Goal: Transaction & Acquisition: Purchase product/service

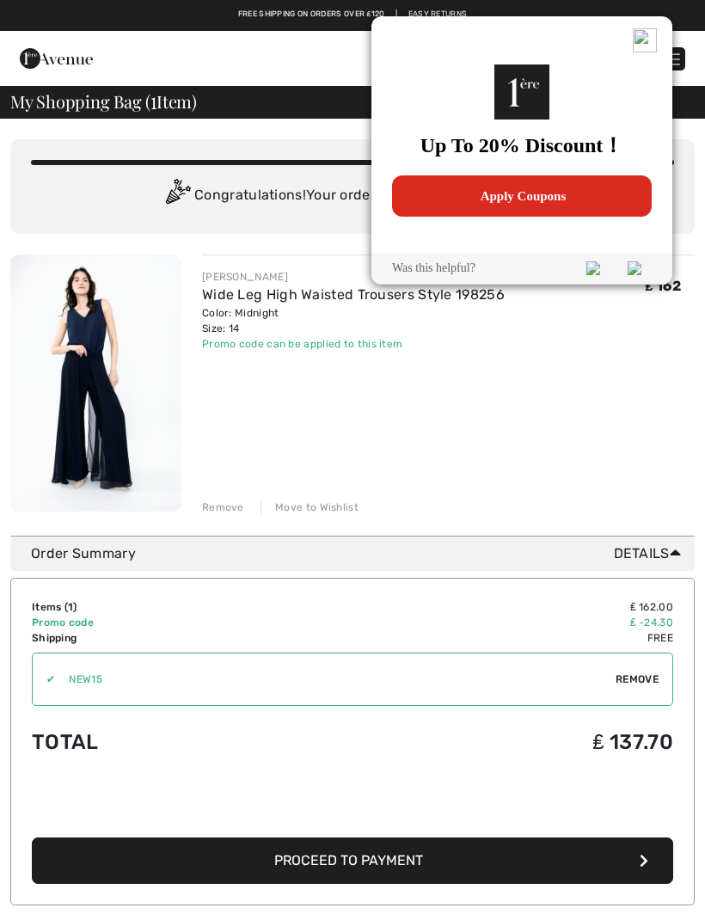
click at [645, 43] on img at bounding box center [645, 40] width 24 height 24
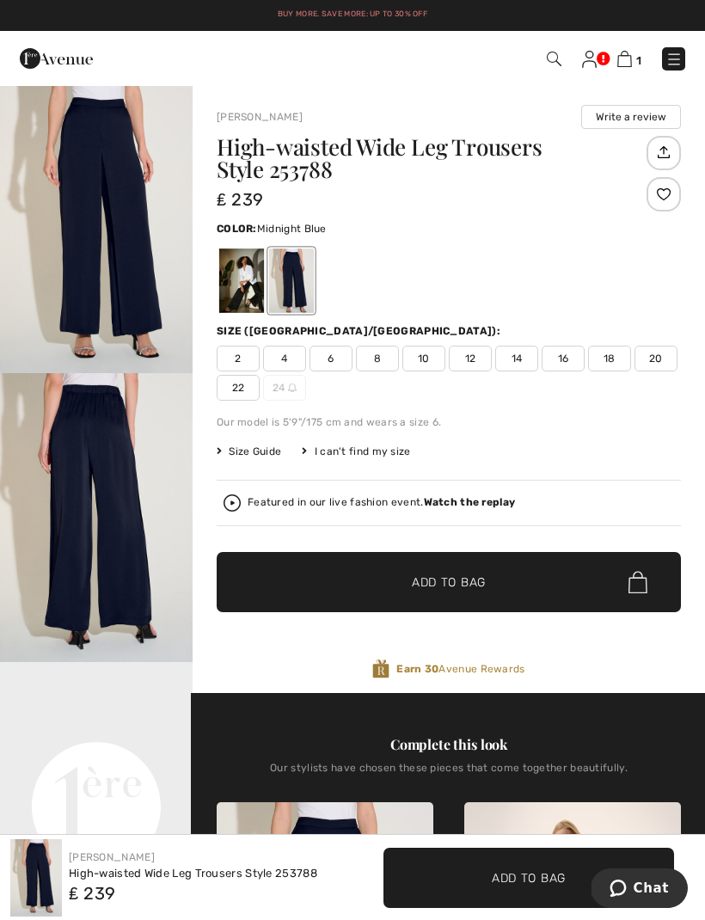
click at [268, 453] on span "Size Guide" at bounding box center [249, 451] width 65 height 15
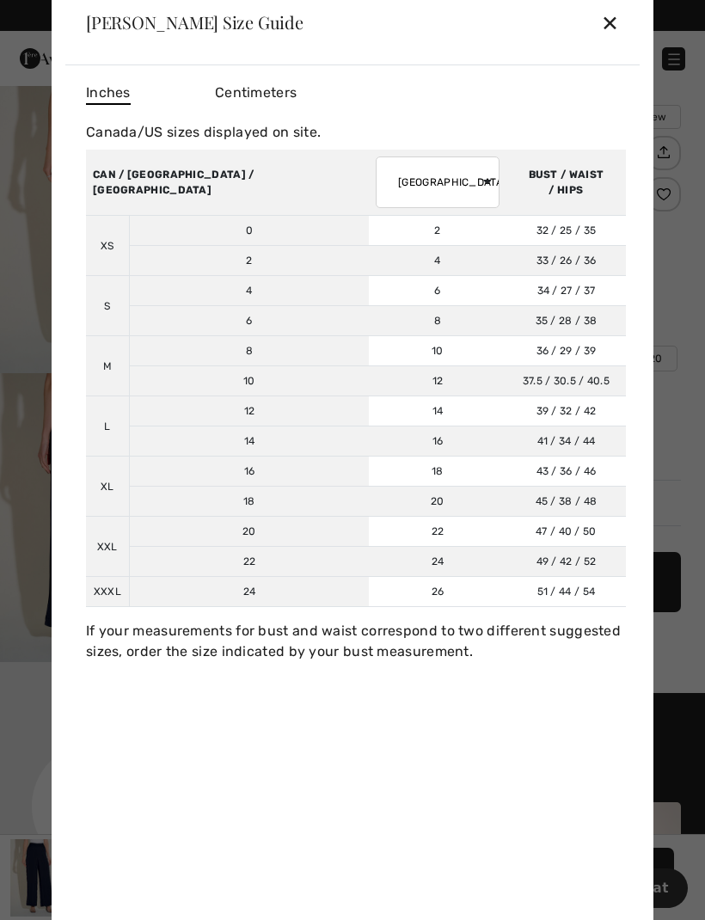
click at [376, 188] on select "AUSTRALIA UK France Germany Spain Italy Japan" at bounding box center [438, 183] width 124 height 52
select select "uk"
click at [197, 476] on td "16" at bounding box center [249, 472] width 240 height 30
click at [617, 27] on div "✕" at bounding box center [610, 22] width 18 height 36
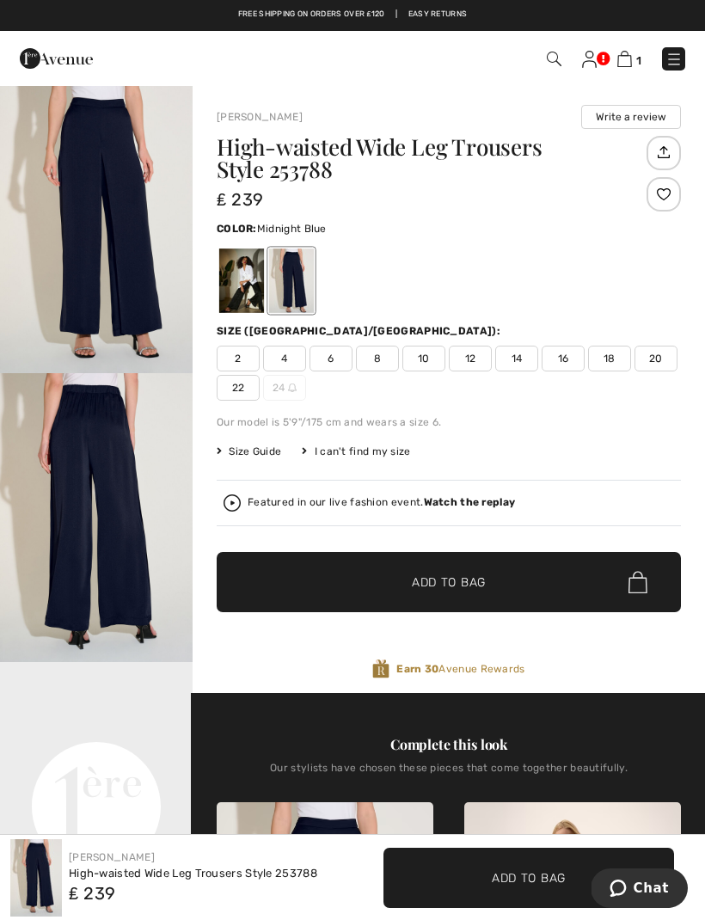
click at [626, 56] on img at bounding box center [625, 59] width 15 height 16
click at [626, 63] on img at bounding box center [625, 59] width 15 height 16
click at [629, 65] on img at bounding box center [625, 59] width 15 height 16
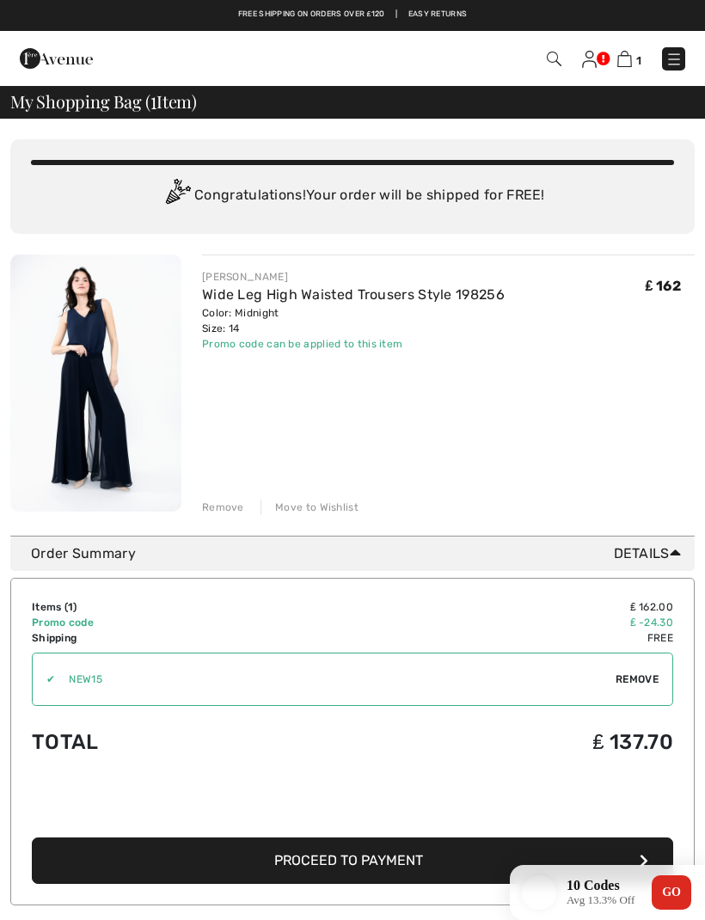
click at [225, 505] on div "Remove" at bounding box center [223, 507] width 42 height 15
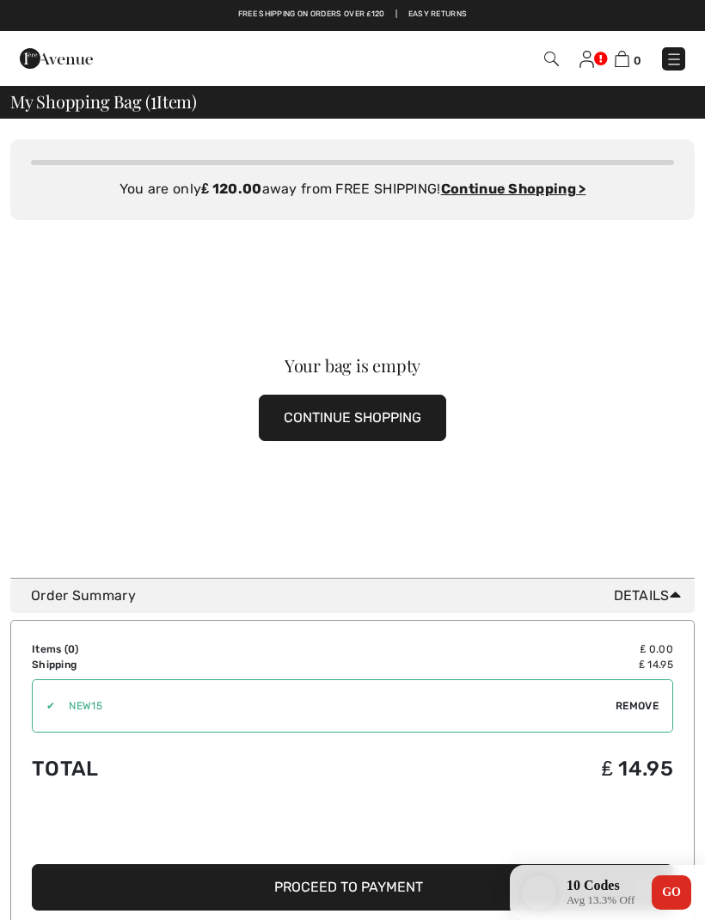
click at [341, 410] on button "CONTINUE SHOPPING" at bounding box center [353, 418] width 188 height 46
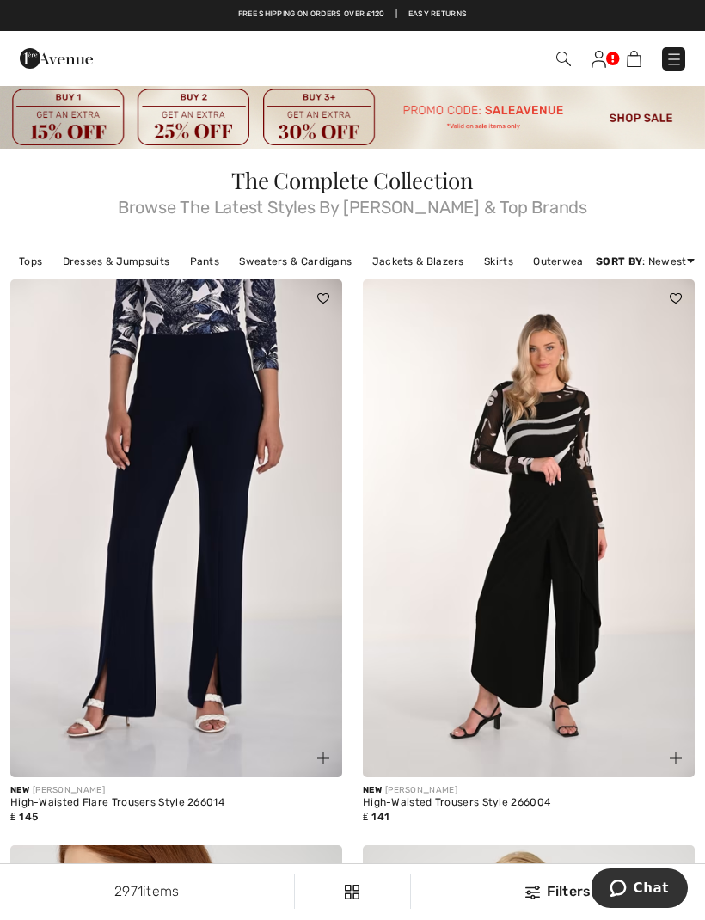
click at [667, 64] on img at bounding box center [674, 59] width 17 height 17
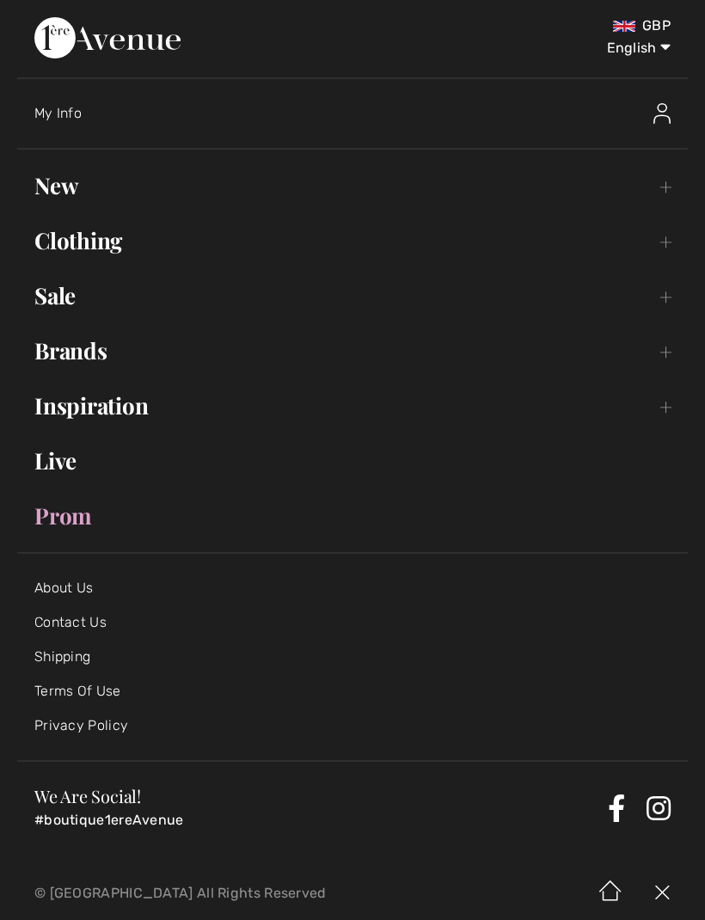
click at [142, 304] on link "Sale Toggle submenu" at bounding box center [352, 296] width 671 height 38
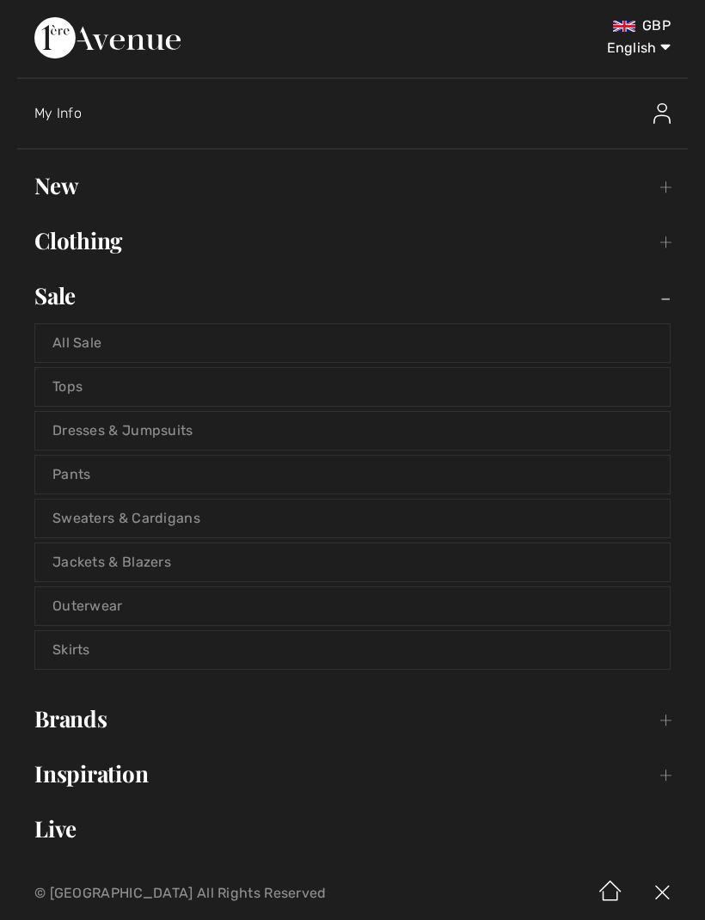
click at [194, 482] on link "Pants" at bounding box center [352, 475] width 635 height 38
click at [223, 468] on link "Pants" at bounding box center [352, 475] width 635 height 38
click at [233, 467] on link "Pants" at bounding box center [352, 475] width 635 height 38
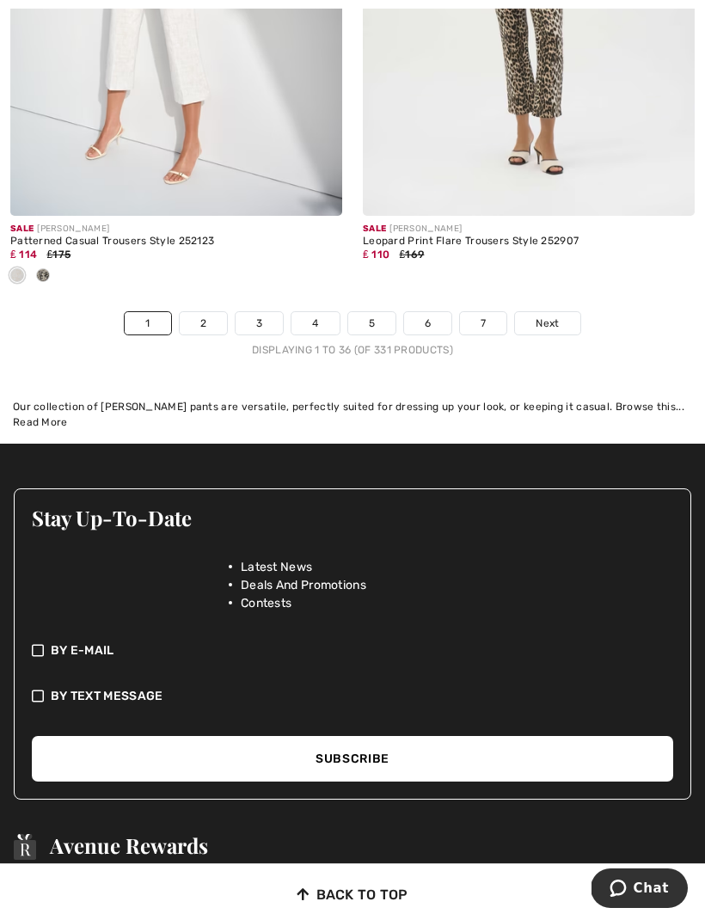
scroll to position [10674, 0]
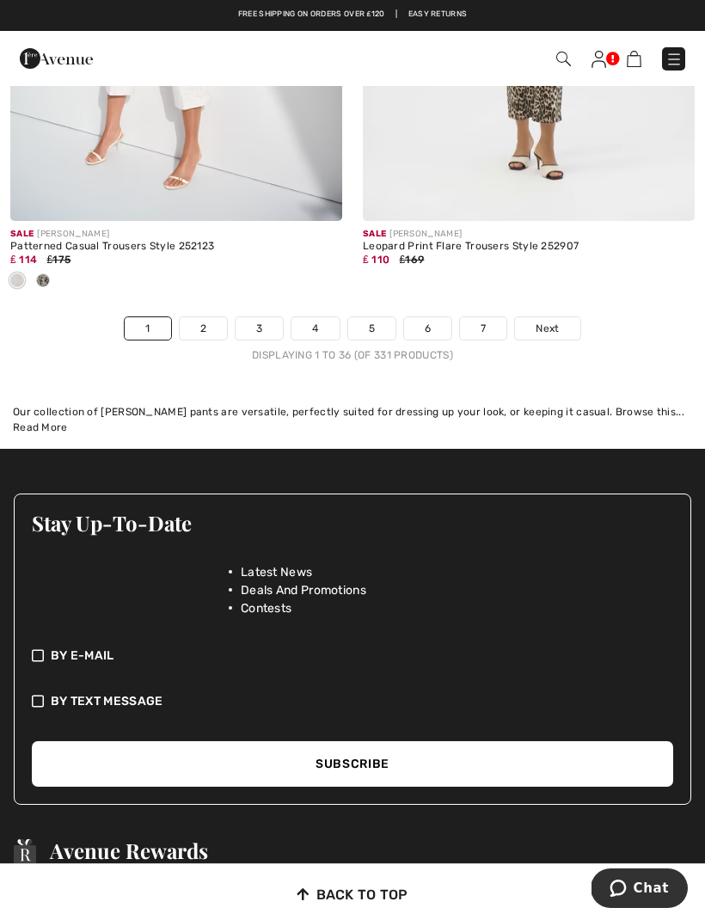
click at [556, 323] on span "Next" at bounding box center [547, 328] width 23 height 15
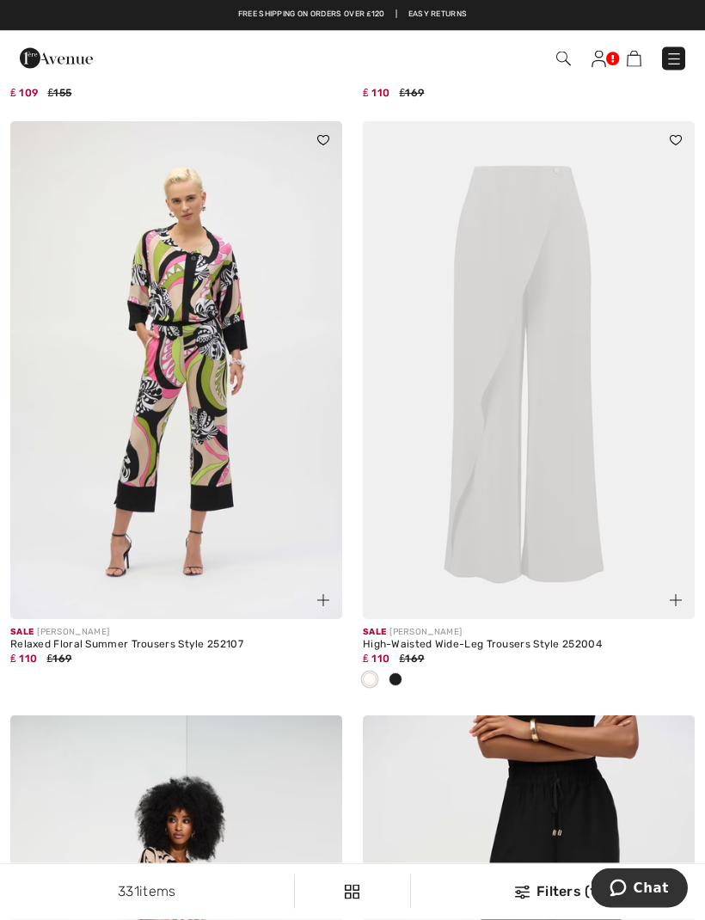
scroll to position [700, 0]
click at [585, 448] on img at bounding box center [529, 370] width 332 height 498
click at [574, 446] on img at bounding box center [529, 370] width 332 height 498
click at [557, 443] on img at bounding box center [529, 370] width 332 height 498
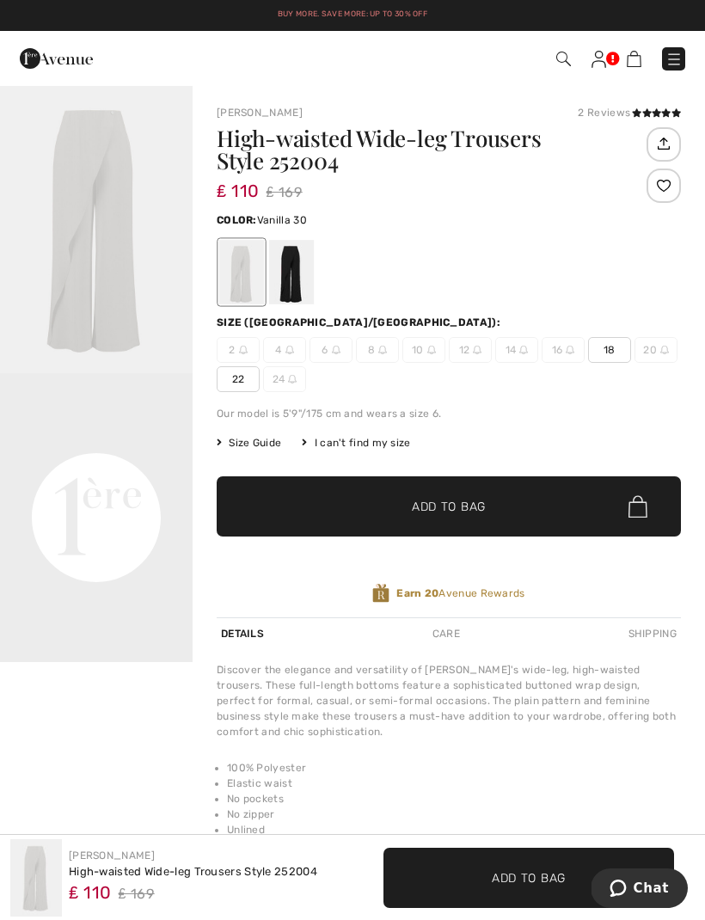
click at [291, 285] on div at bounding box center [291, 272] width 45 height 65
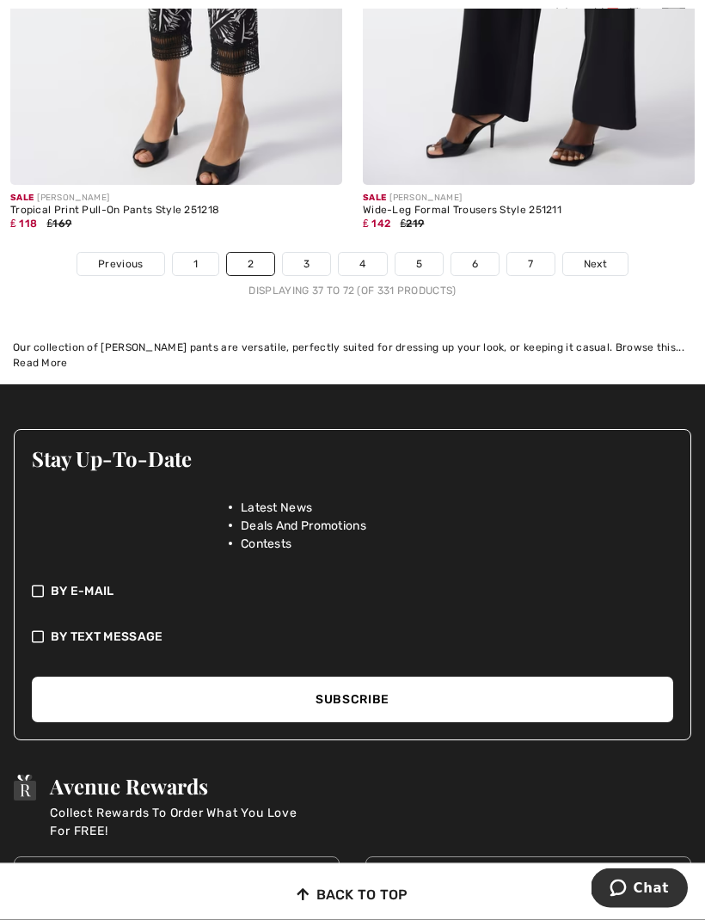
scroll to position [10680, 0]
click at [582, 254] on link "Next" at bounding box center [595, 264] width 65 height 22
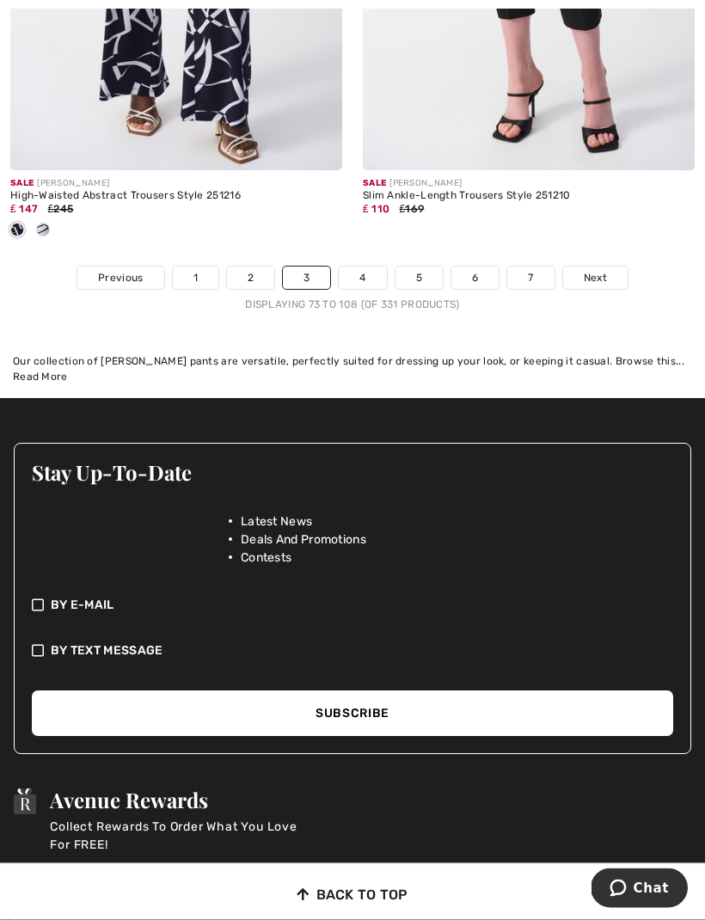
scroll to position [10581, 0]
click at [604, 270] on span "Next" at bounding box center [595, 277] width 23 height 15
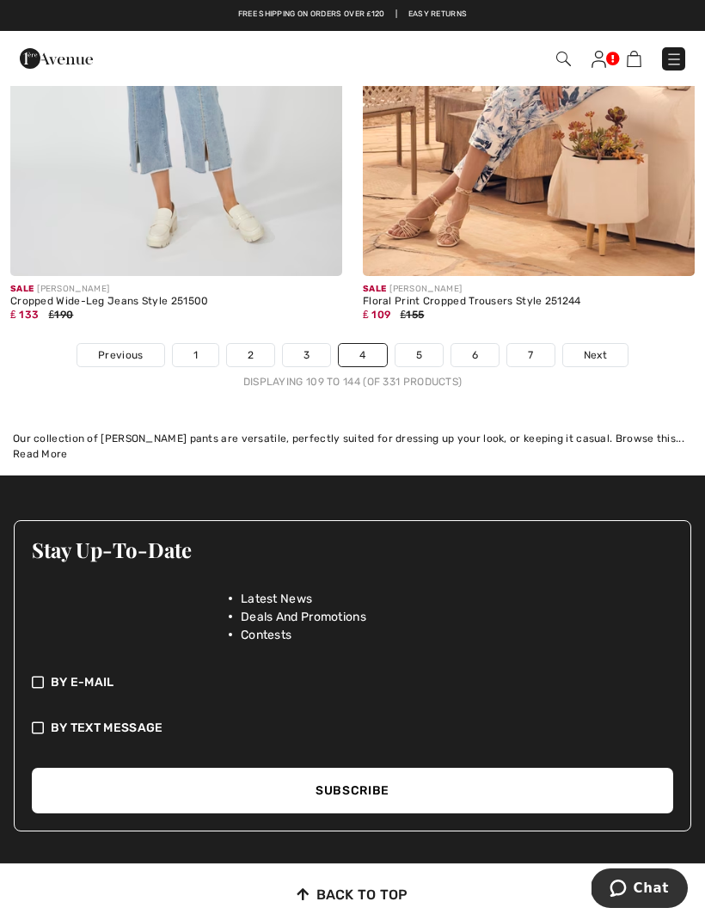
scroll to position [10498, 0]
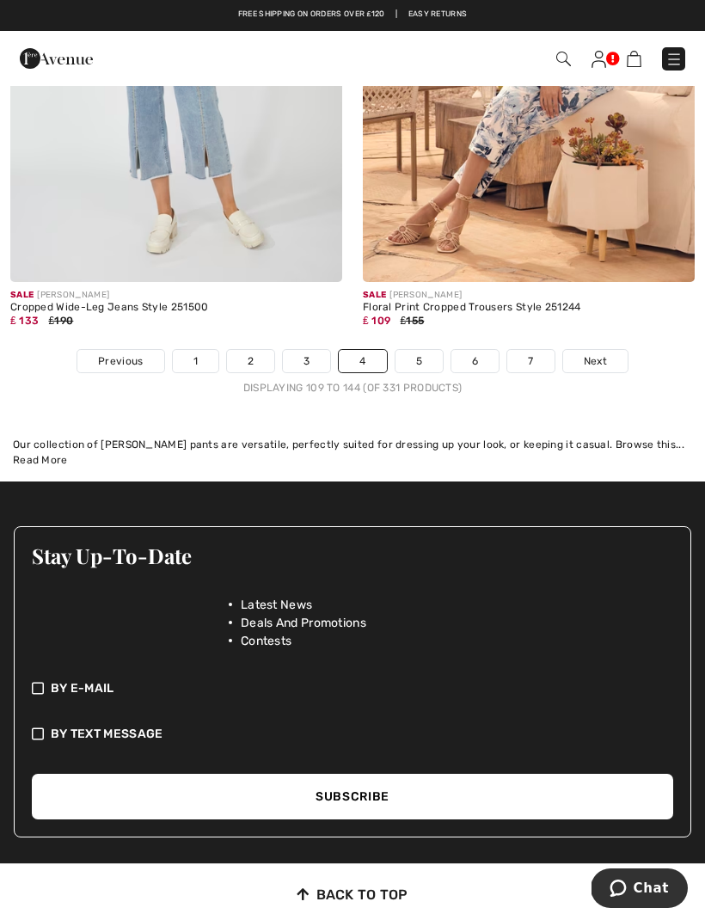
click at [593, 354] on span "Next" at bounding box center [595, 361] width 23 height 15
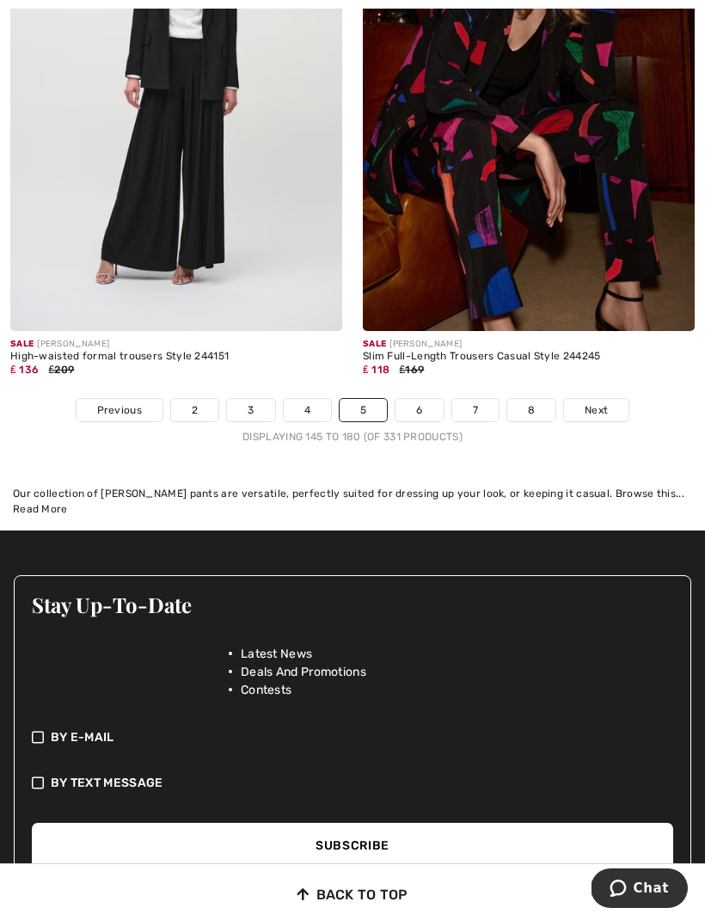
scroll to position [10372, 0]
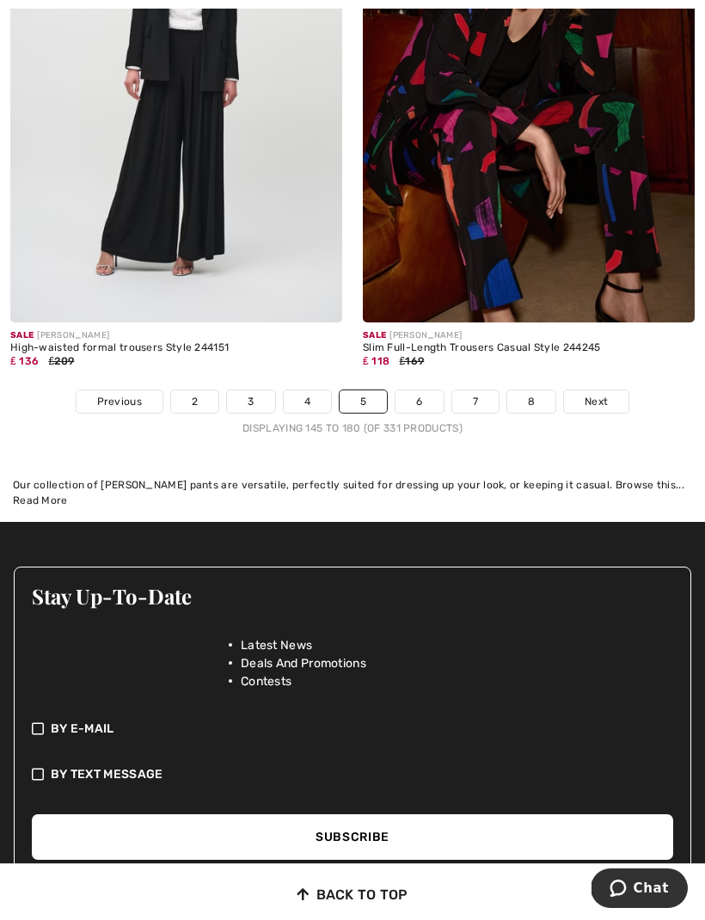
click at [597, 394] on span "Next" at bounding box center [596, 401] width 23 height 15
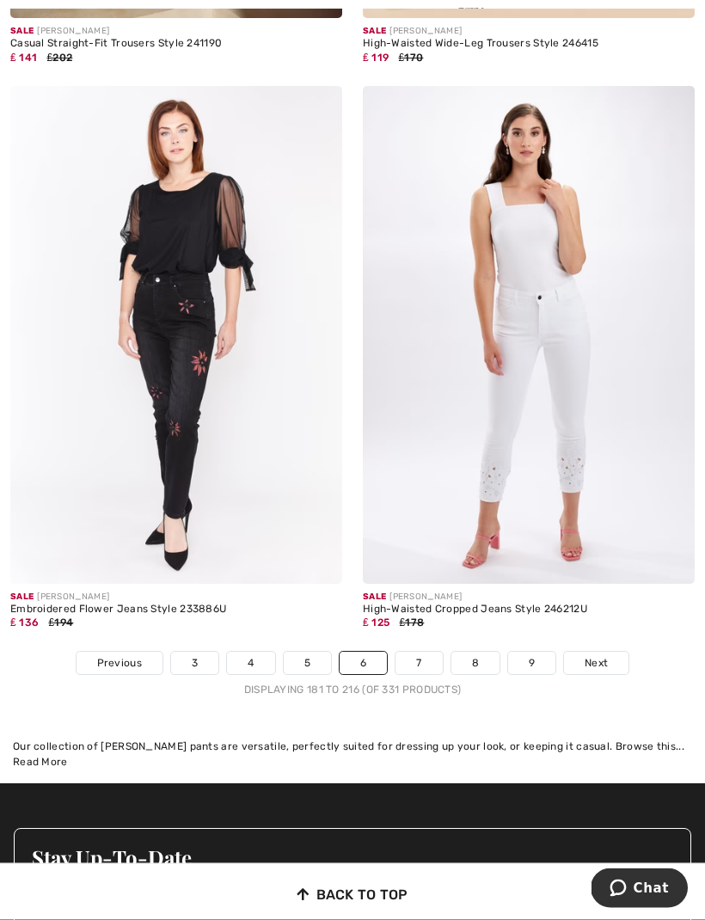
scroll to position [10273, 0]
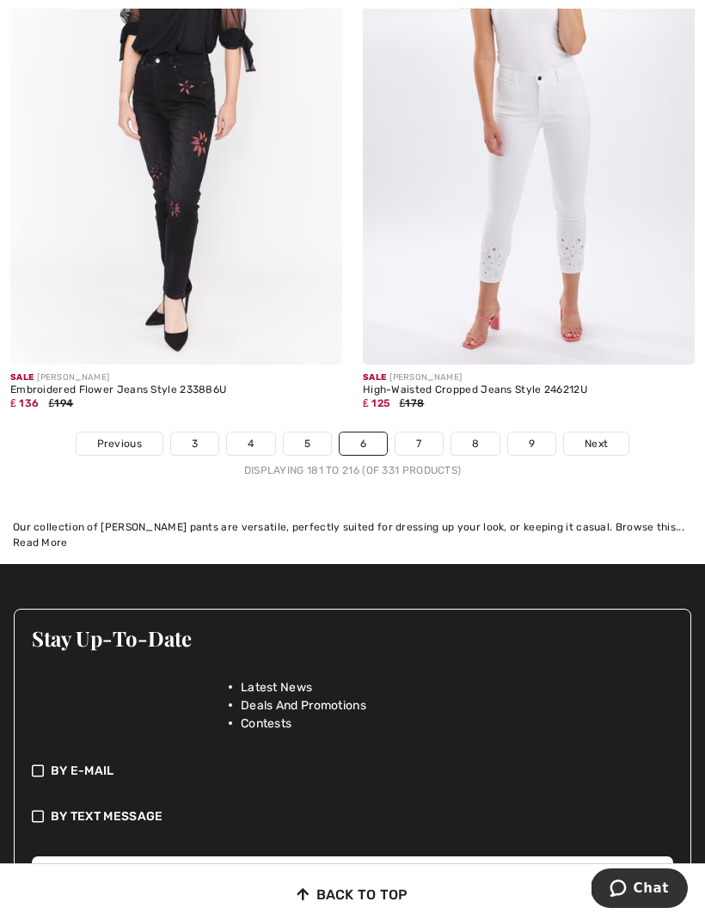
click at [604, 433] on link "Next" at bounding box center [596, 444] width 65 height 22
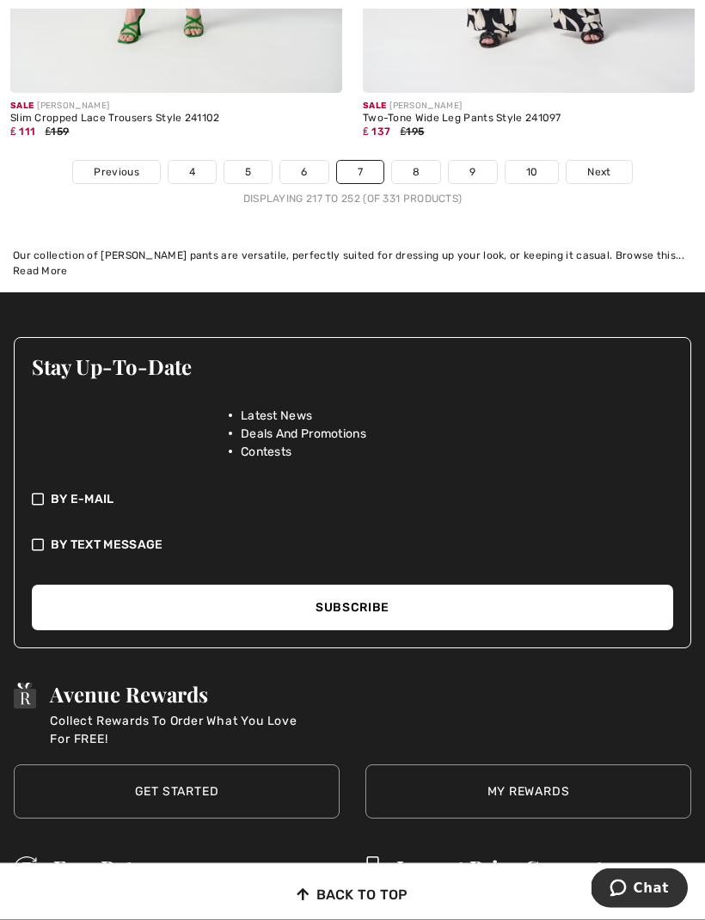
scroll to position [10659, 0]
click at [598, 166] on span "Next" at bounding box center [599, 171] width 23 height 15
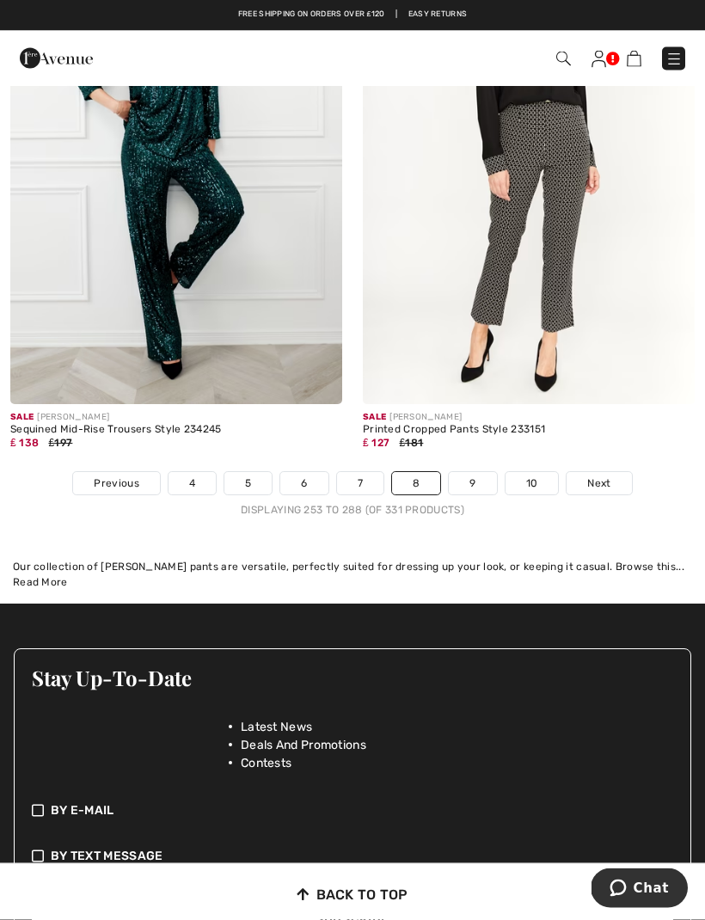
scroll to position [10347, 0]
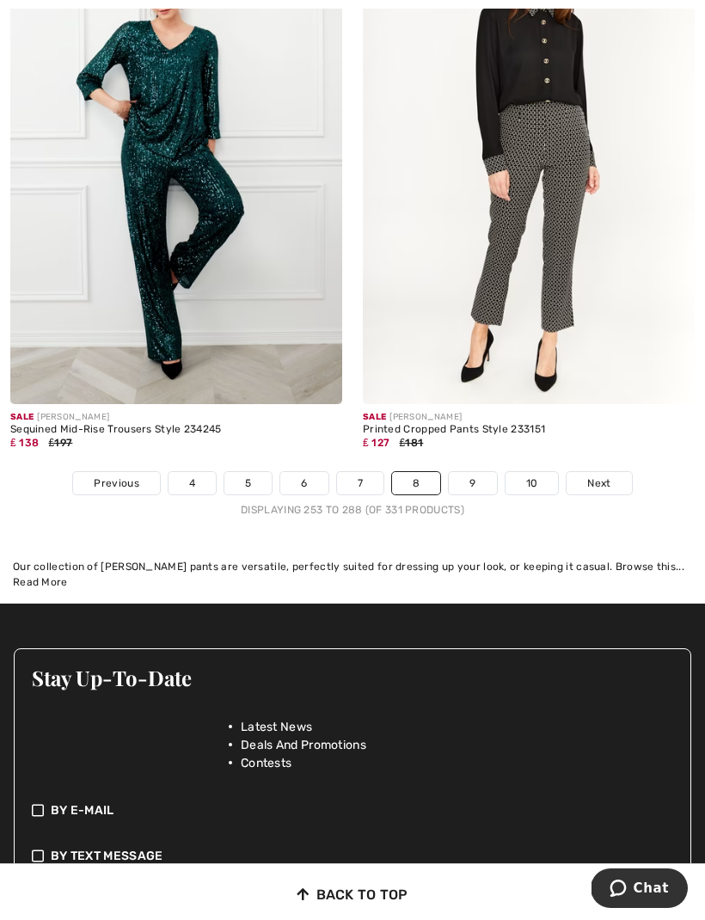
click at [605, 476] on span "Next" at bounding box center [599, 483] width 23 height 15
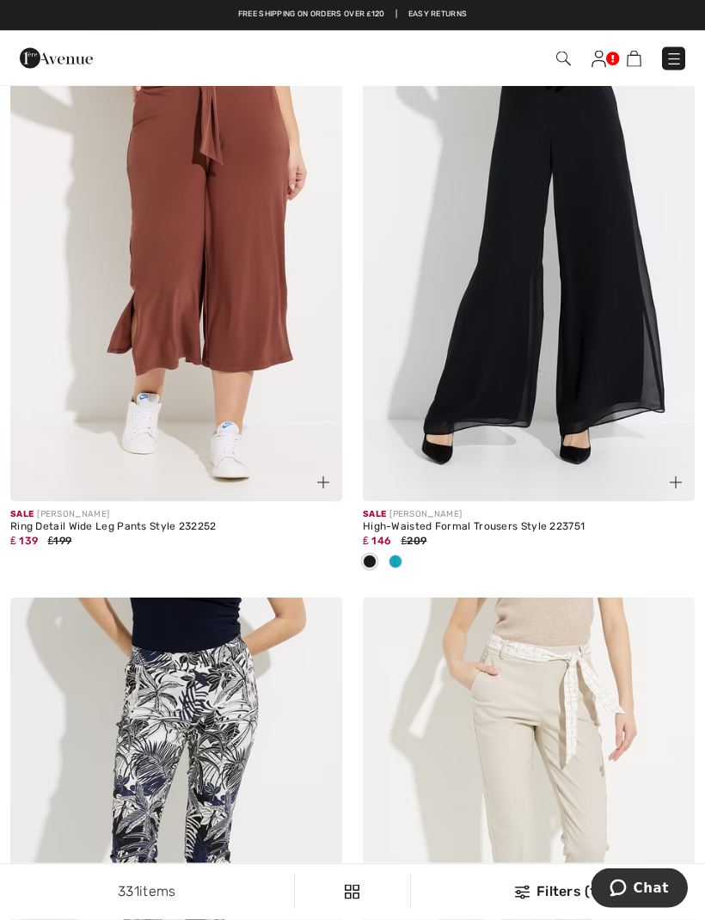
scroll to position [2515, 0]
click at [608, 345] on img at bounding box center [529, 252] width 332 height 498
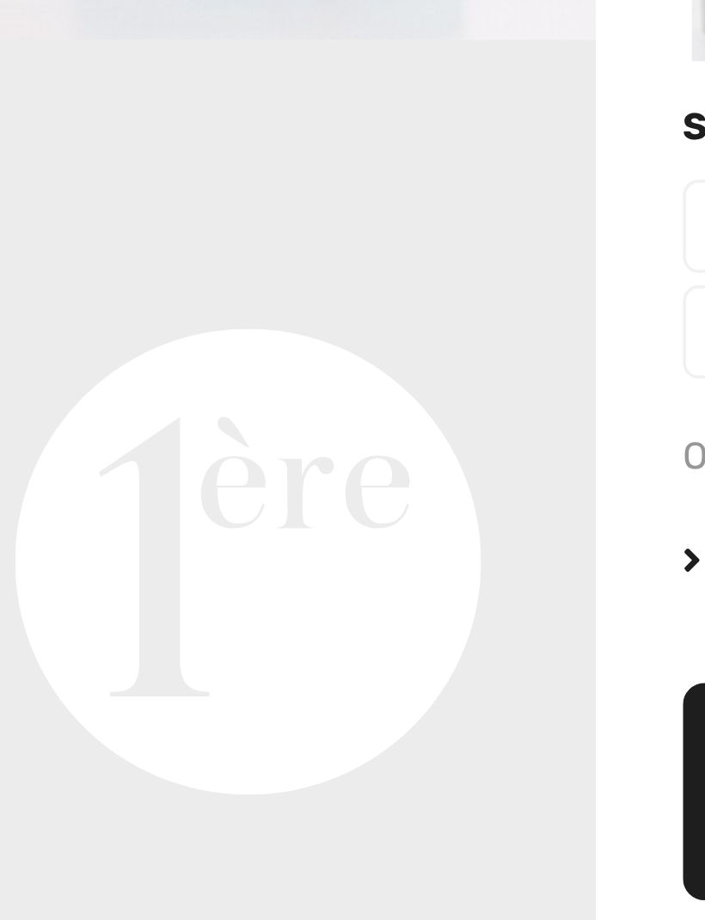
scroll to position [363, 0]
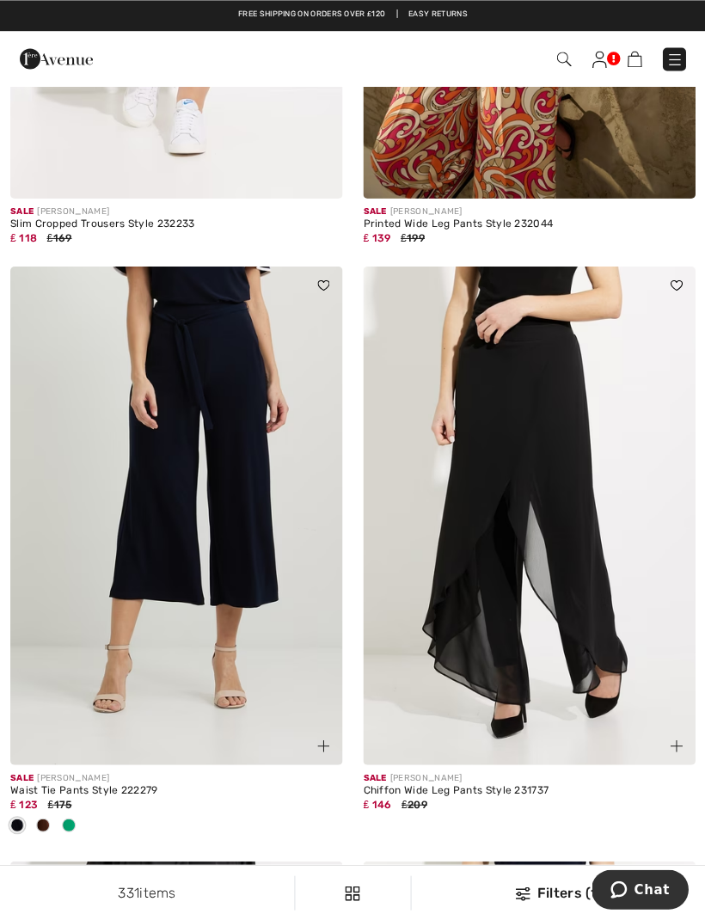
scroll to position [4661, 0]
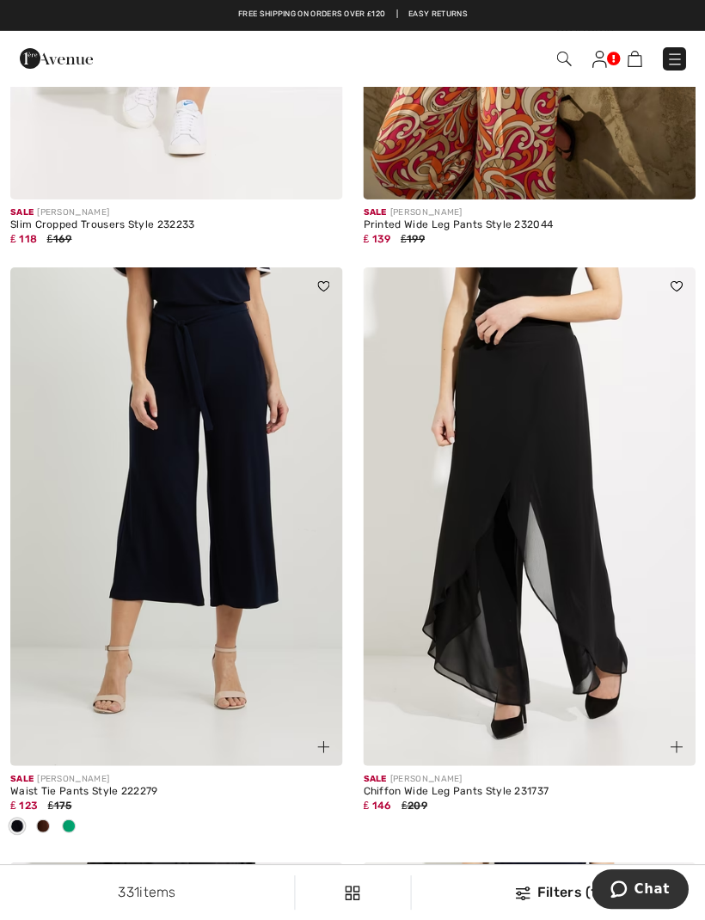
click at [615, 570] on img at bounding box center [529, 517] width 332 height 498
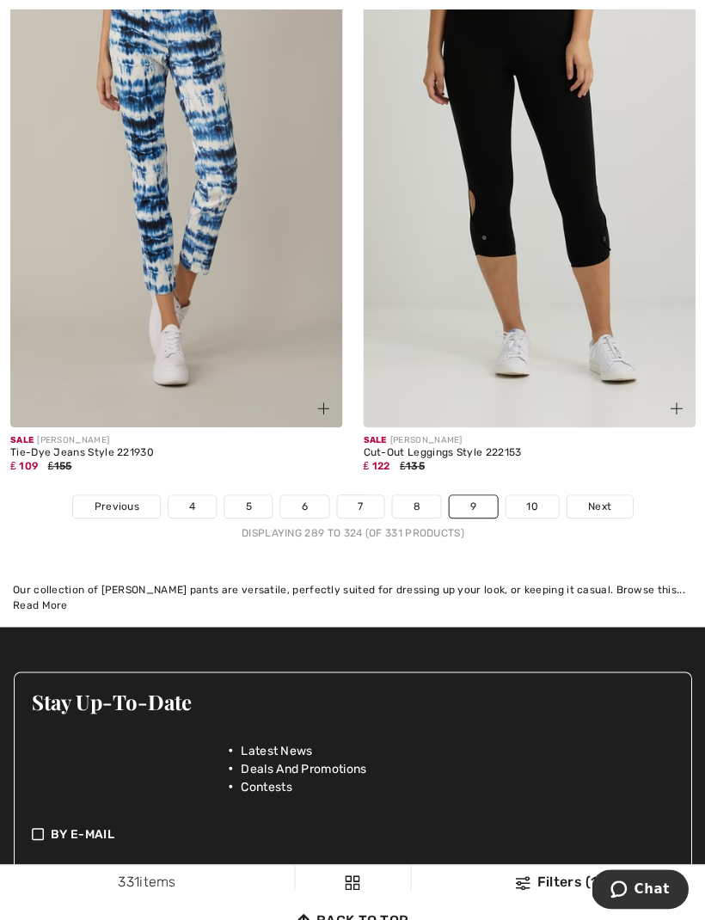
scroll to position [10356, 0]
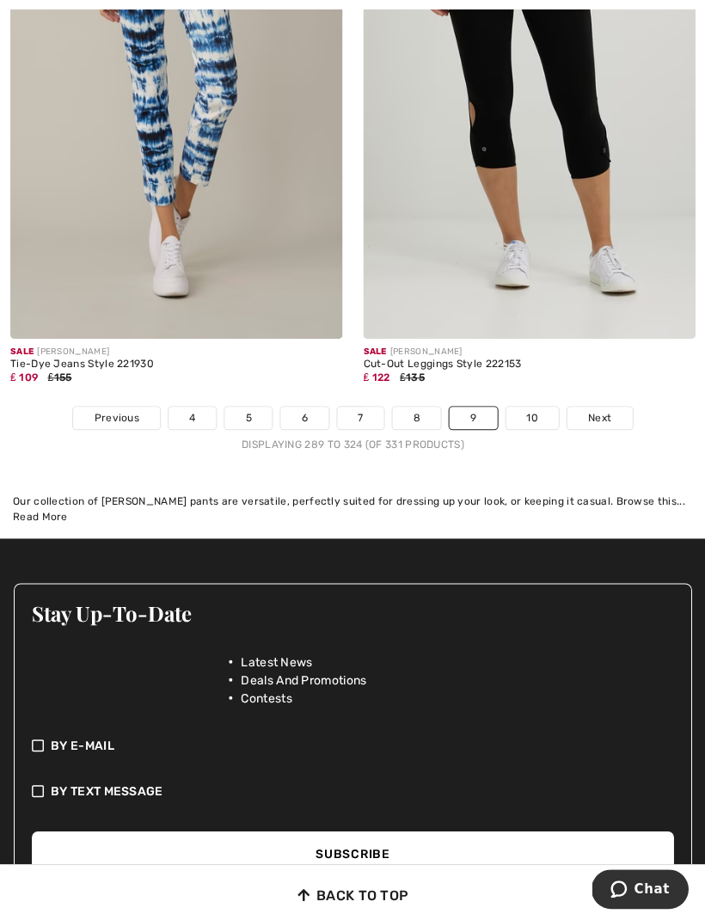
click at [597, 410] on span "Next" at bounding box center [599, 417] width 23 height 15
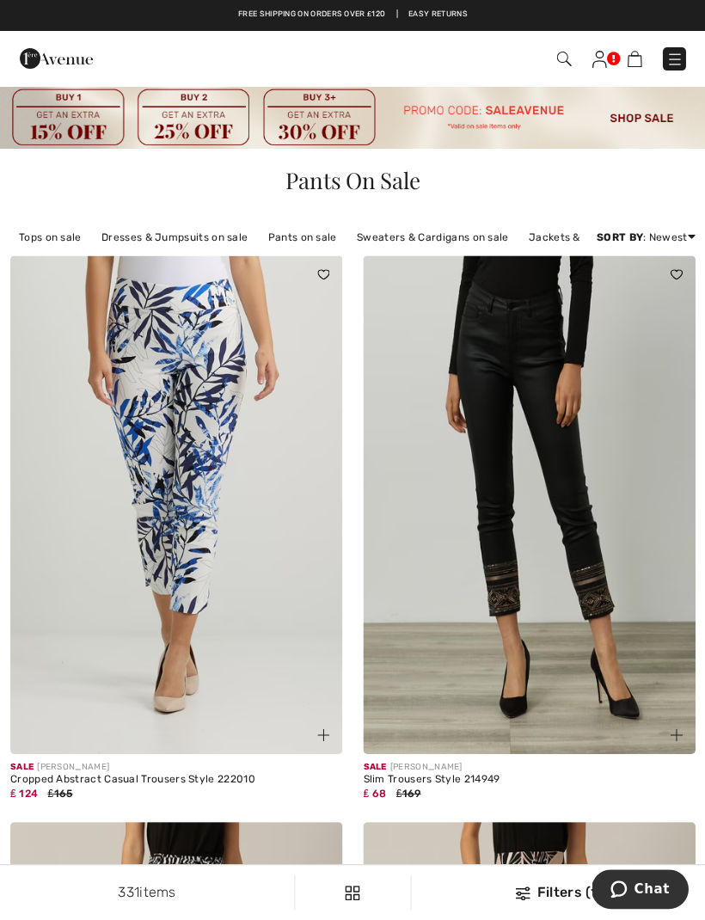
click at [674, 65] on img at bounding box center [674, 59] width 17 height 17
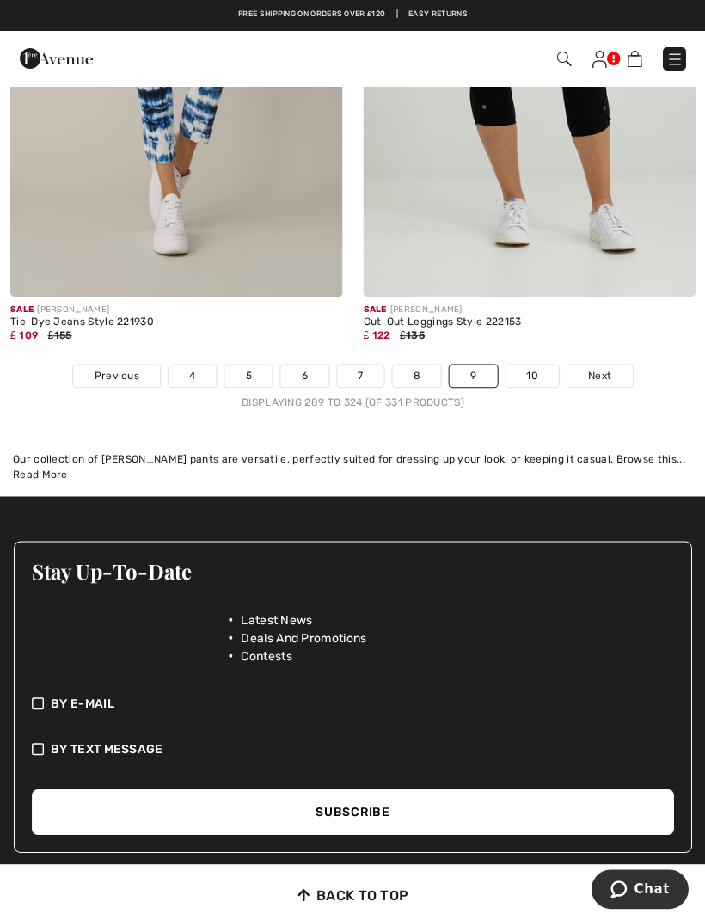
click at [669, 67] on img at bounding box center [674, 59] width 17 height 17
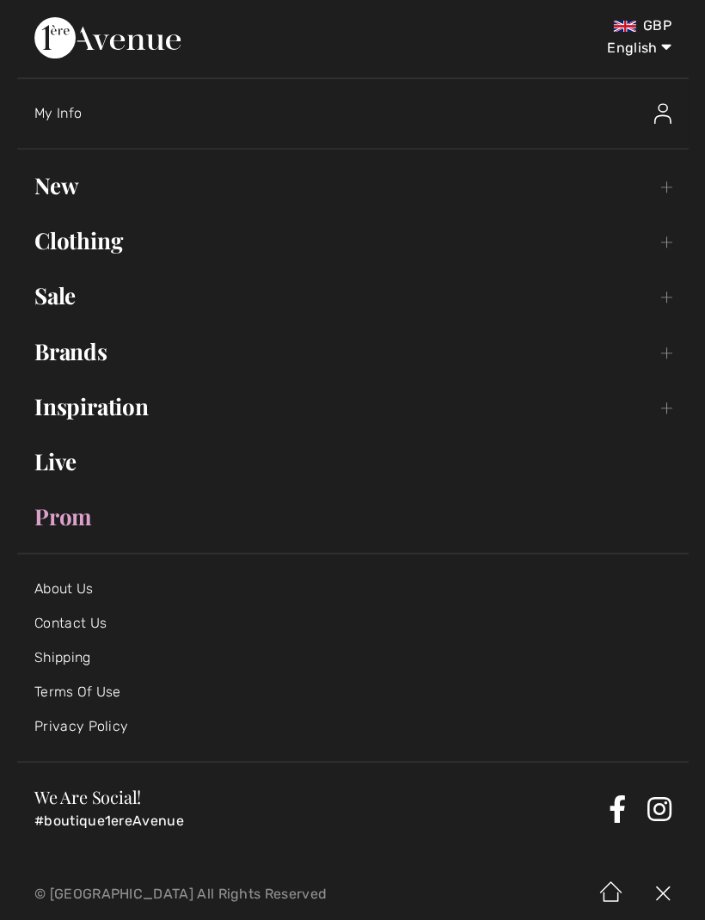
click at [115, 298] on link "Sale Toggle submenu" at bounding box center [352, 296] width 671 height 38
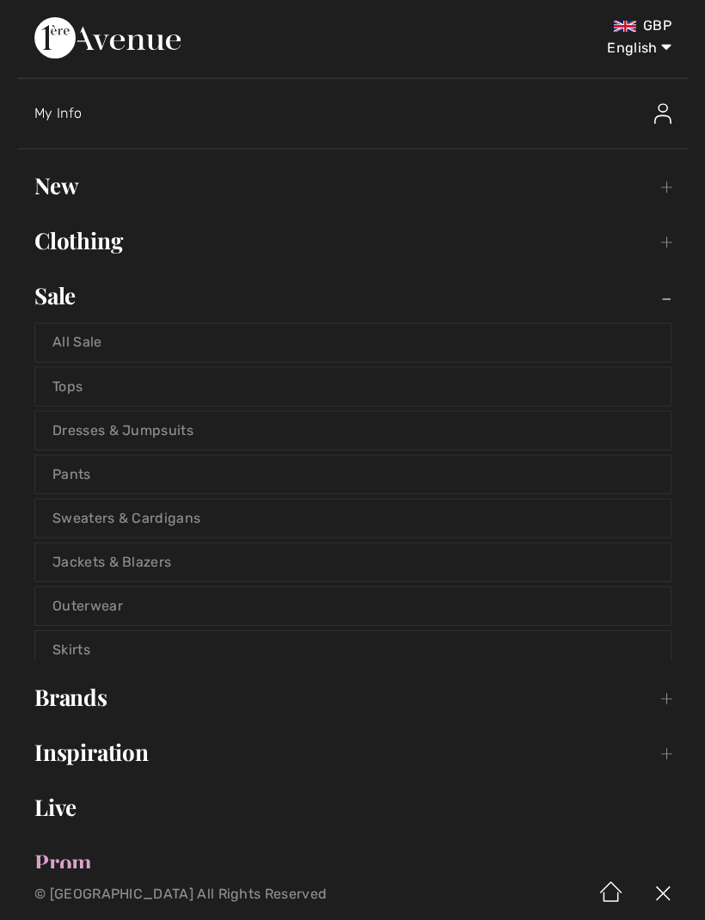
click at [68, 305] on link "Sale Toggle submenu" at bounding box center [352, 296] width 671 height 38
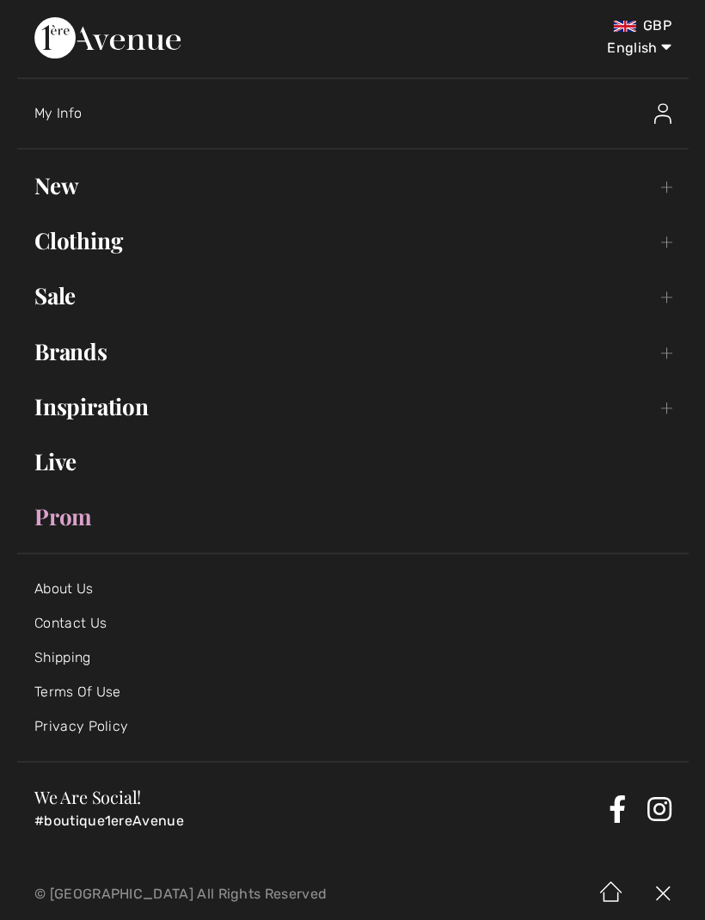
click at [66, 306] on link "Sale Toggle submenu" at bounding box center [352, 296] width 671 height 38
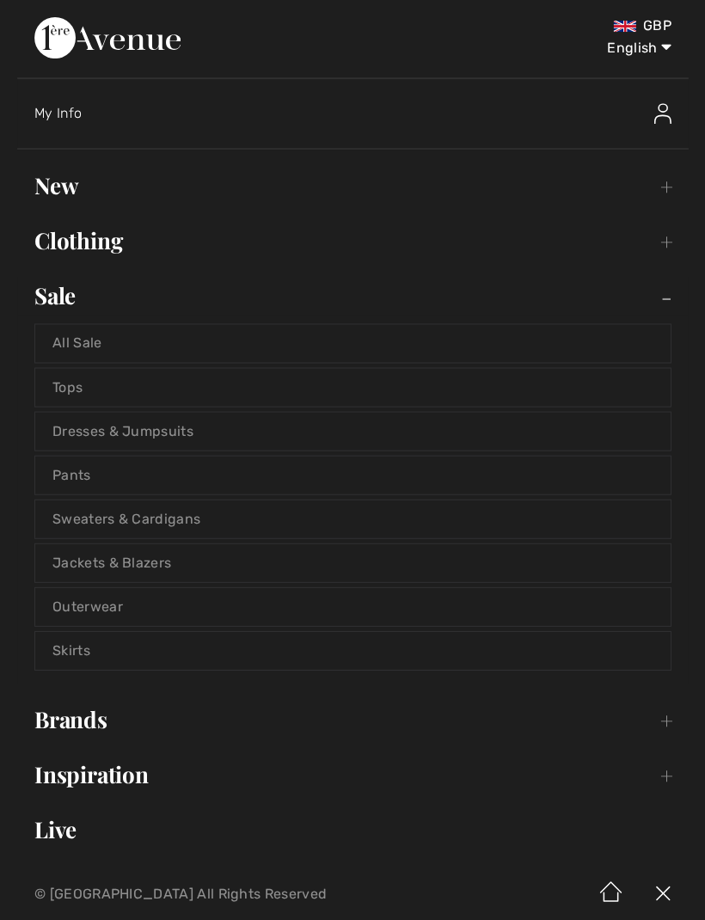
click at [133, 471] on link "Pants" at bounding box center [352, 475] width 635 height 38
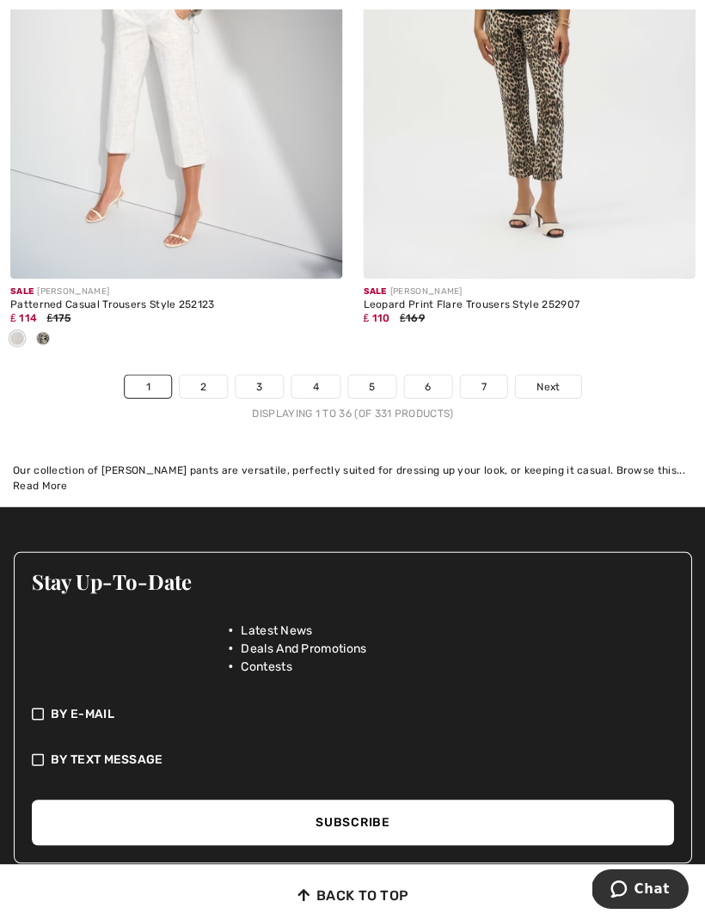
scroll to position [10611, 0]
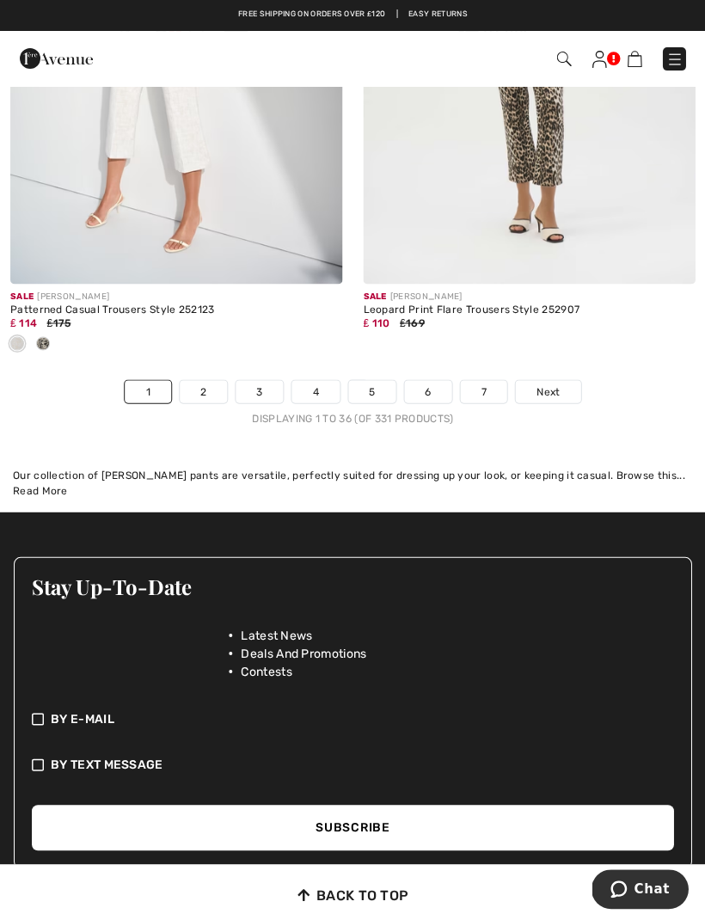
click at [212, 380] on link "2" at bounding box center [203, 391] width 47 height 22
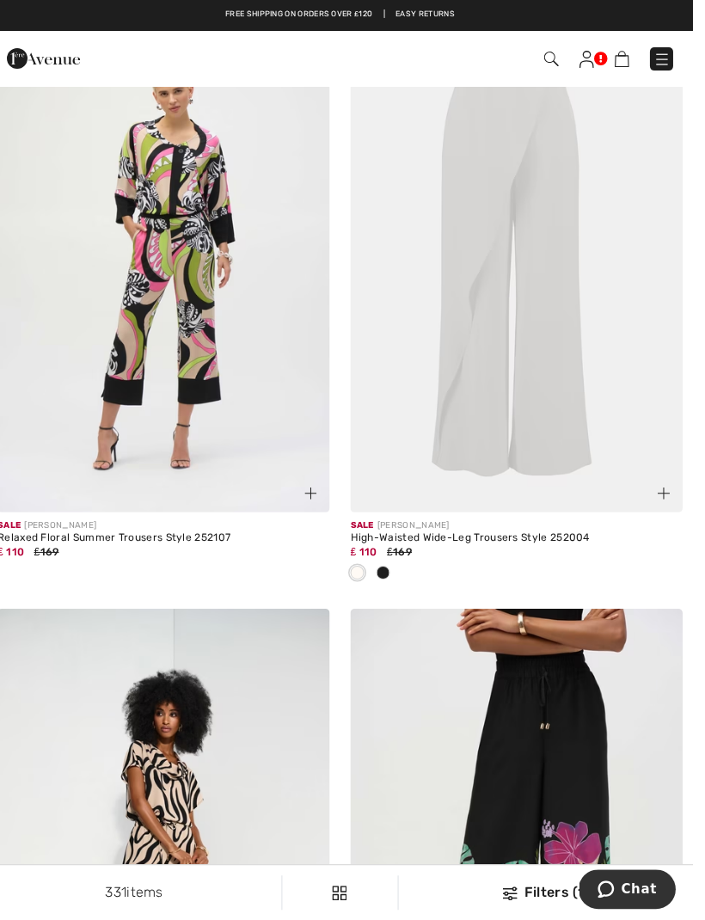
scroll to position [807, 0]
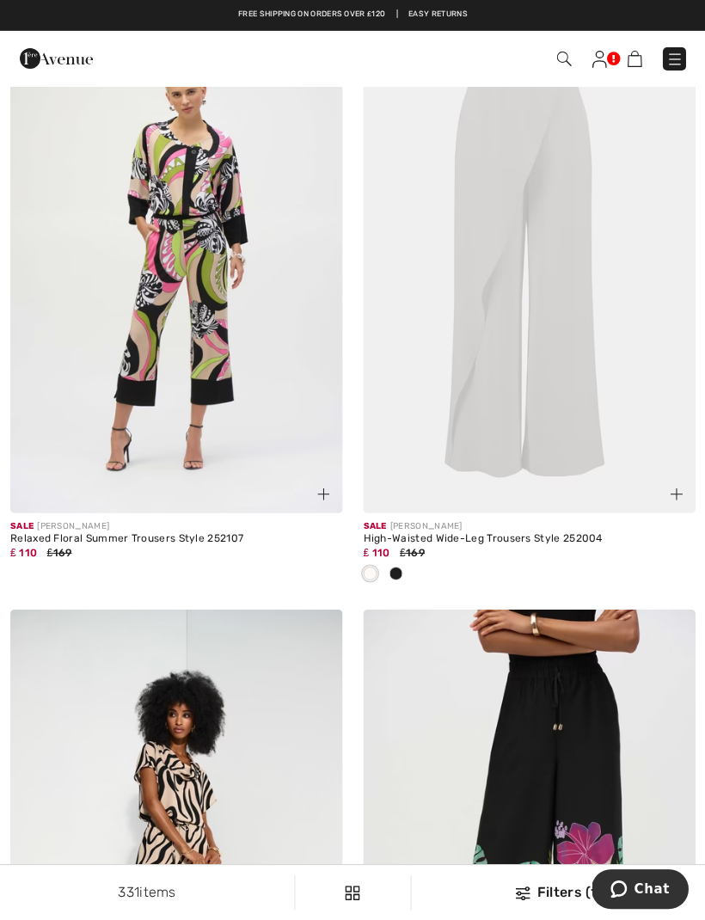
click at [538, 445] on img at bounding box center [529, 264] width 332 height 498
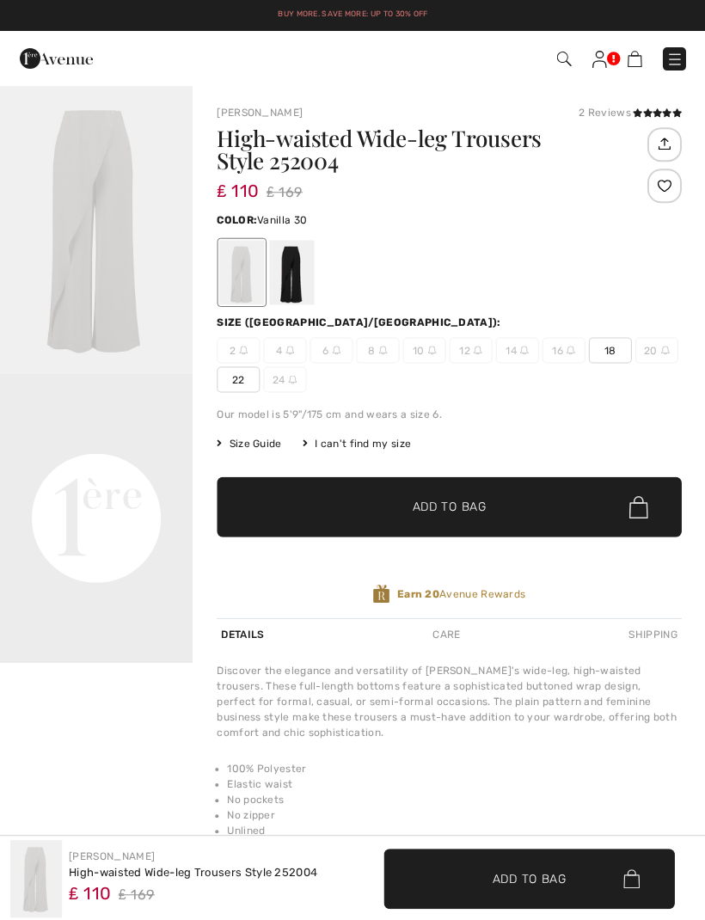
click at [306, 258] on div at bounding box center [291, 272] width 45 height 65
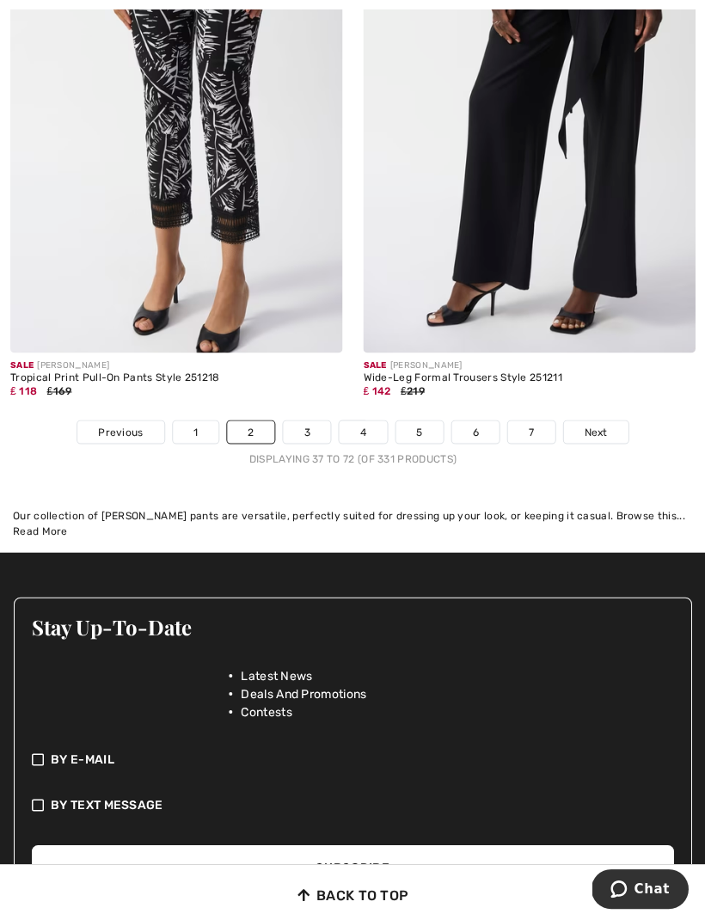
scroll to position [10513, 0]
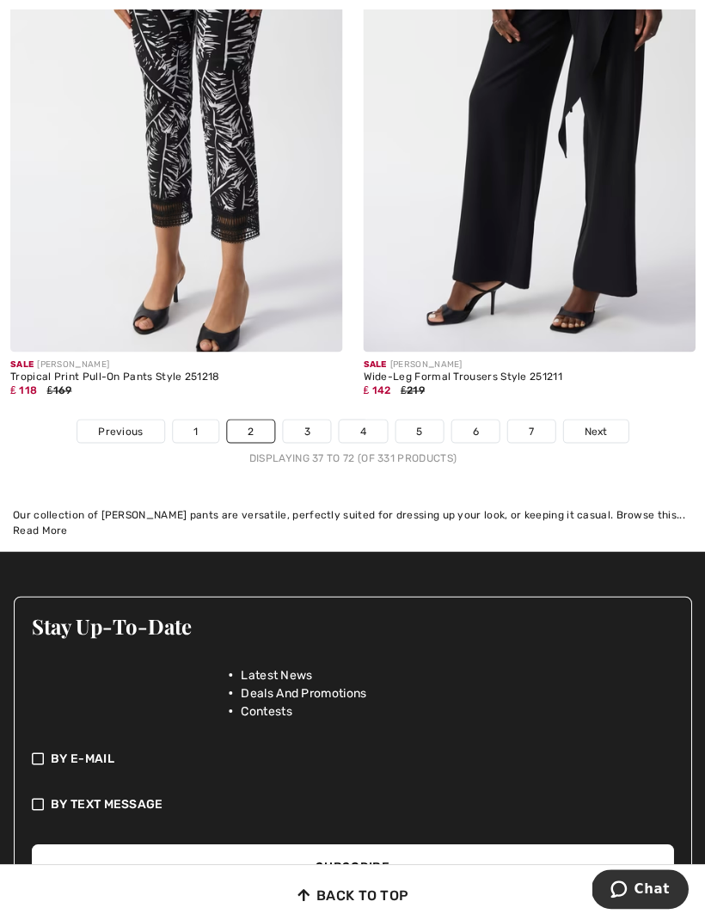
click at [319, 420] on link "3" at bounding box center [306, 431] width 47 height 22
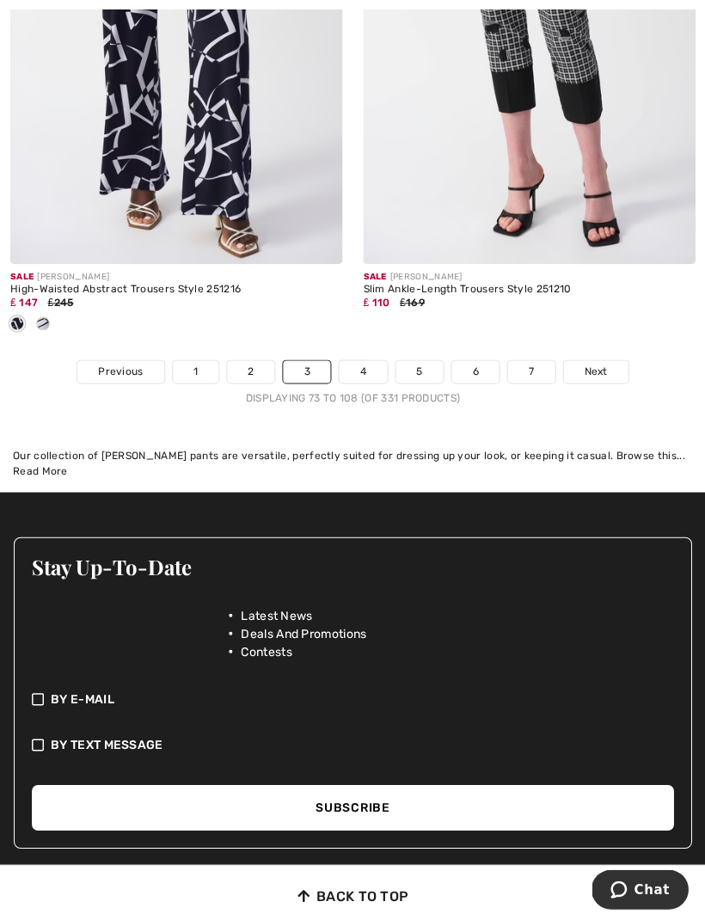
scroll to position [10488, 0]
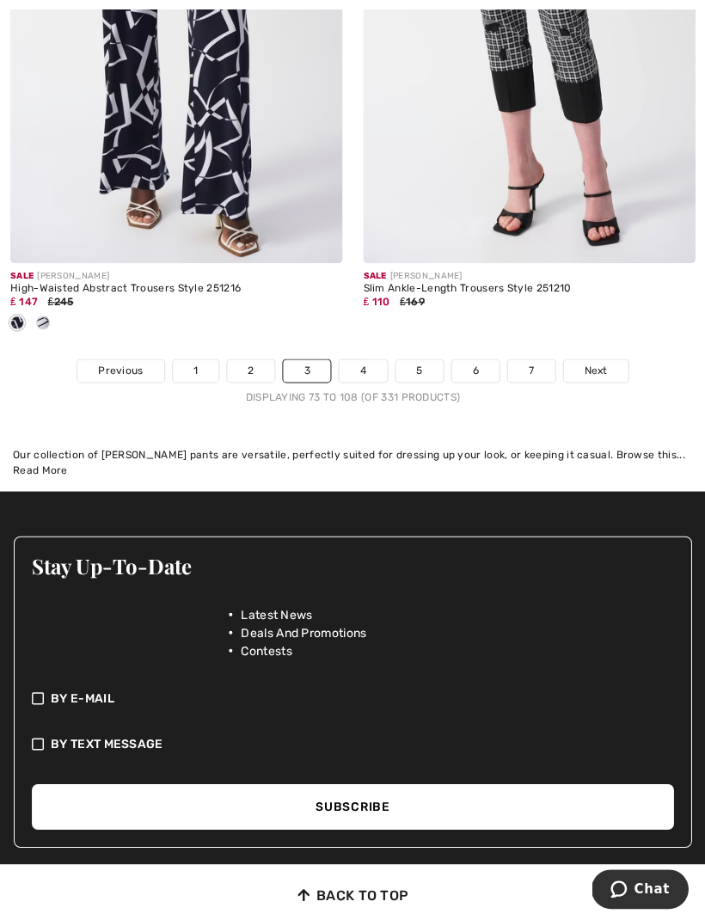
click at [369, 360] on link "4" at bounding box center [362, 371] width 47 height 22
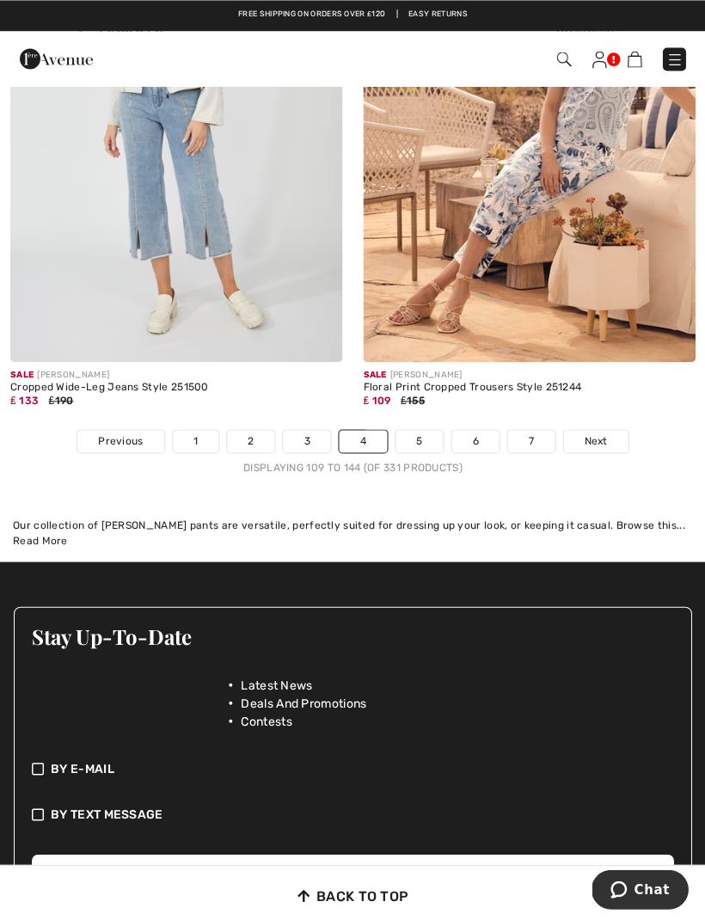
scroll to position [10416, 0]
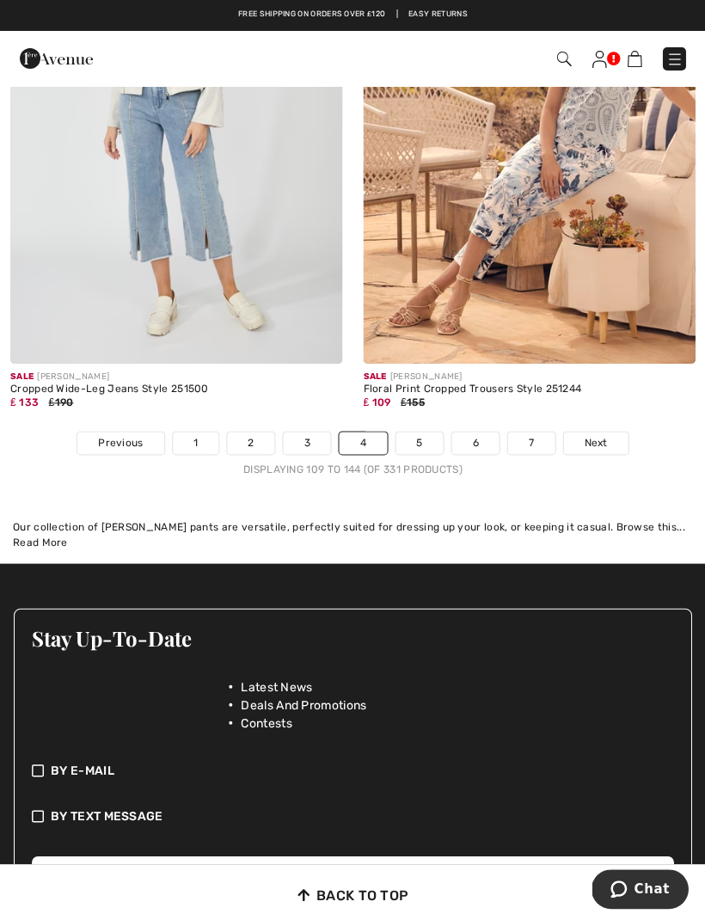
click at [423, 440] on link "5" at bounding box center [419, 443] width 47 height 22
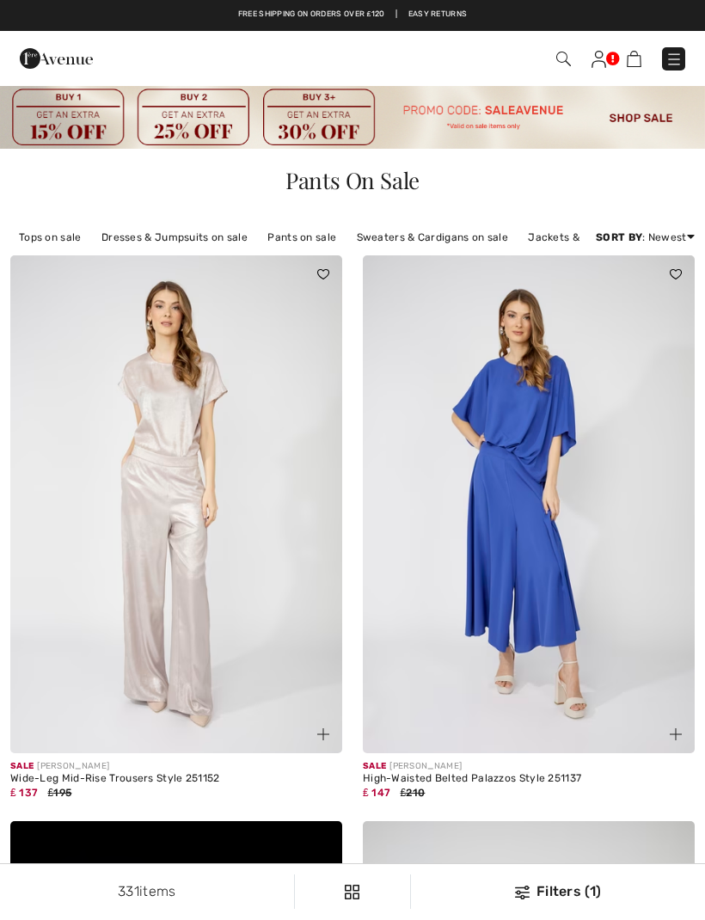
checkbox input "true"
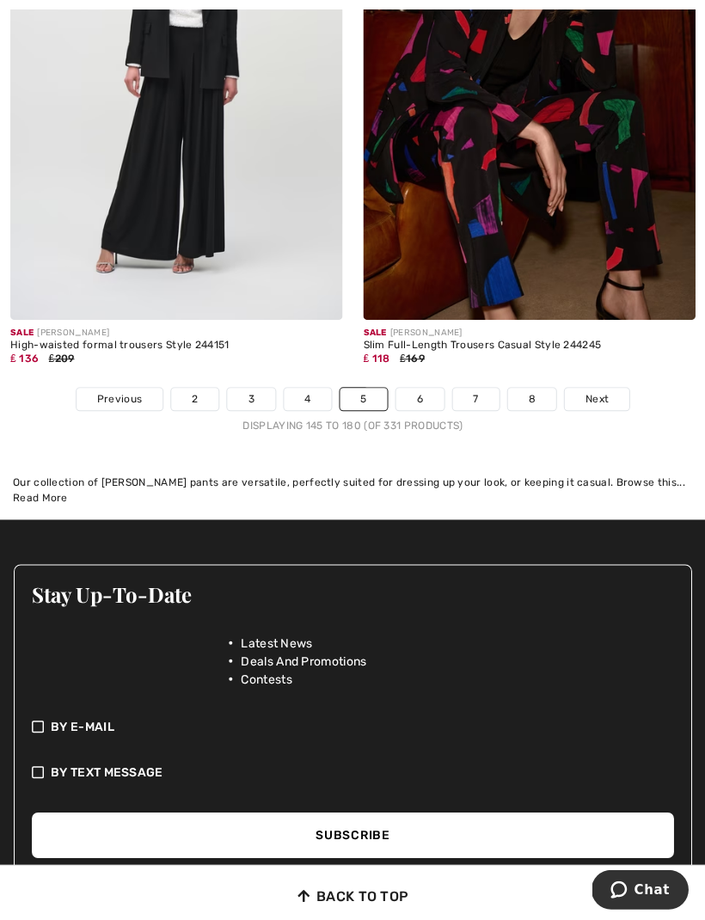
scroll to position [10376, 0]
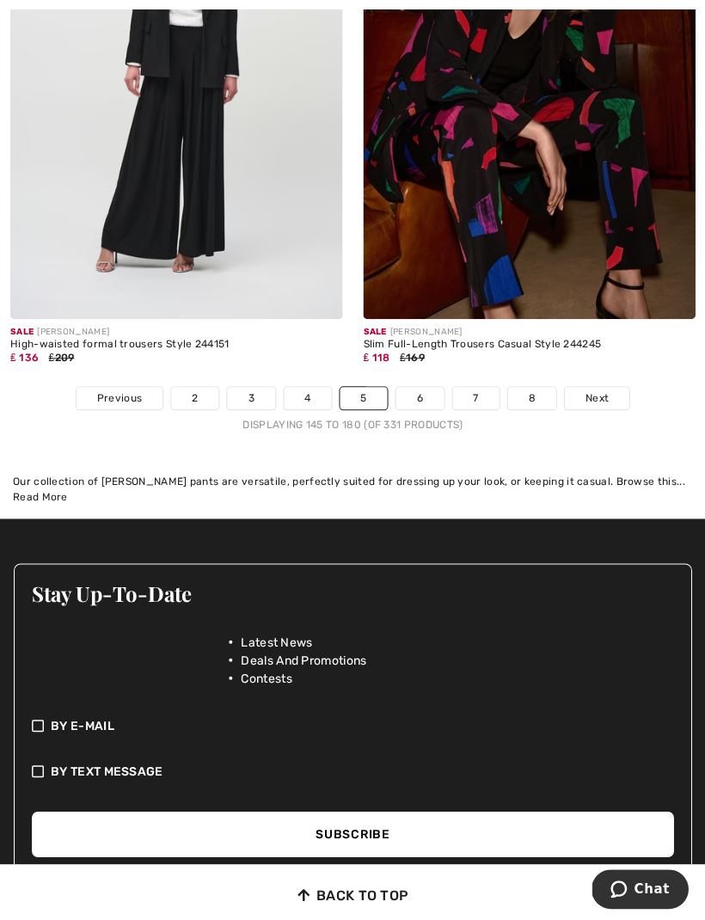
click at [421, 393] on link "6" at bounding box center [419, 398] width 47 height 22
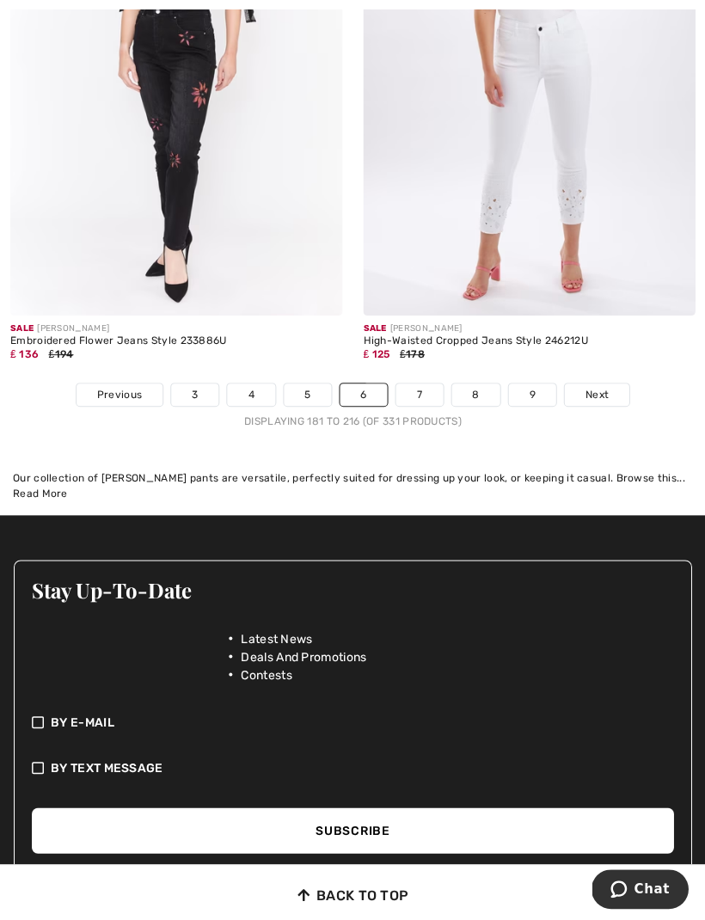
scroll to position [10328, 0]
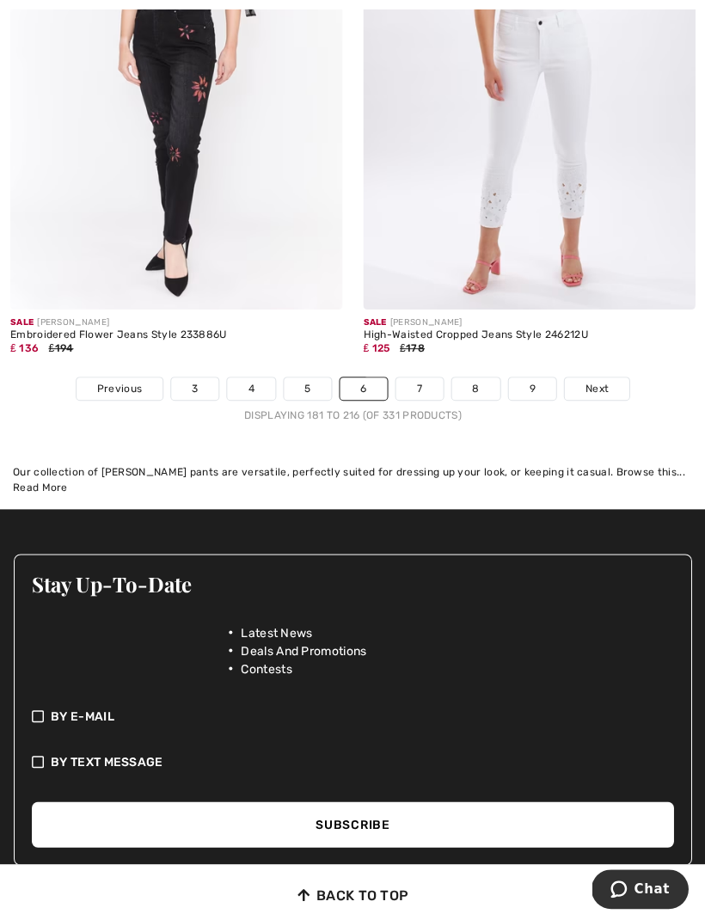
click at [421, 386] on link "7" at bounding box center [419, 389] width 46 height 22
click at [415, 378] on link "7" at bounding box center [419, 389] width 46 height 22
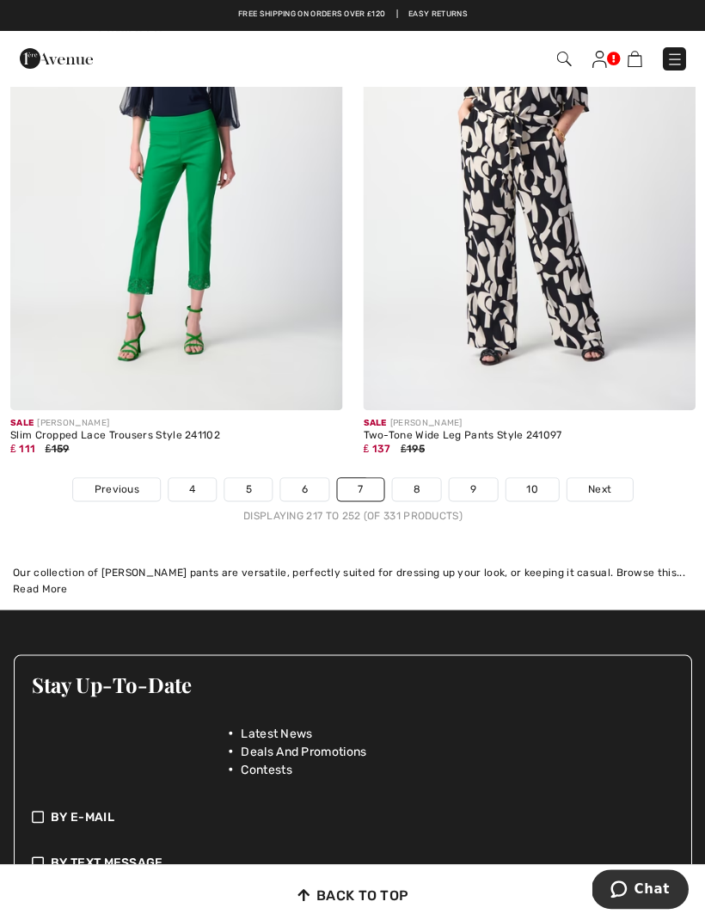
scroll to position [10336, 0]
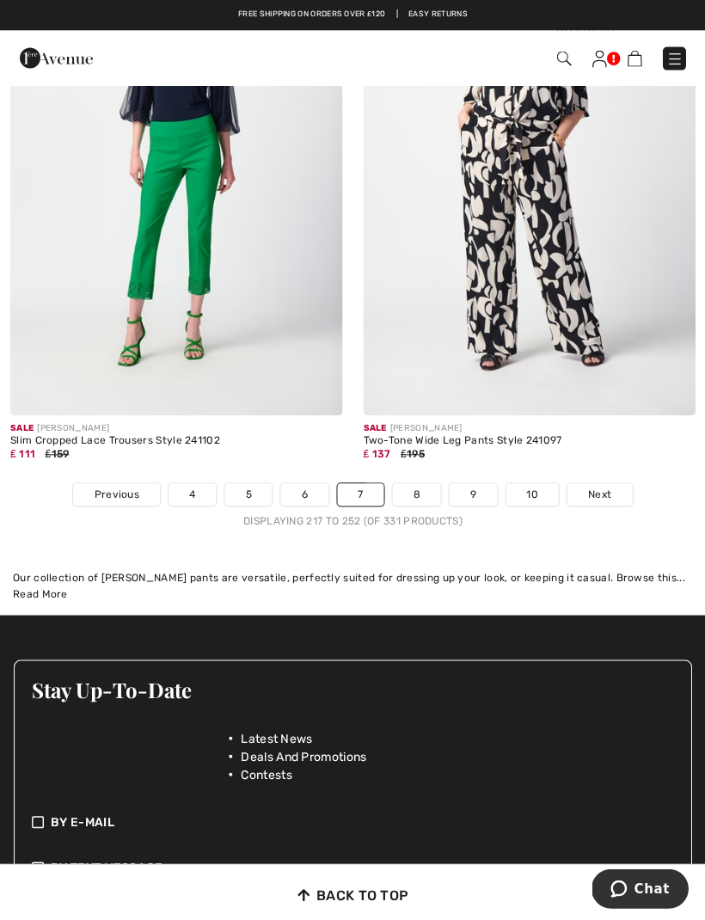
click at [418, 487] on link "8" at bounding box center [416, 494] width 48 height 22
click at [423, 491] on link "8" at bounding box center [416, 494] width 48 height 22
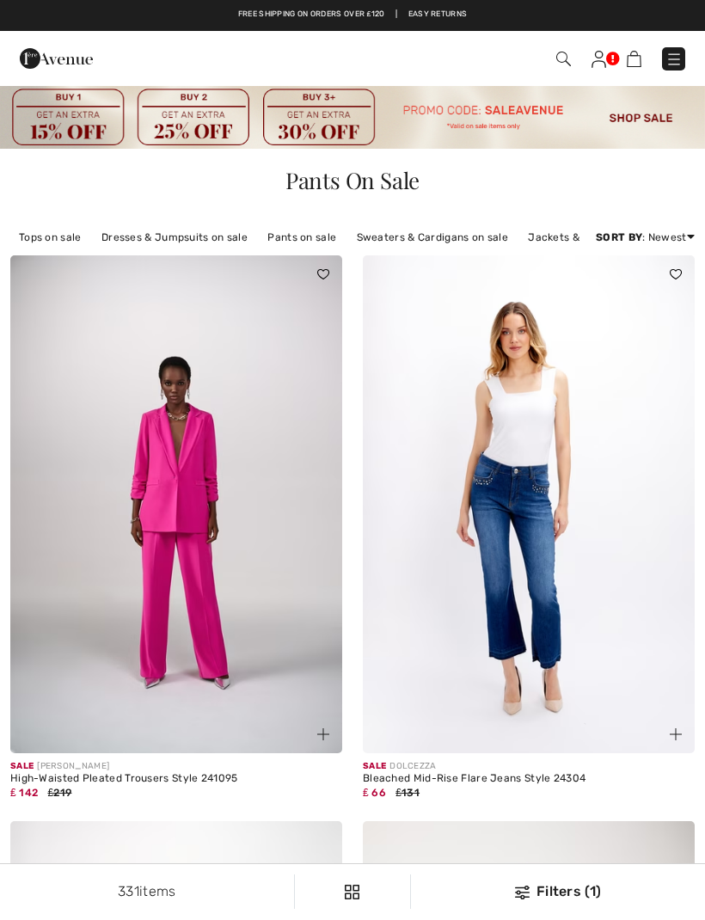
checkbox input "true"
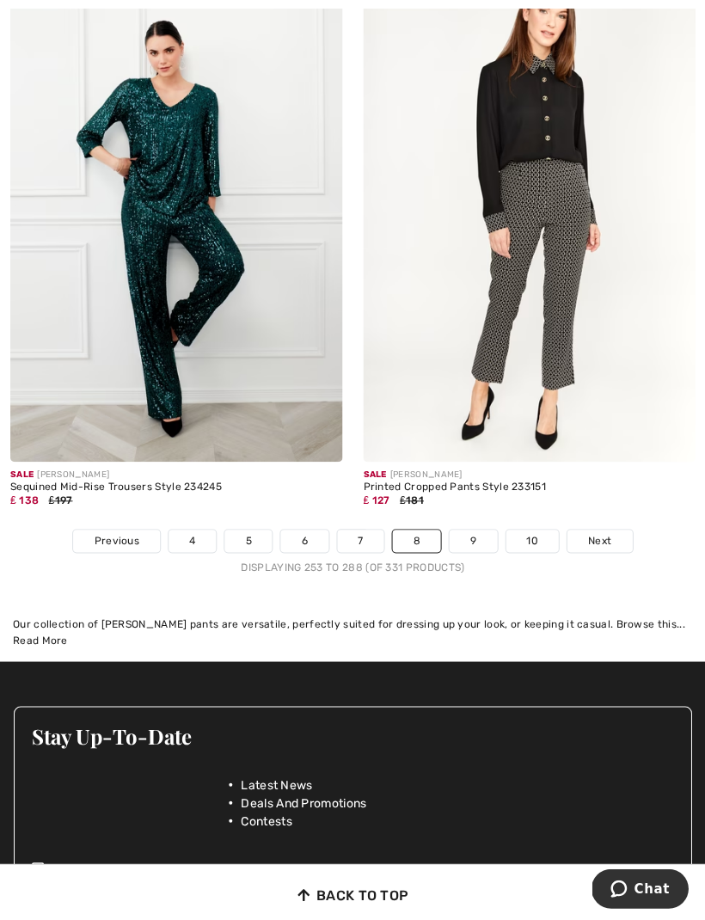
scroll to position [10291, 0]
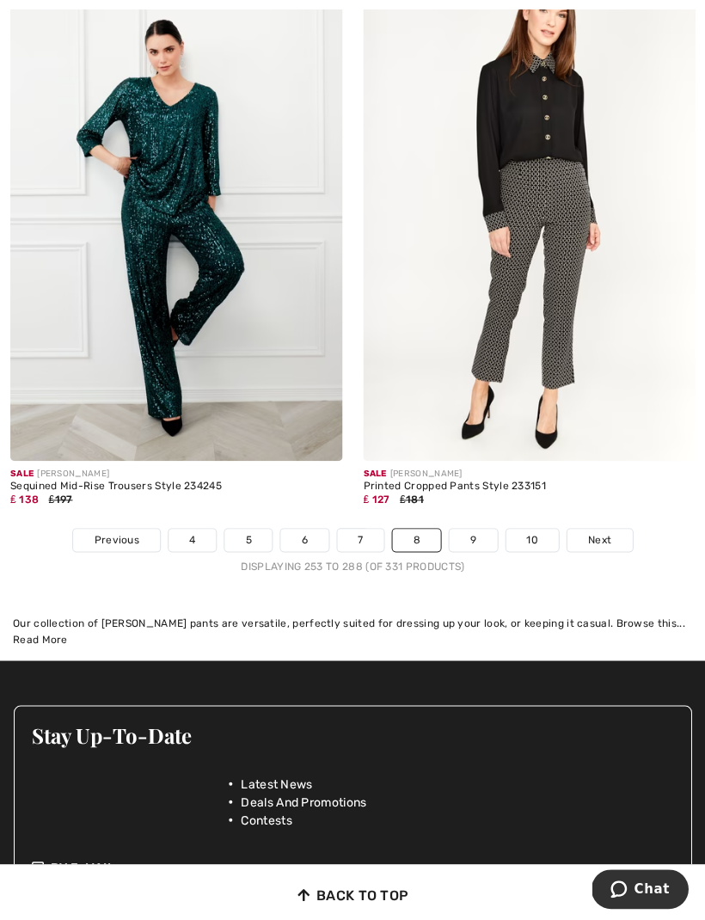
click at [470, 529] on link "9" at bounding box center [472, 540] width 47 height 22
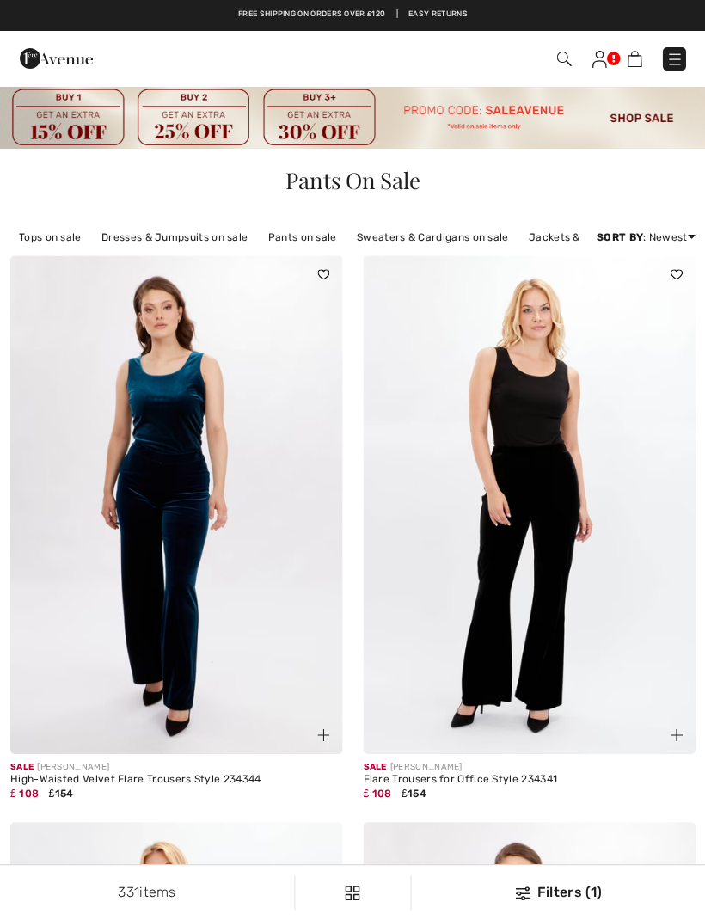
click at [704, 615] on div "Sale FRANK LYMAN Flare Trousers for Office Style 234341 ₤ 108 ₤154" at bounding box center [529, 538] width 353 height 566
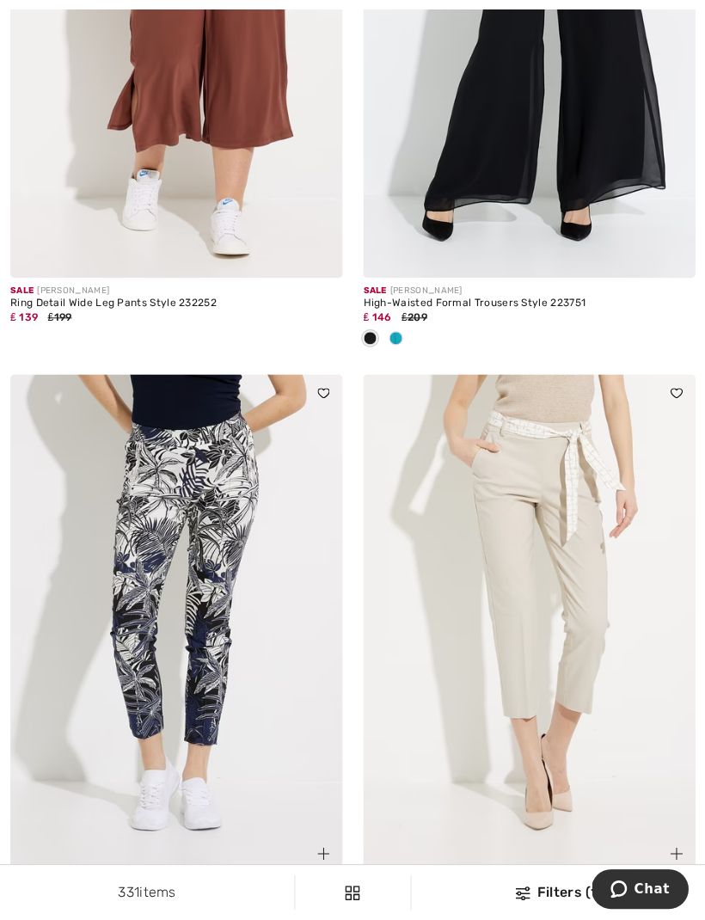
scroll to position [2740, 0]
click at [564, 207] on img at bounding box center [529, 28] width 332 height 498
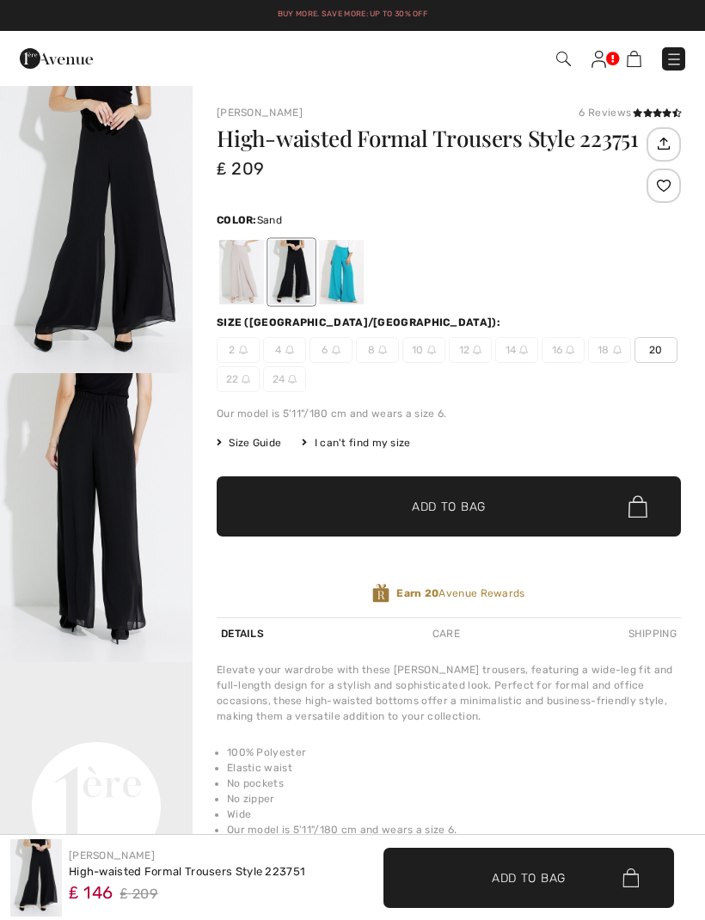
click at [241, 286] on div at bounding box center [241, 272] width 45 height 65
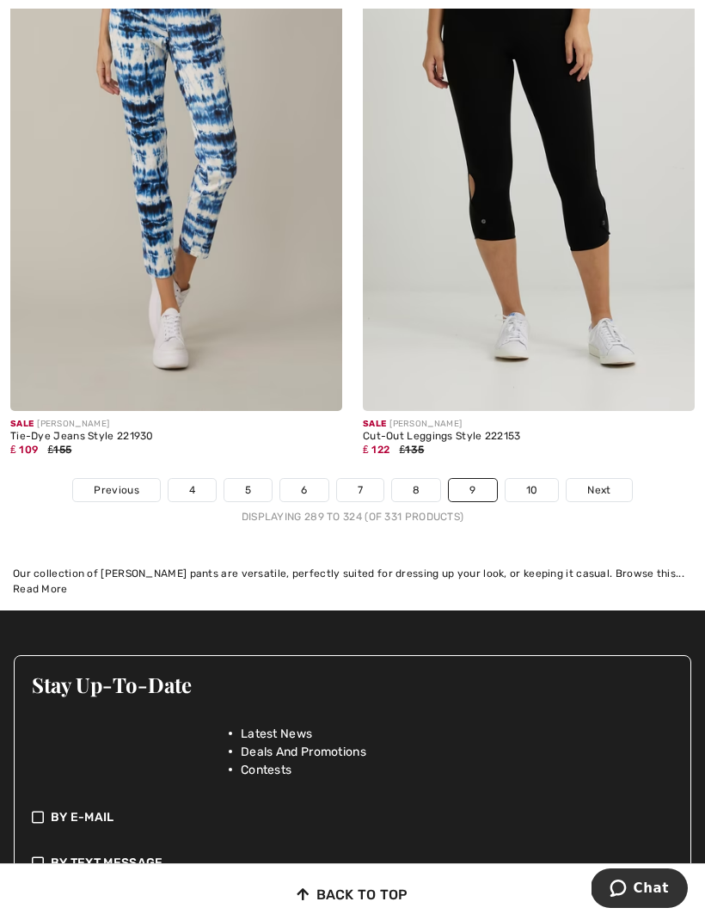
scroll to position [10293, 0]
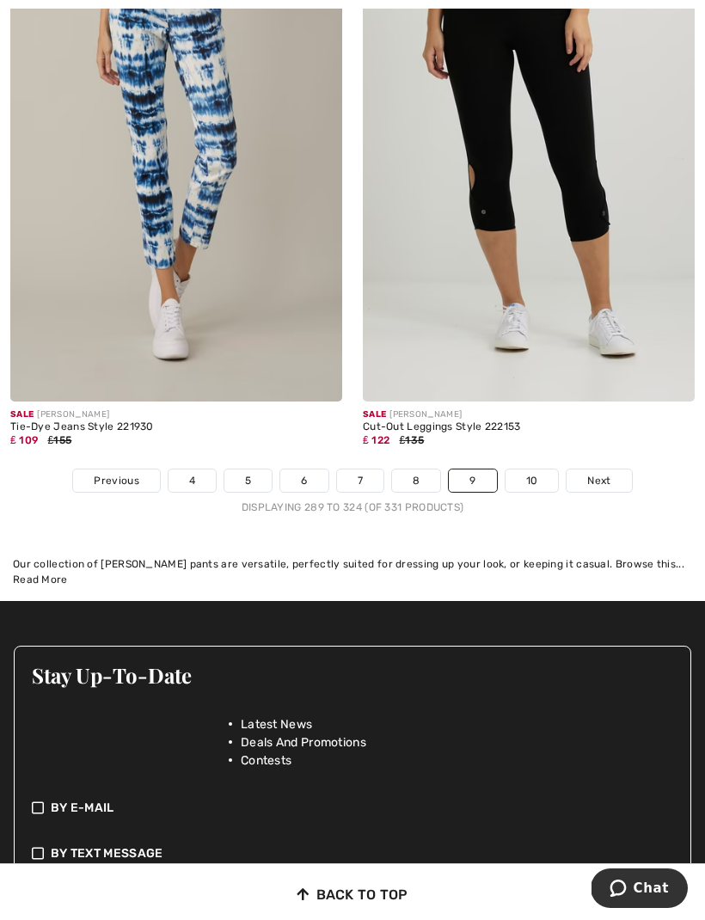
click at [533, 470] on link "10" at bounding box center [532, 481] width 53 height 22
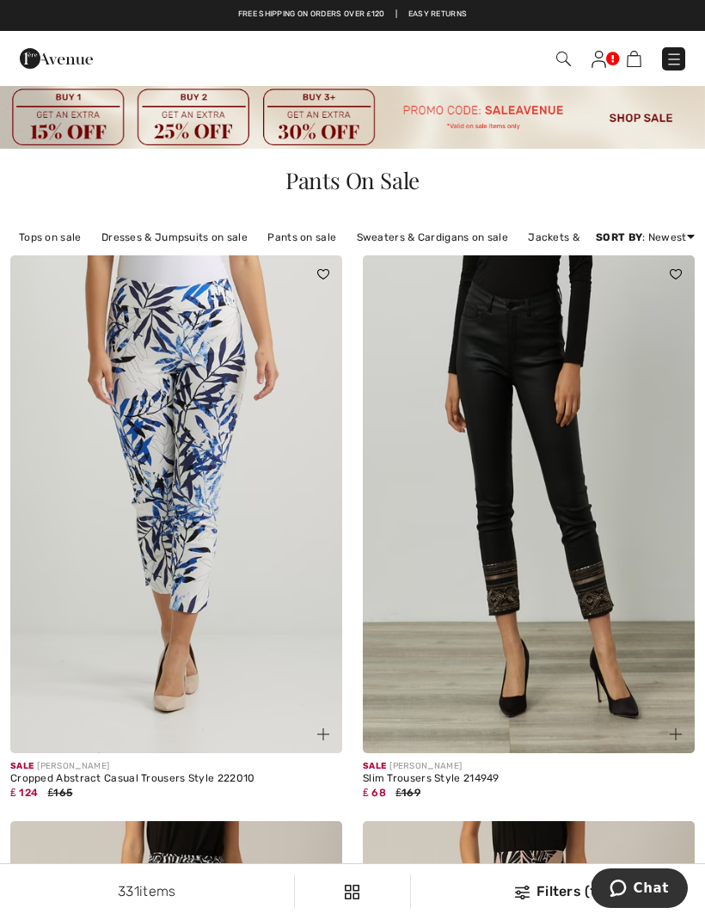
click at [603, 66] on img at bounding box center [599, 59] width 15 height 17
click at [675, 58] on img at bounding box center [674, 59] width 17 height 17
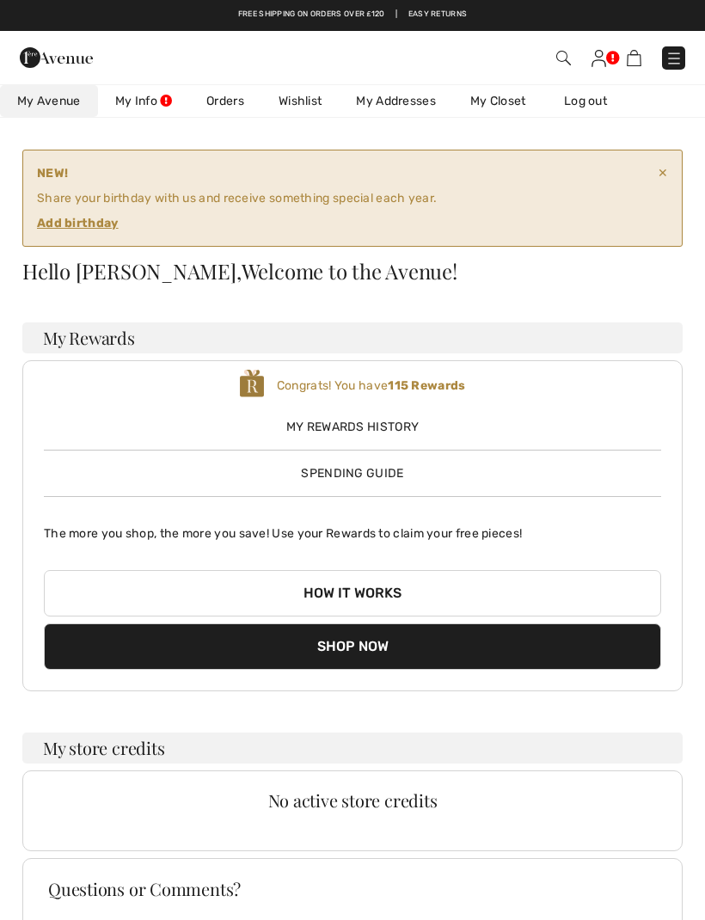
click at [669, 62] on img at bounding box center [674, 58] width 17 height 17
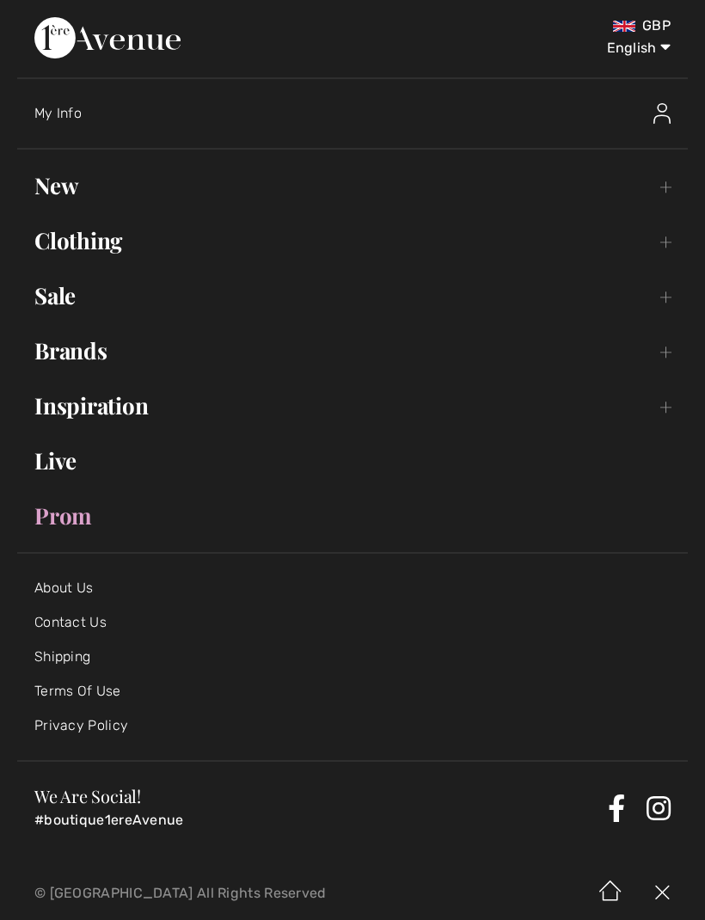
click at [179, 169] on link "New Toggle submenu" at bounding box center [352, 186] width 671 height 38
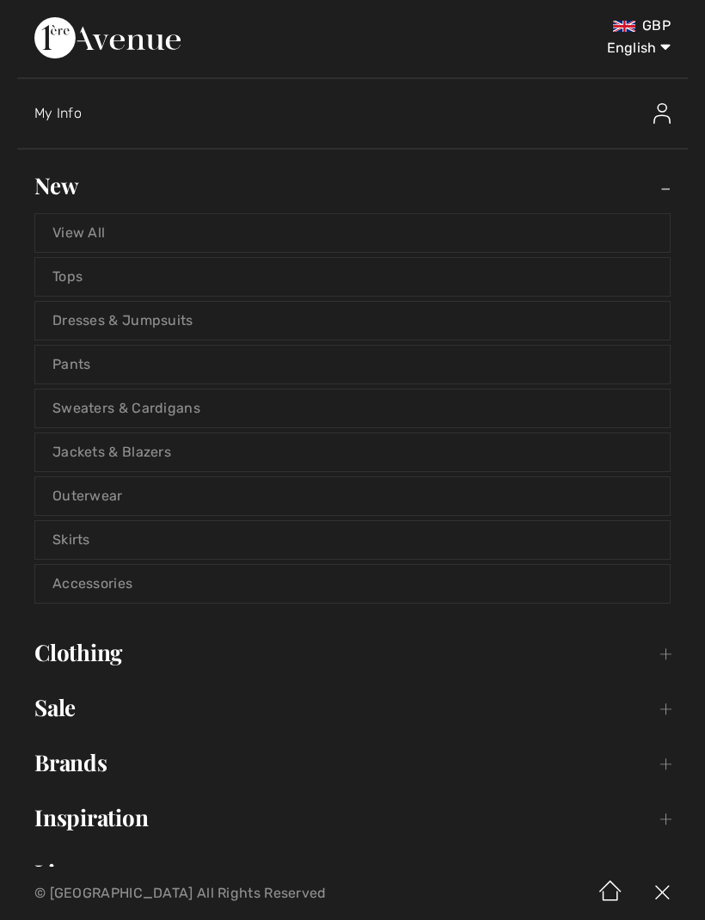
click at [186, 238] on link "View All" at bounding box center [352, 233] width 635 height 38
click at [212, 233] on link "View All" at bounding box center [352, 233] width 635 height 38
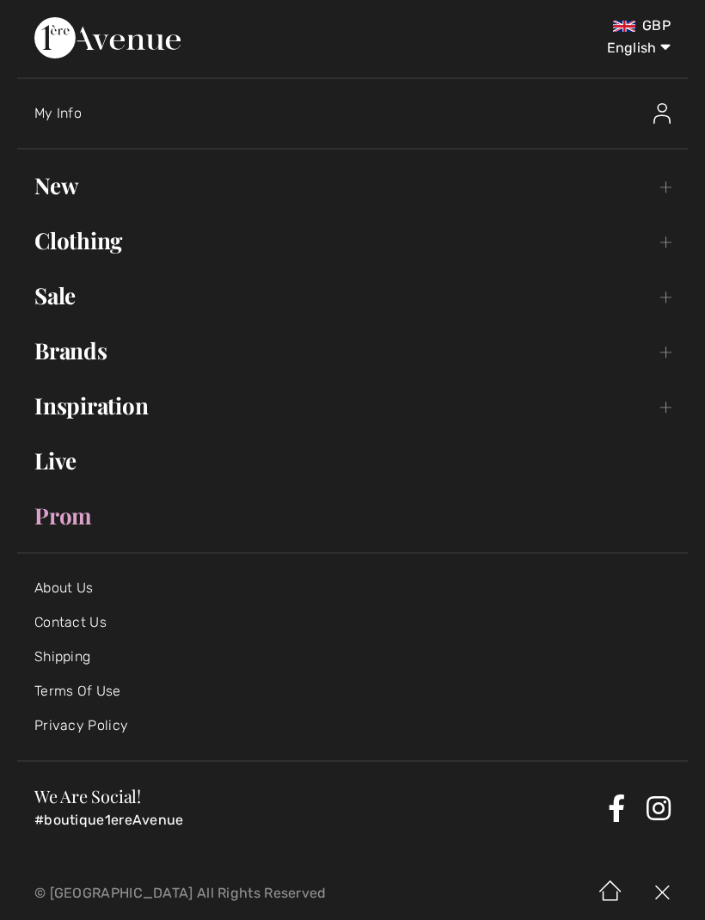
click at [165, 103] on div "My Info" at bounding box center [361, 113] width 654 height 55
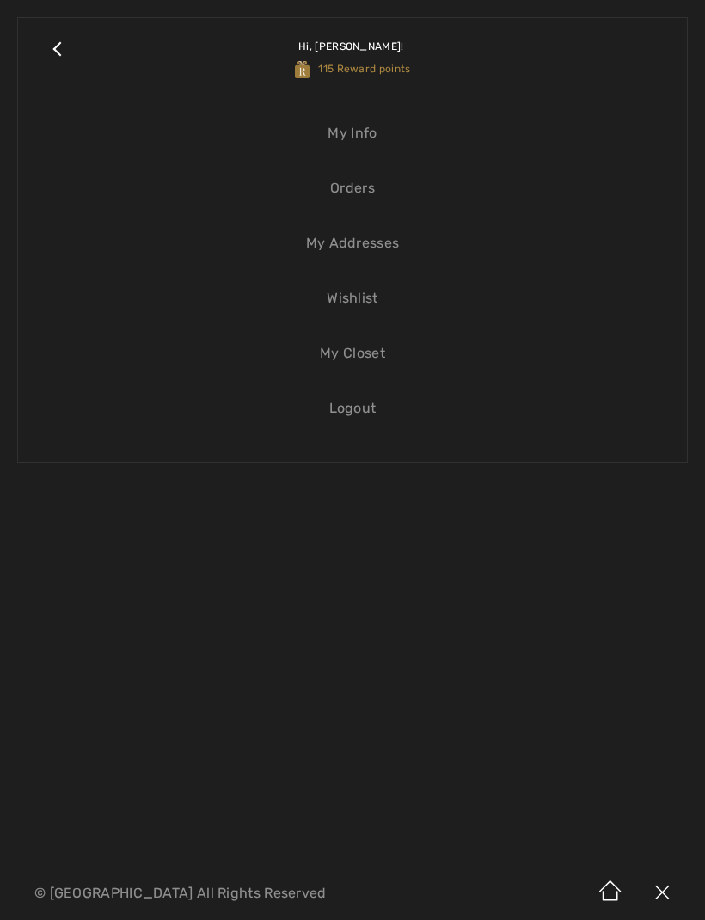
click at [46, 50] on link "Close submenu" at bounding box center [56, 57] width 43 height 45
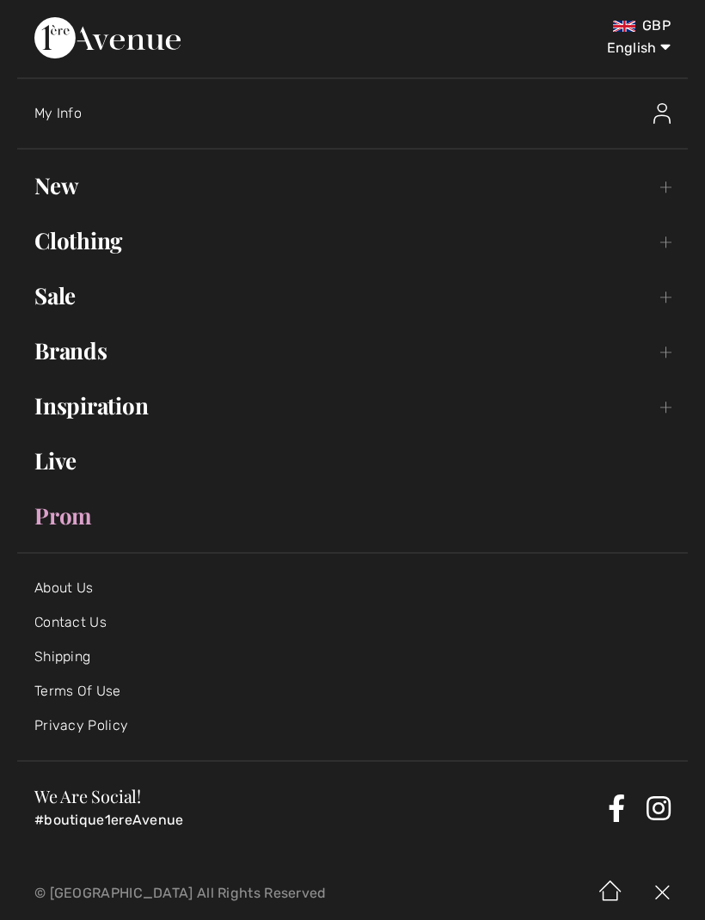
click at [703, 417] on div "GBP English English Français My Info Hi, Ruth! 115 Reward points Open submenu N…" at bounding box center [352, 433] width 705 height 867
click at [175, 184] on link "New Toggle submenu" at bounding box center [352, 186] width 671 height 38
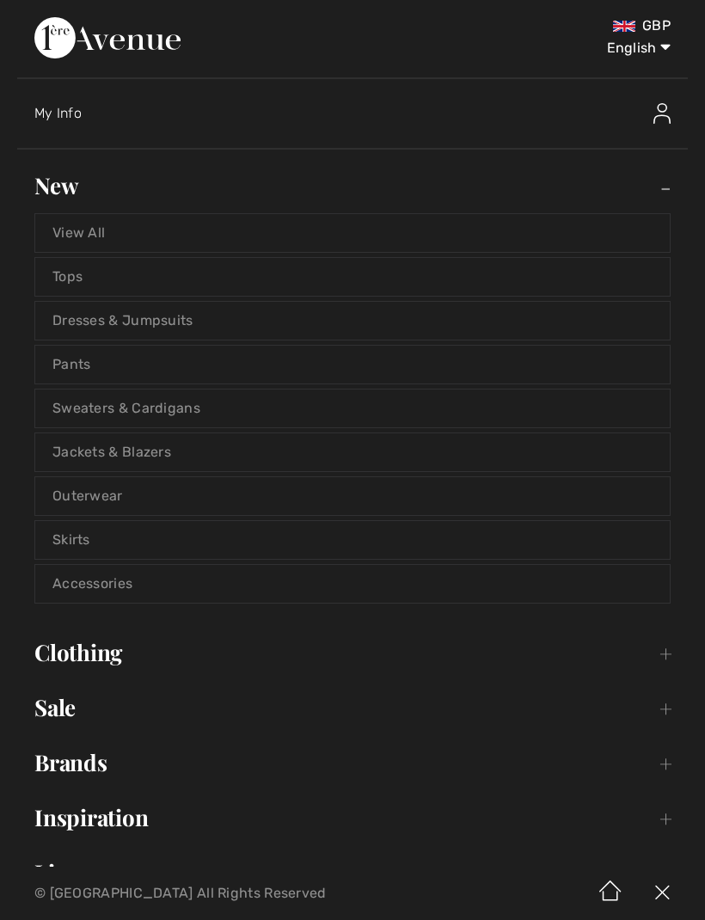
click at [163, 282] on link "Tops" at bounding box center [352, 277] width 635 height 38
click at [165, 332] on link "Dresses & Jumpsuits" at bounding box center [352, 321] width 635 height 38
click at [227, 372] on link "Pants" at bounding box center [352, 365] width 635 height 38
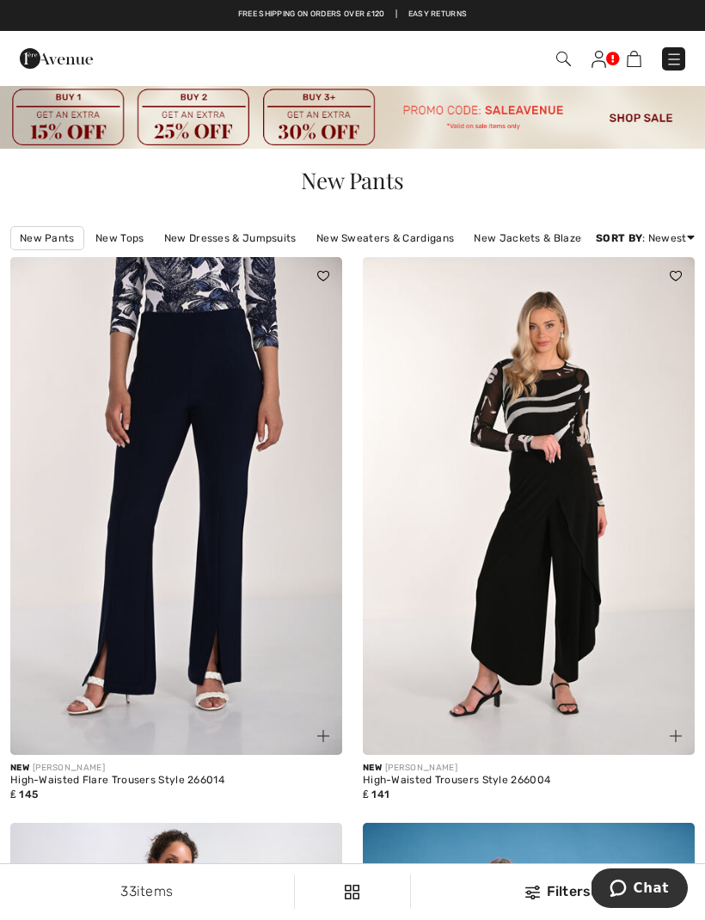
click at [634, 297] on img at bounding box center [529, 506] width 332 height 498
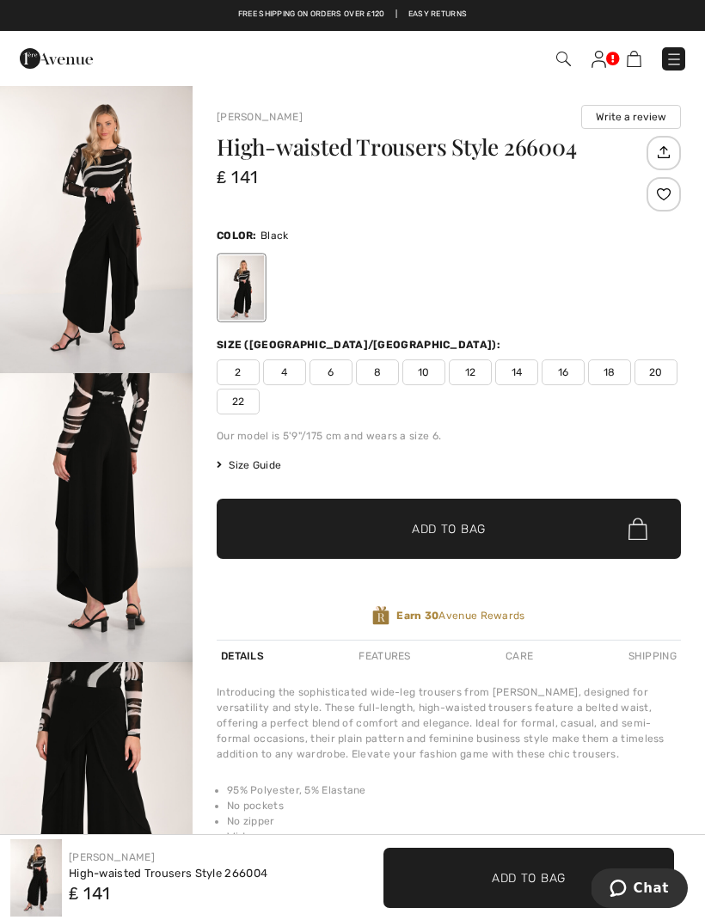
click at [550, 45] on div "Checkout" at bounding box center [496, 58] width 403 height 35
click at [569, 64] on img at bounding box center [564, 59] width 15 height 15
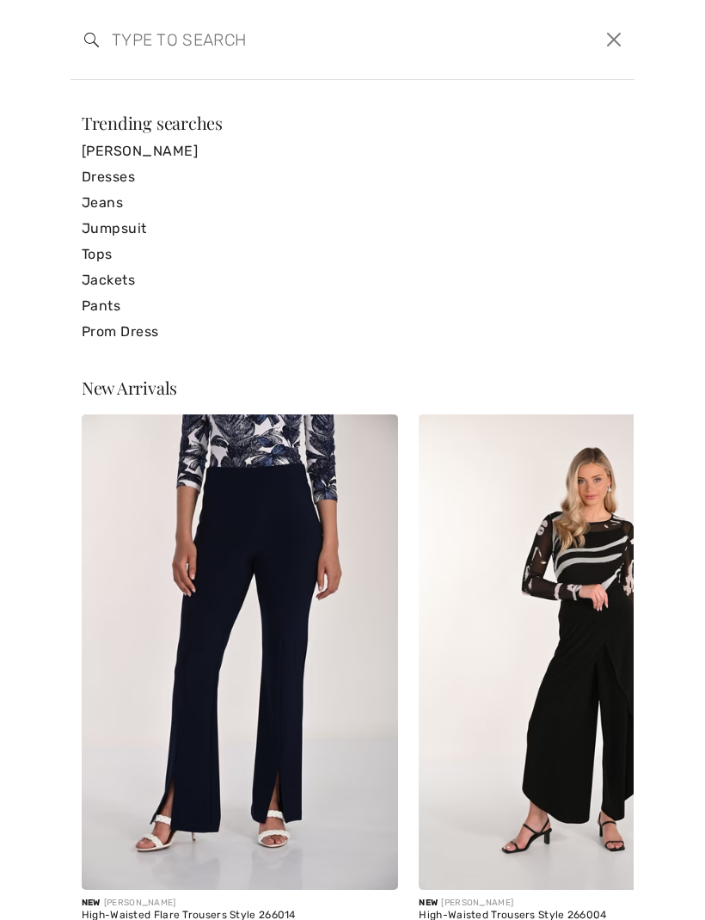
click at [108, 306] on link "Pants" at bounding box center [353, 306] width 542 height 26
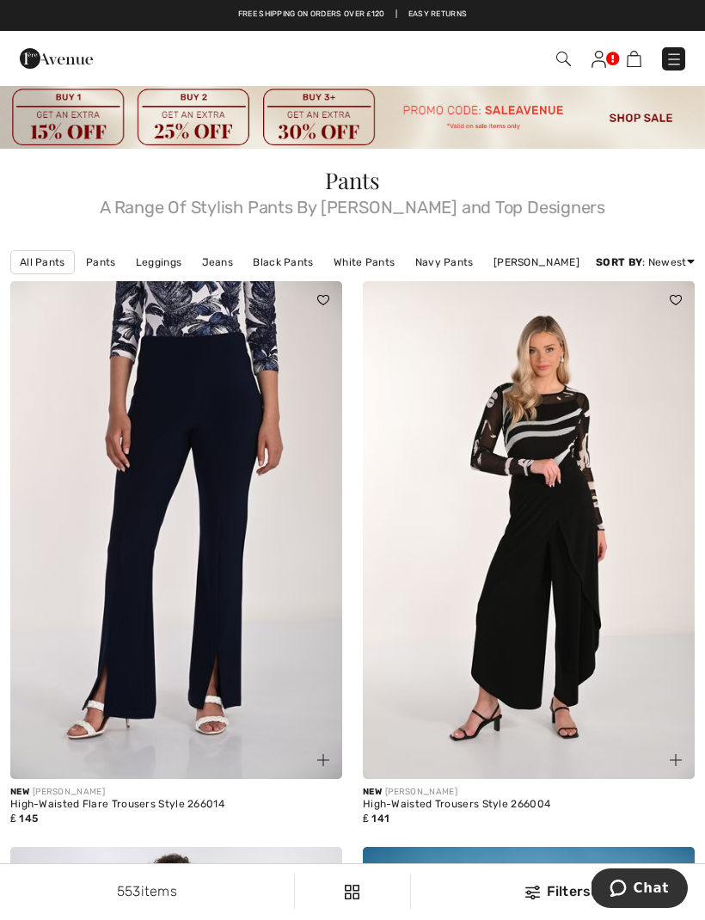
click at [560, 56] on img at bounding box center [564, 59] width 15 height 15
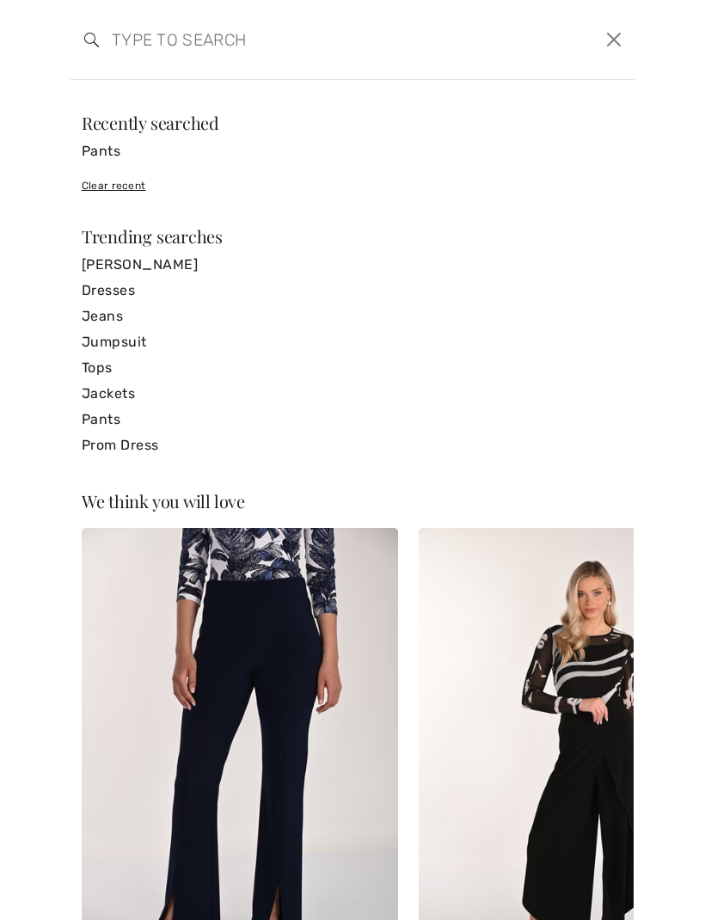
click at [150, 64] on input "search" at bounding box center [292, 40] width 387 height 52
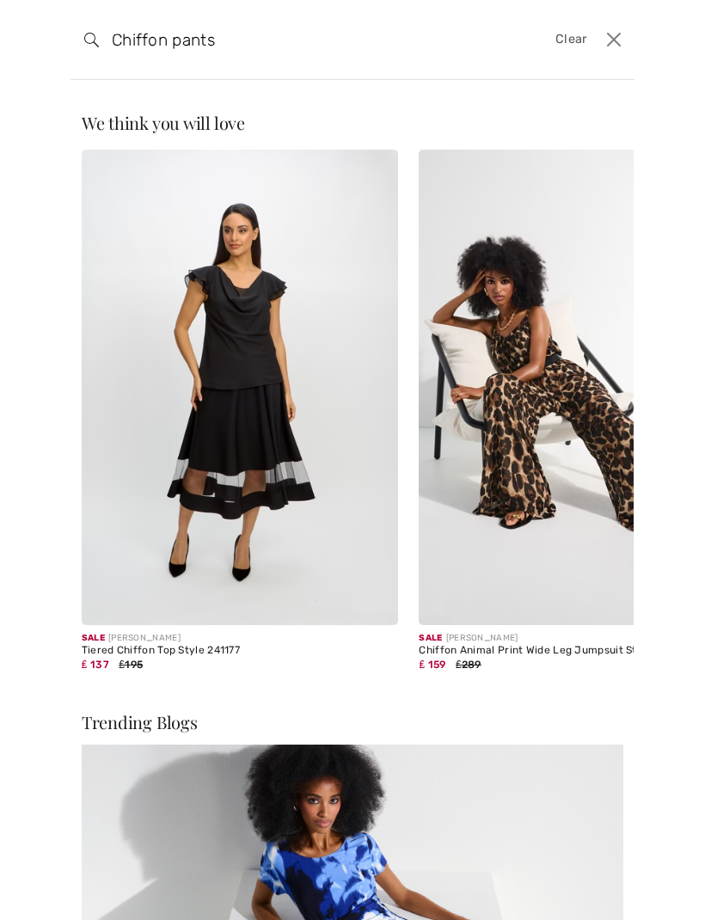
type input "Chiffon pants"
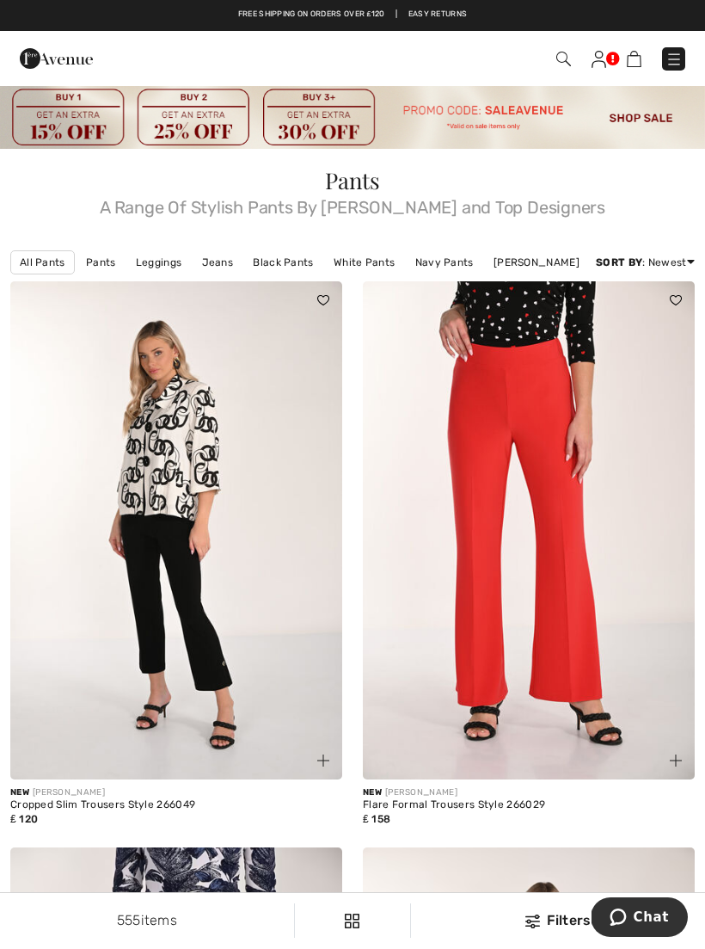
click at [290, 264] on link "Black Pants" at bounding box center [282, 262] width 77 height 22
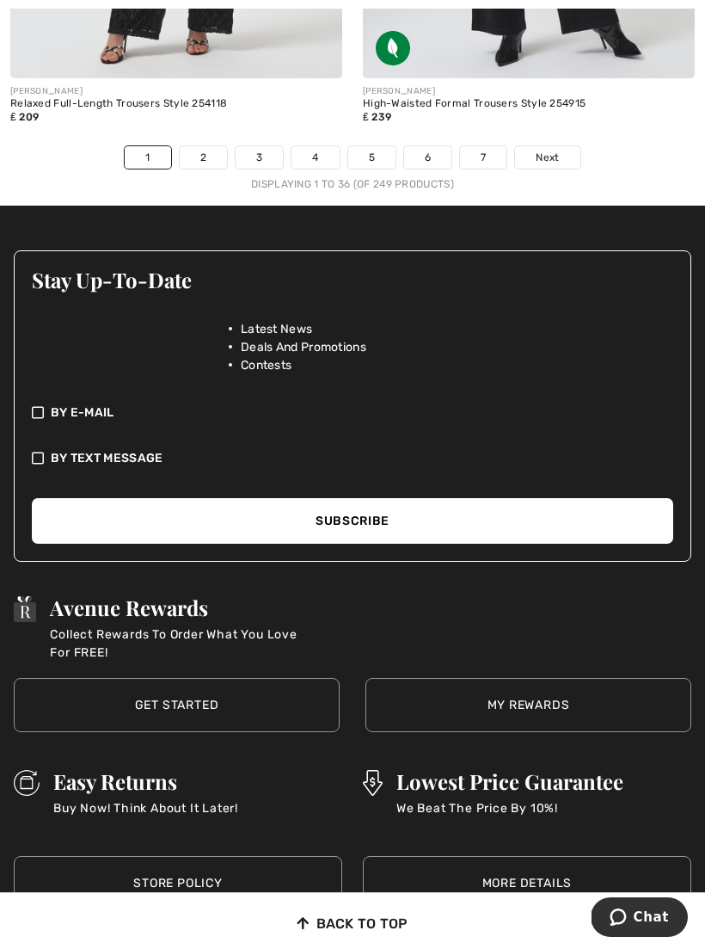
scroll to position [10778, 0]
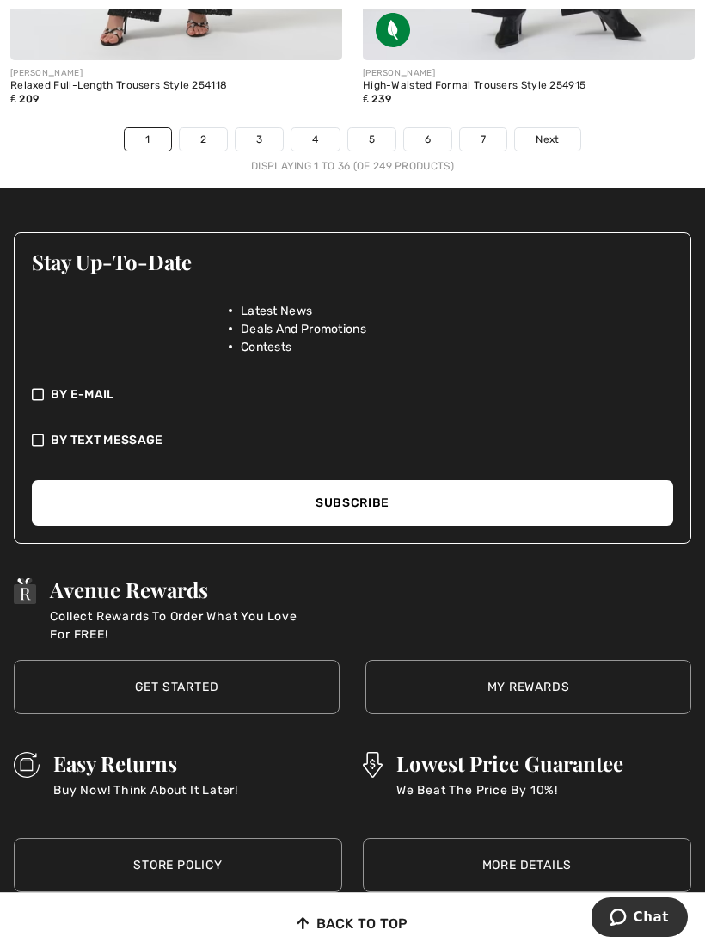
click at [208, 128] on link "2" at bounding box center [203, 139] width 47 height 22
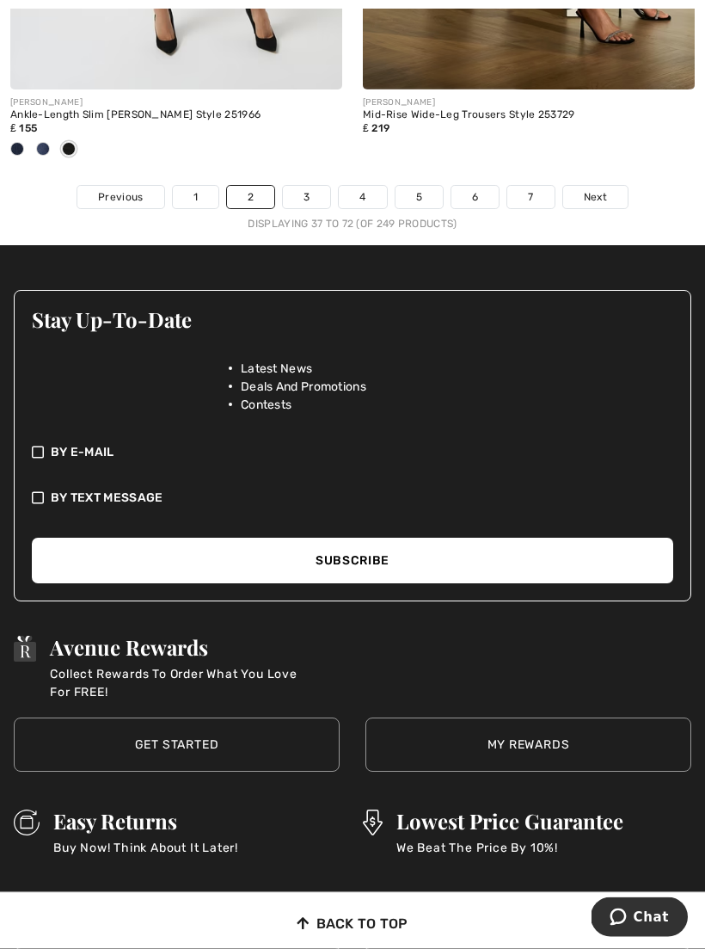
scroll to position [10861, 0]
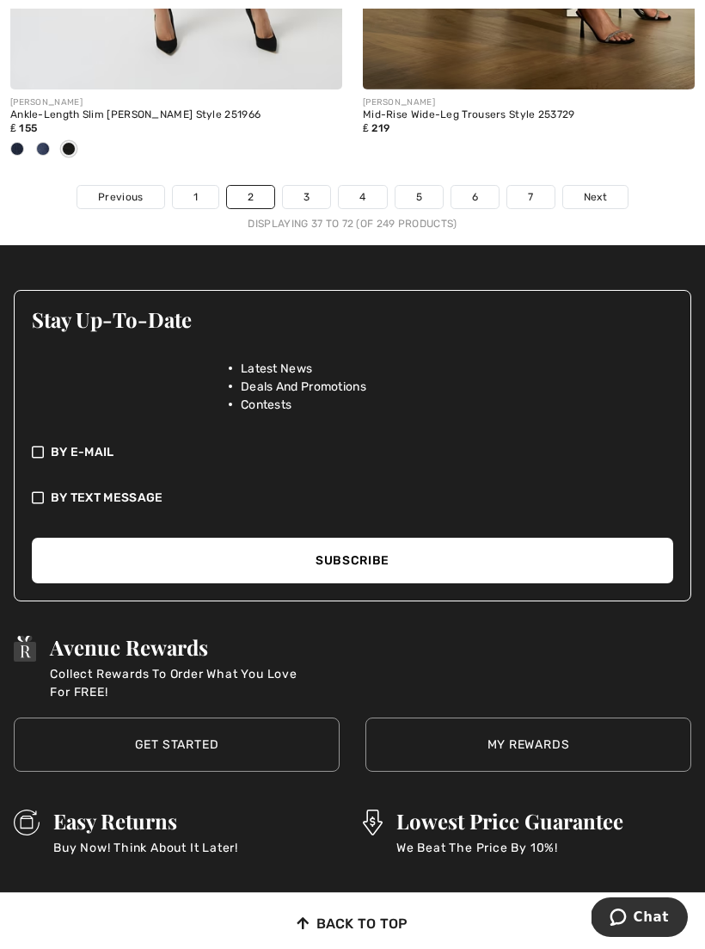
click at [314, 188] on link "3" at bounding box center [306, 197] width 47 height 22
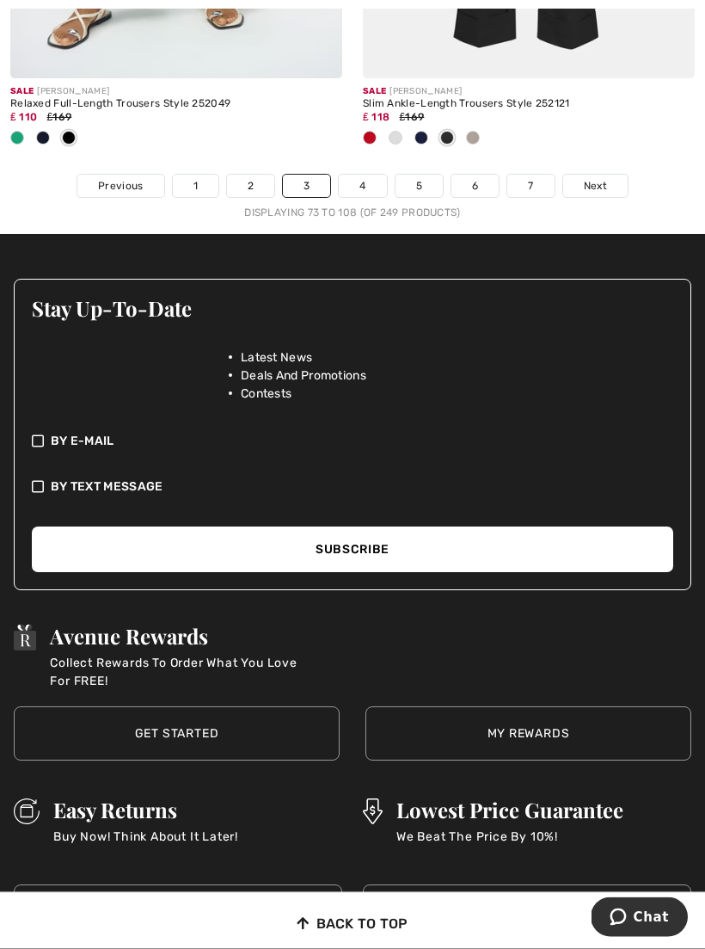
scroll to position [10872, 0]
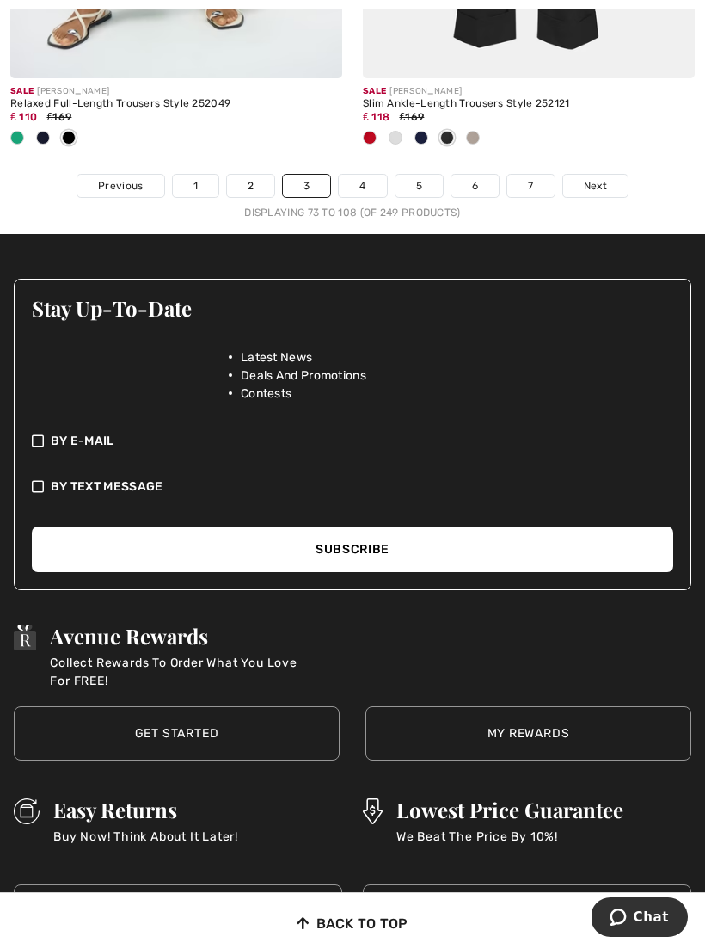
click at [357, 175] on link "4" at bounding box center [362, 186] width 47 height 22
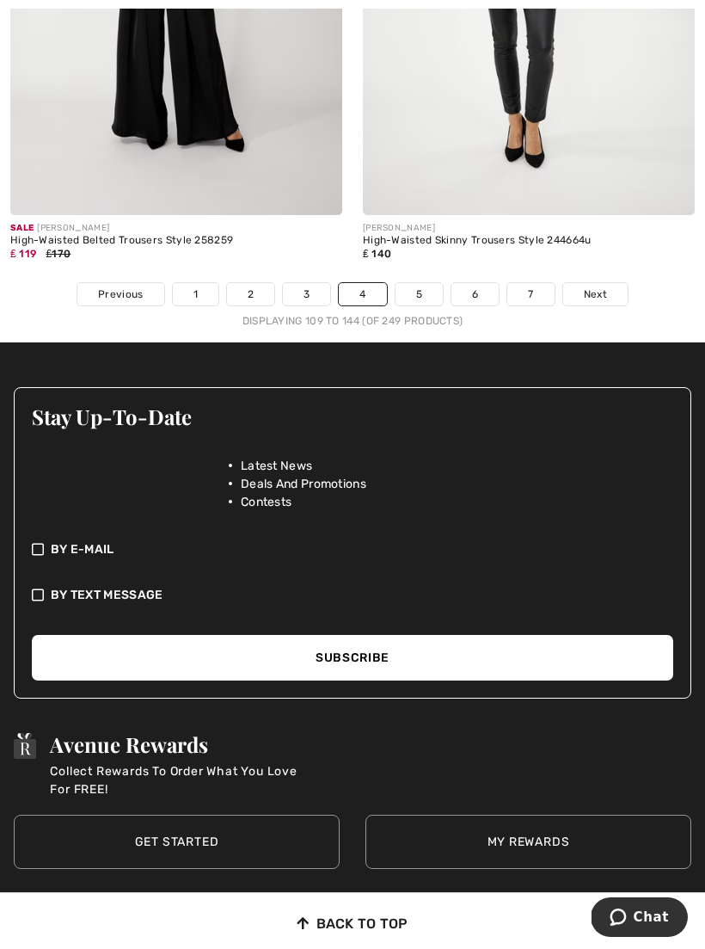
scroll to position [10887, 0]
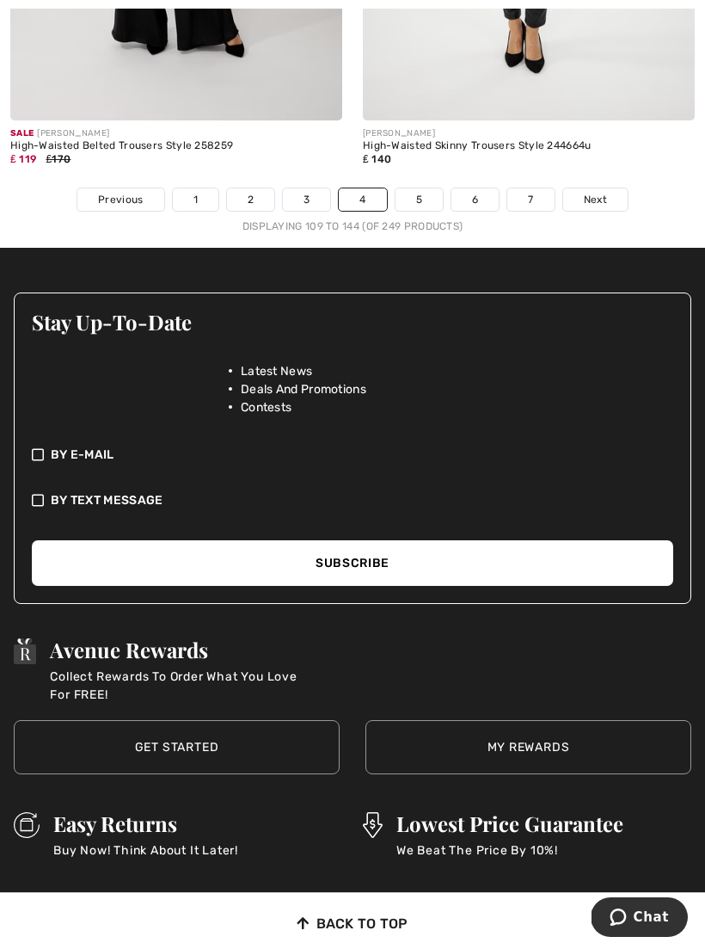
click at [409, 191] on link "5" at bounding box center [419, 199] width 47 height 22
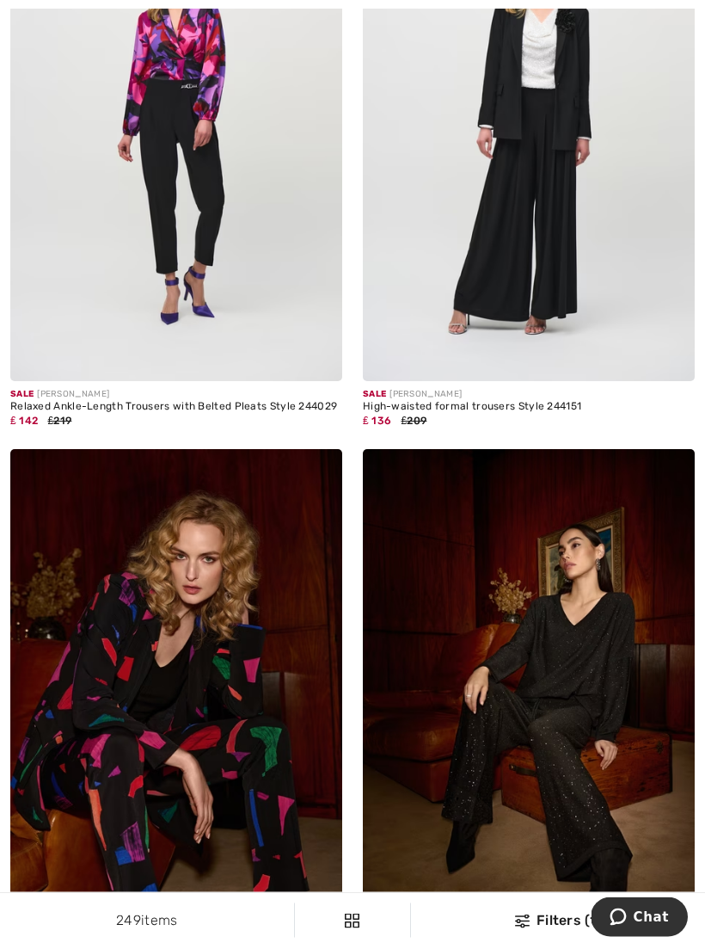
scroll to position [5669, 0]
click at [565, 247] on img at bounding box center [529, 132] width 332 height 498
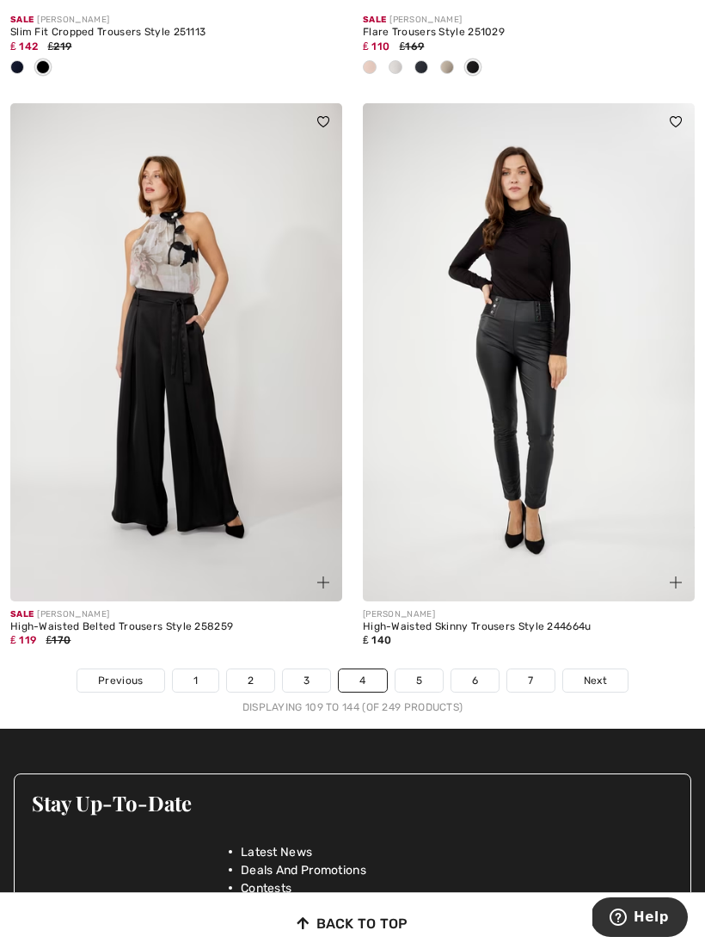
scroll to position [10449, 0]
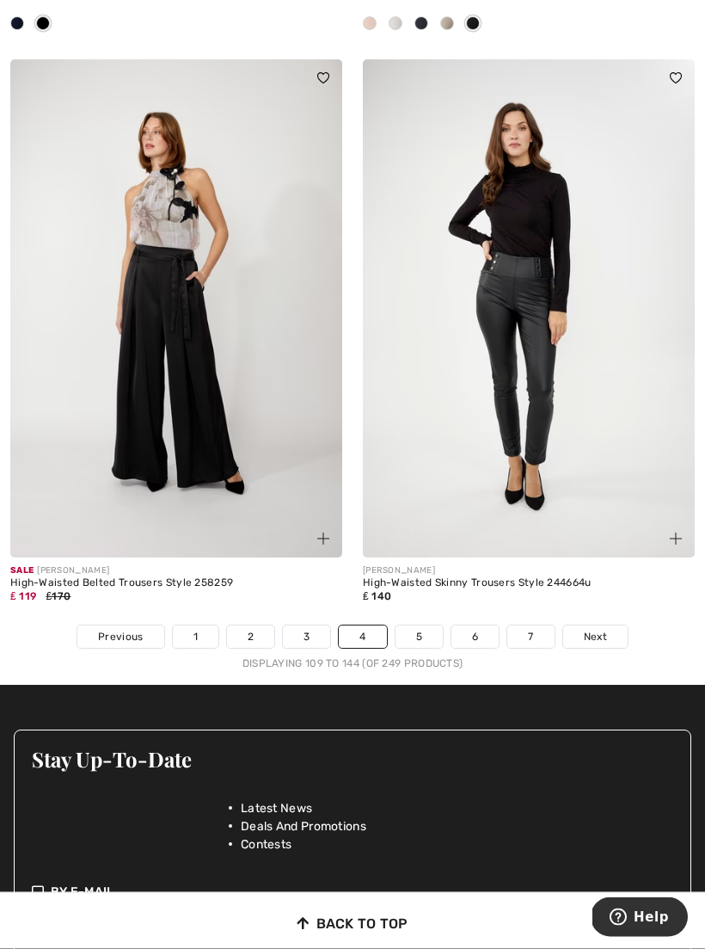
click at [425, 629] on link "5" at bounding box center [419, 637] width 47 height 22
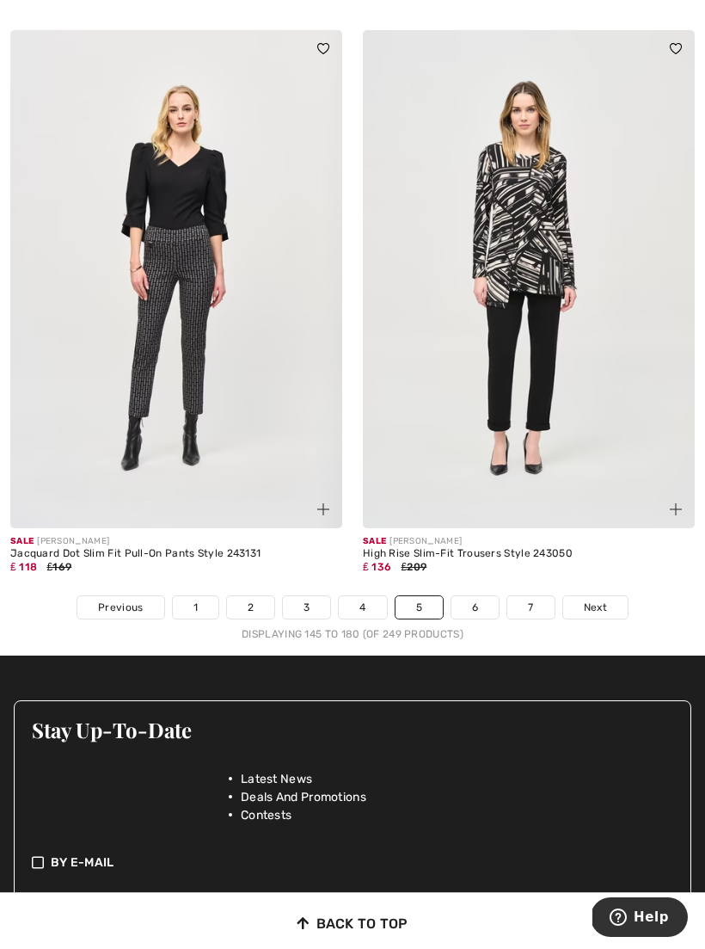
scroll to position [10283, 0]
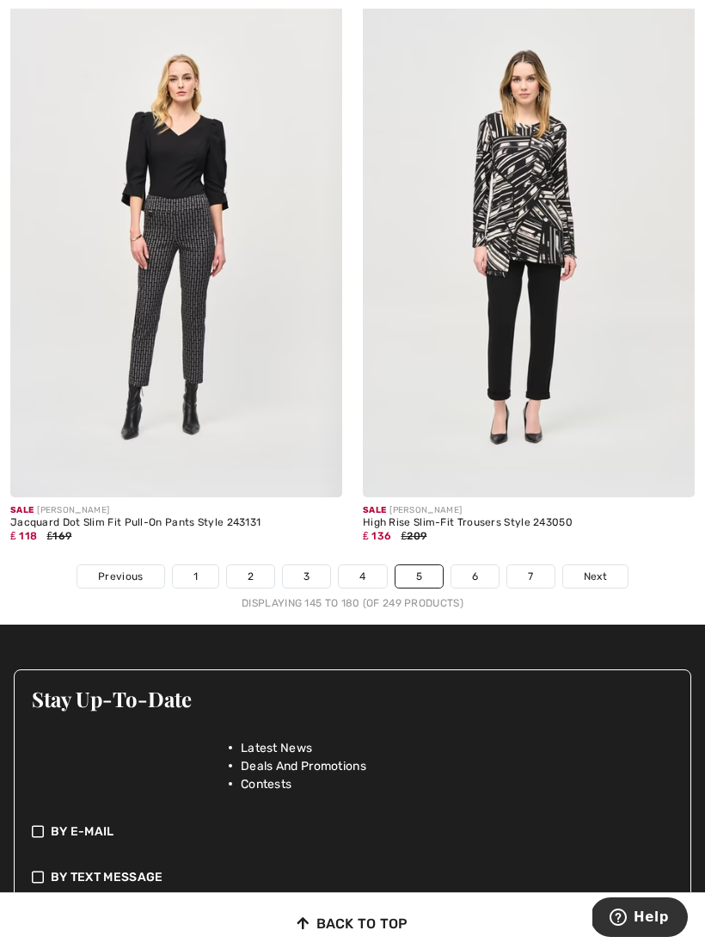
click at [471, 565] on link "6" at bounding box center [475, 576] width 47 height 22
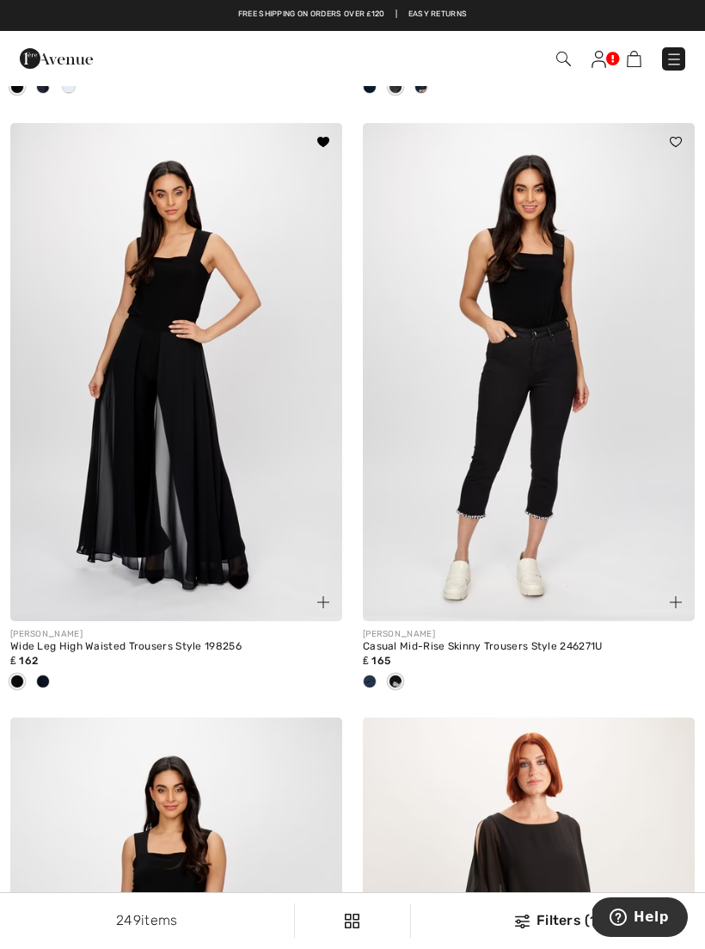
scroll to position [4385, 0]
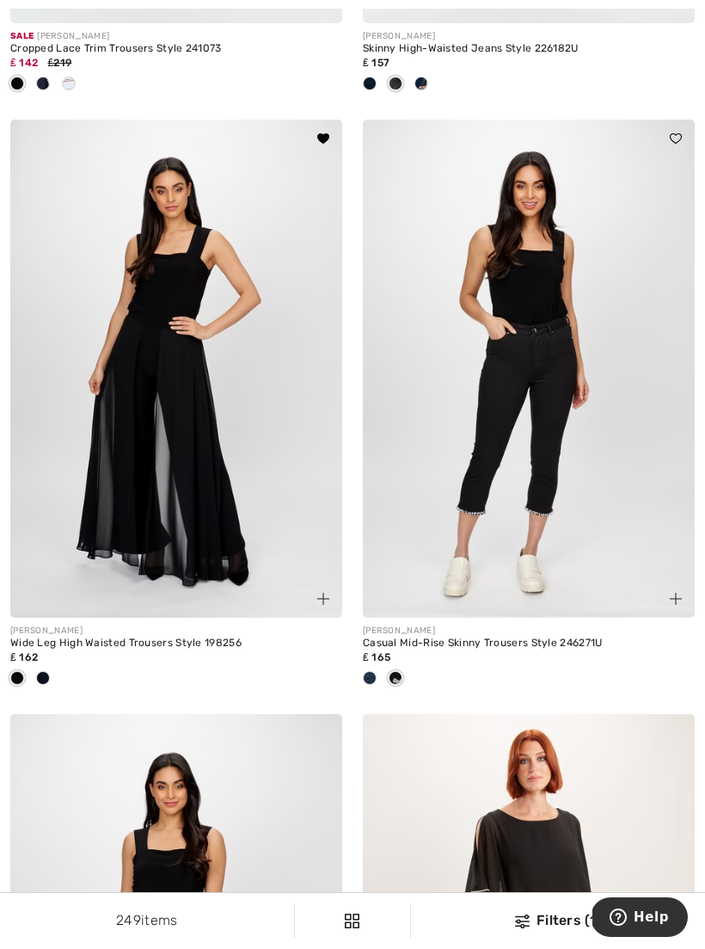
click at [265, 426] on img at bounding box center [176, 369] width 332 height 498
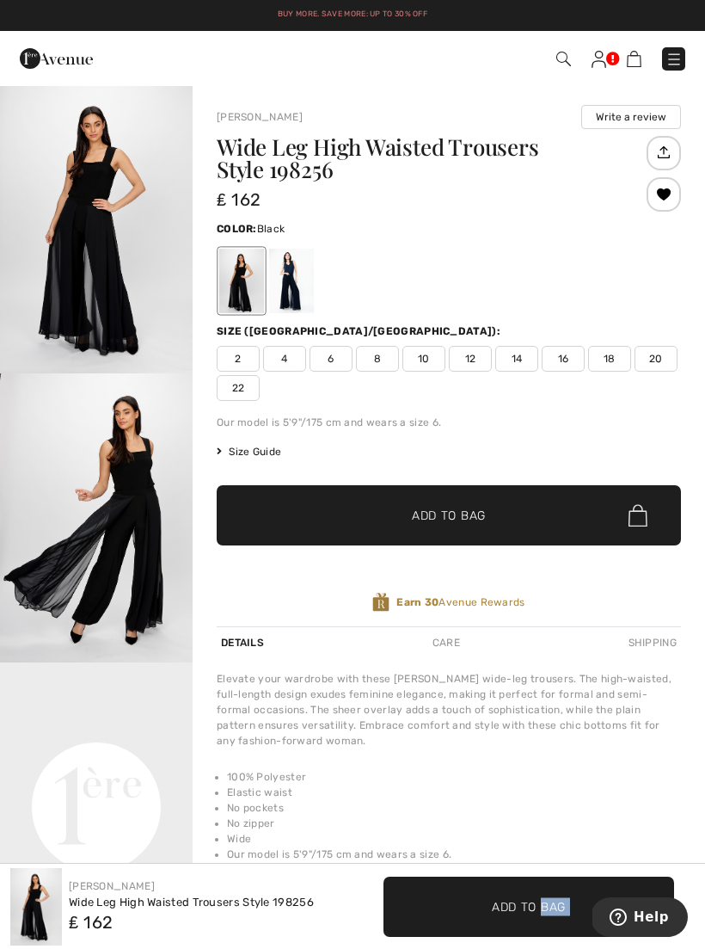
click at [564, 355] on span "16" at bounding box center [563, 359] width 43 height 26
click at [253, 445] on span "Size Guide" at bounding box center [249, 451] width 65 height 15
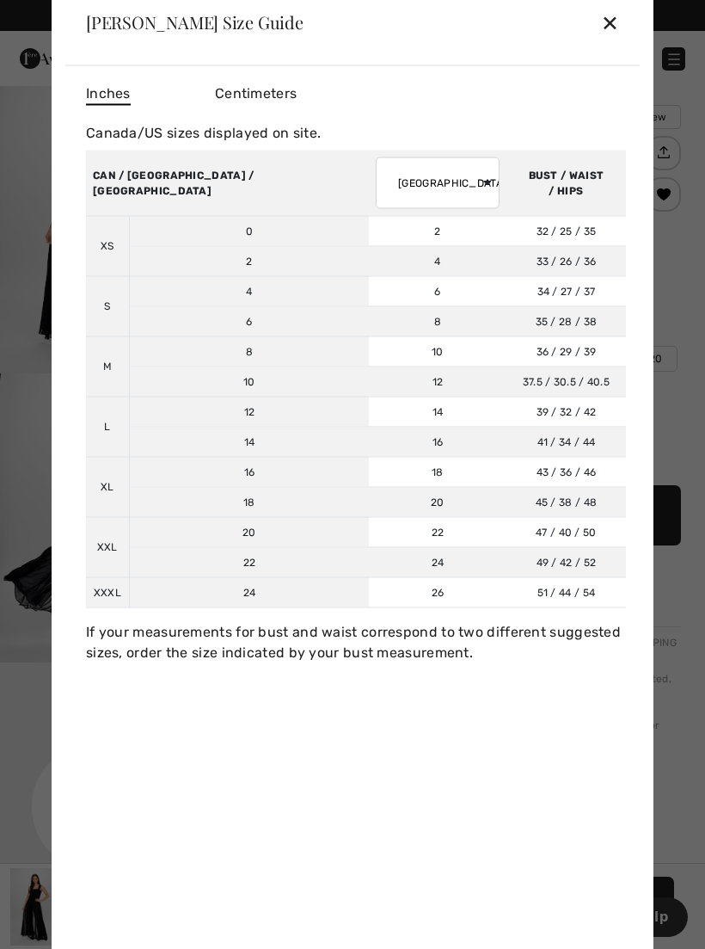
click at [602, 32] on div "✕" at bounding box center [610, 22] width 18 height 36
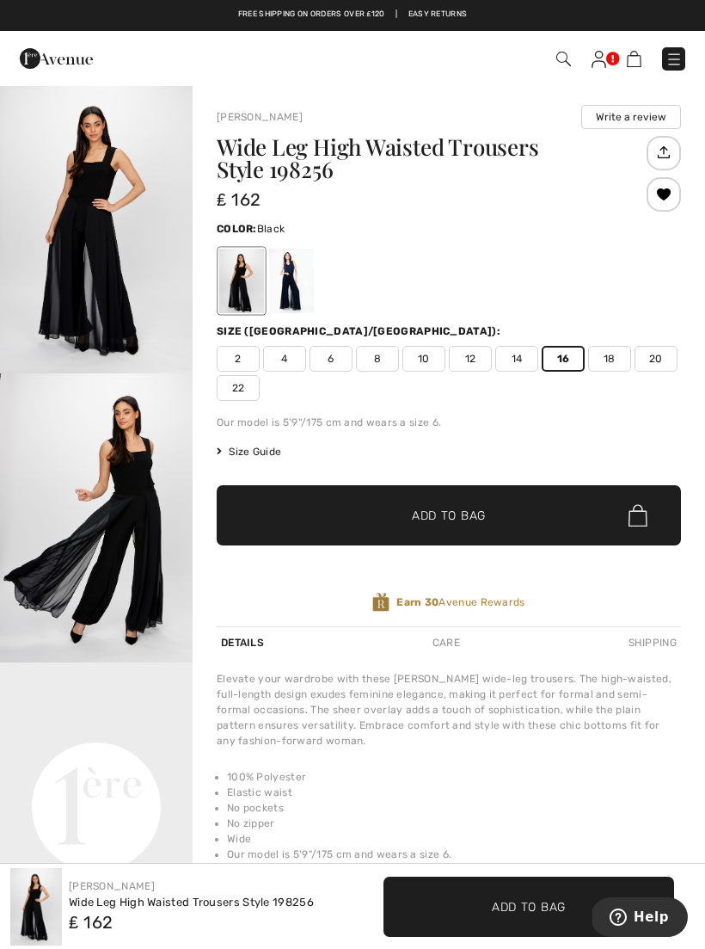
click at [498, 511] on span "✔ Added to Bag Add to Bag" at bounding box center [449, 515] width 465 height 60
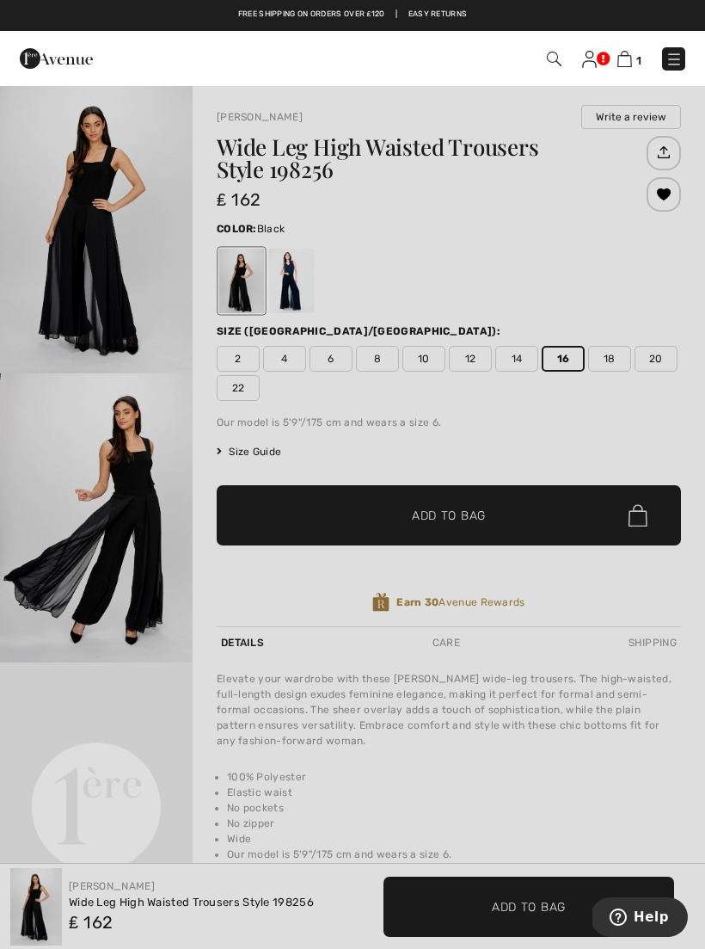
click at [619, 243] on div at bounding box center [352, 474] width 705 height 949
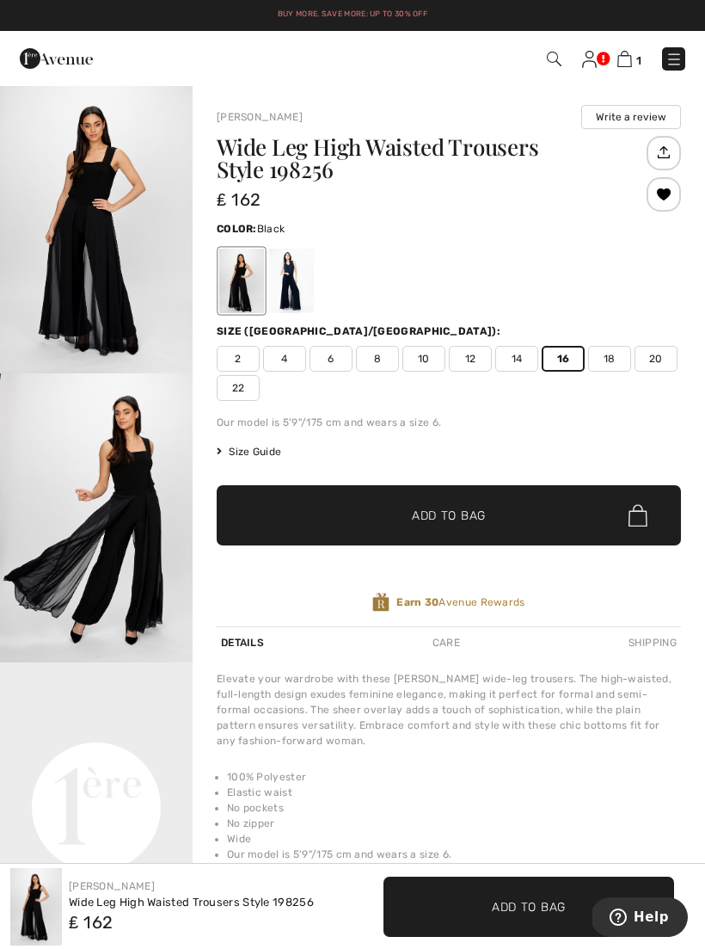
click at [630, 53] on img at bounding box center [625, 59] width 15 height 16
click at [631, 58] on img at bounding box center [625, 59] width 15 height 16
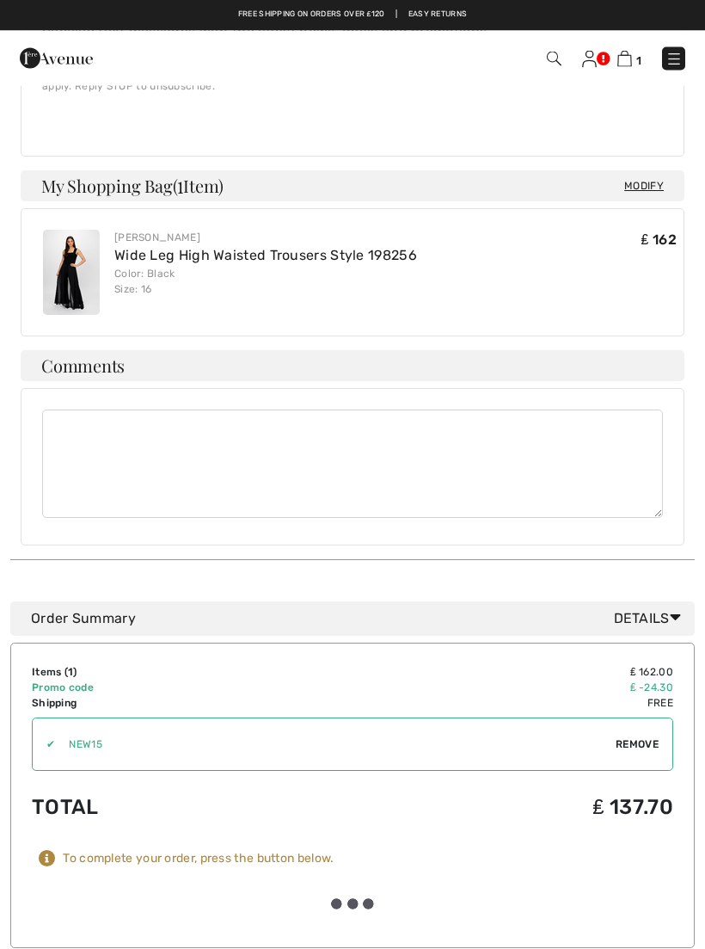
scroll to position [709, 0]
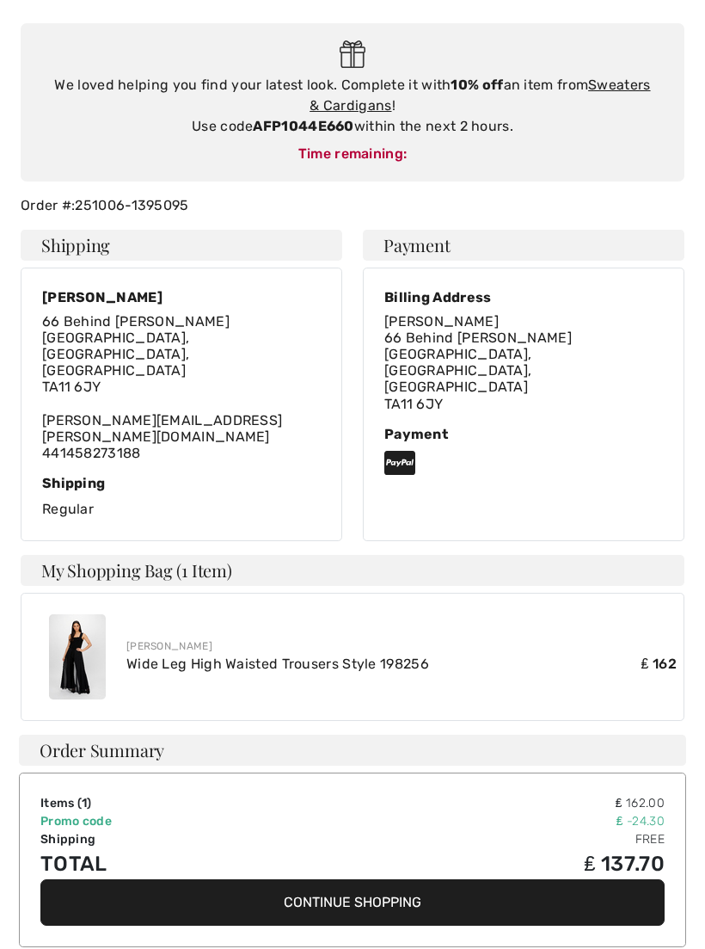
scroll to position [205, 0]
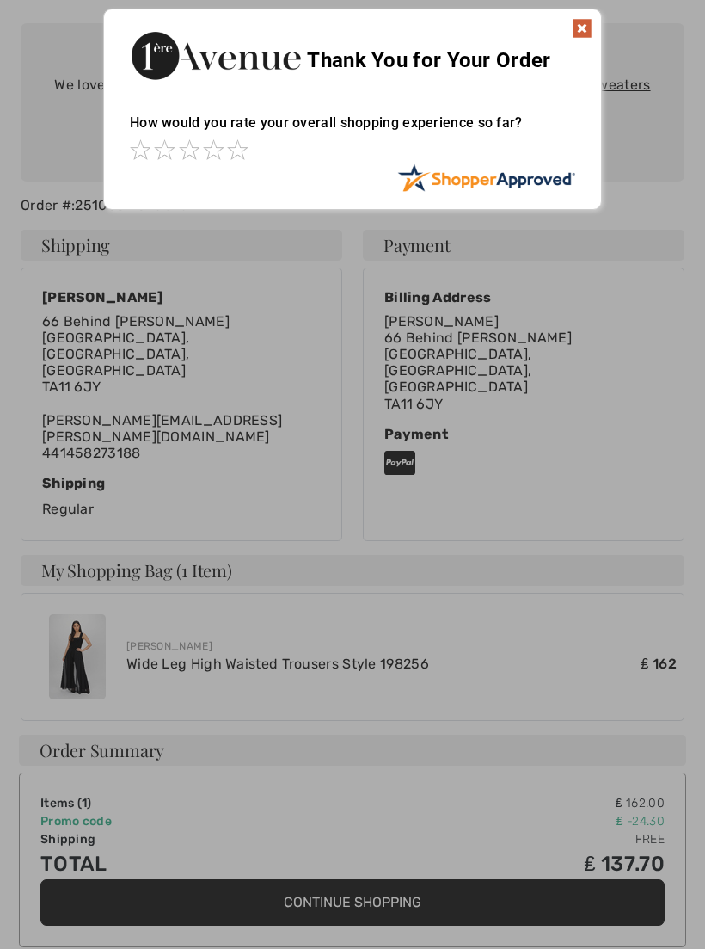
click at [430, 852] on div at bounding box center [352, 474] width 705 height 949
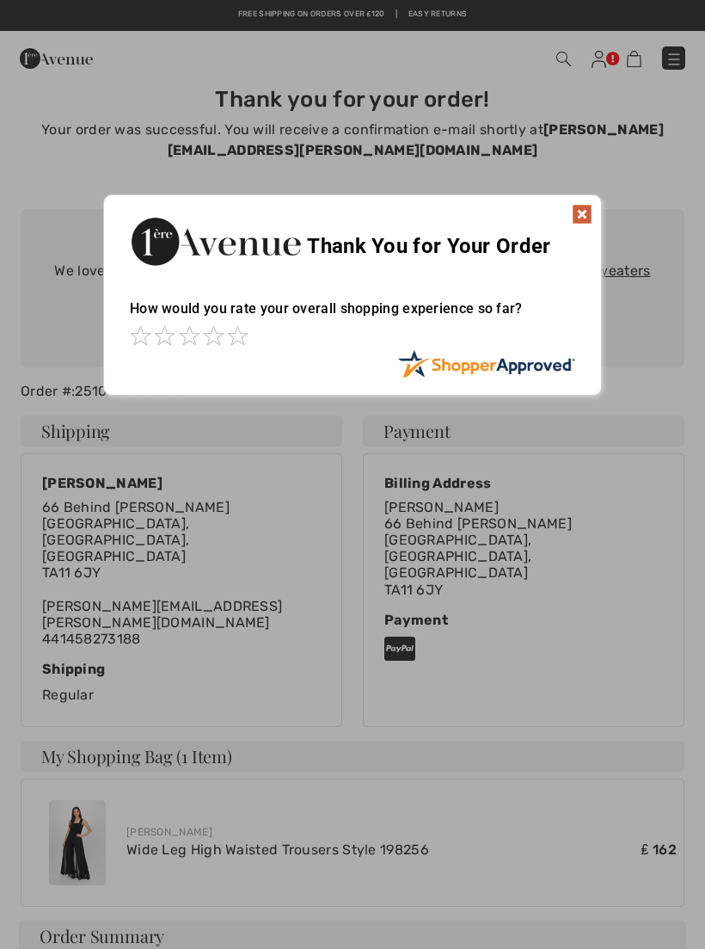
scroll to position [0, 0]
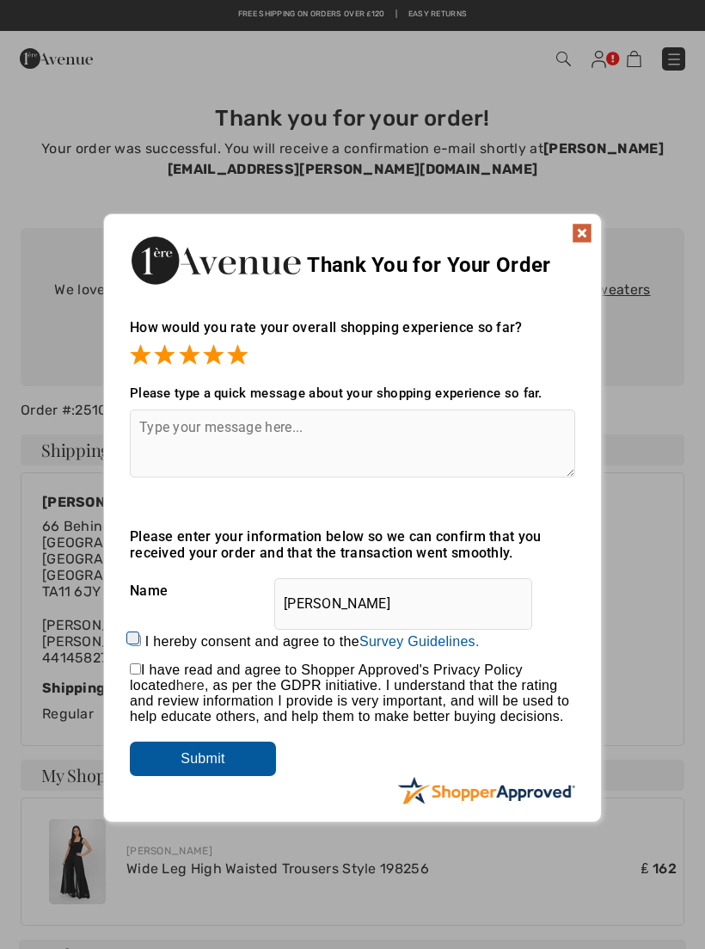
click at [206, 756] on input "Submit" at bounding box center [203, 758] width 146 height 34
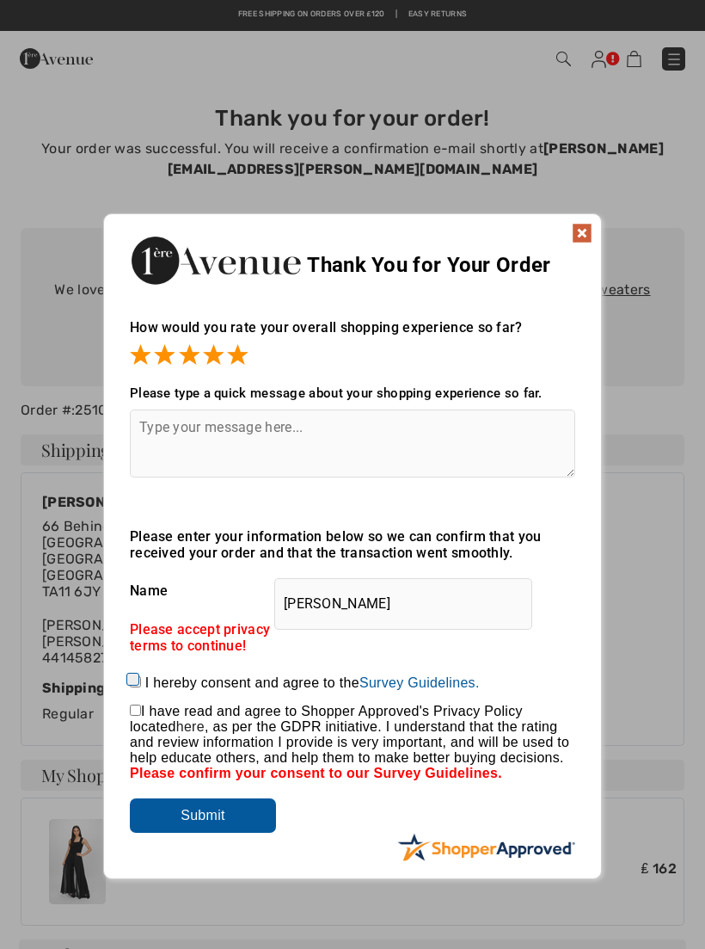
click at [567, 234] on div "Thank You for Your Order" at bounding box center [352, 258] width 497 height 88
click at [575, 234] on img at bounding box center [582, 233] width 21 height 21
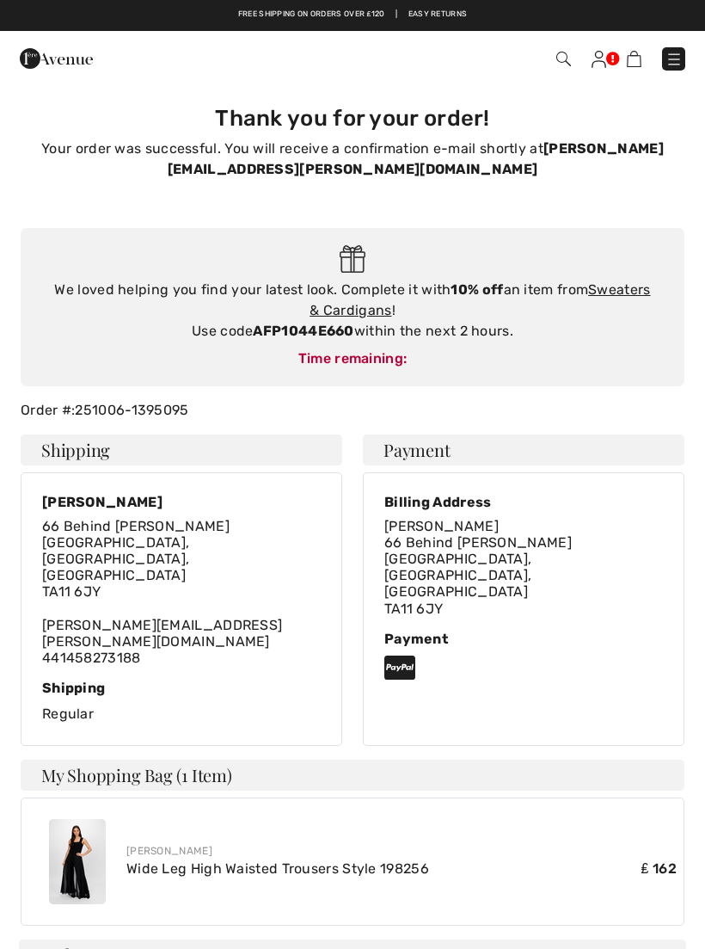
click at [704, 390] on div "Thank you for your order! Your order was successful. You will receive a confirm…" at bounding box center [352, 846] width 705 height 1525
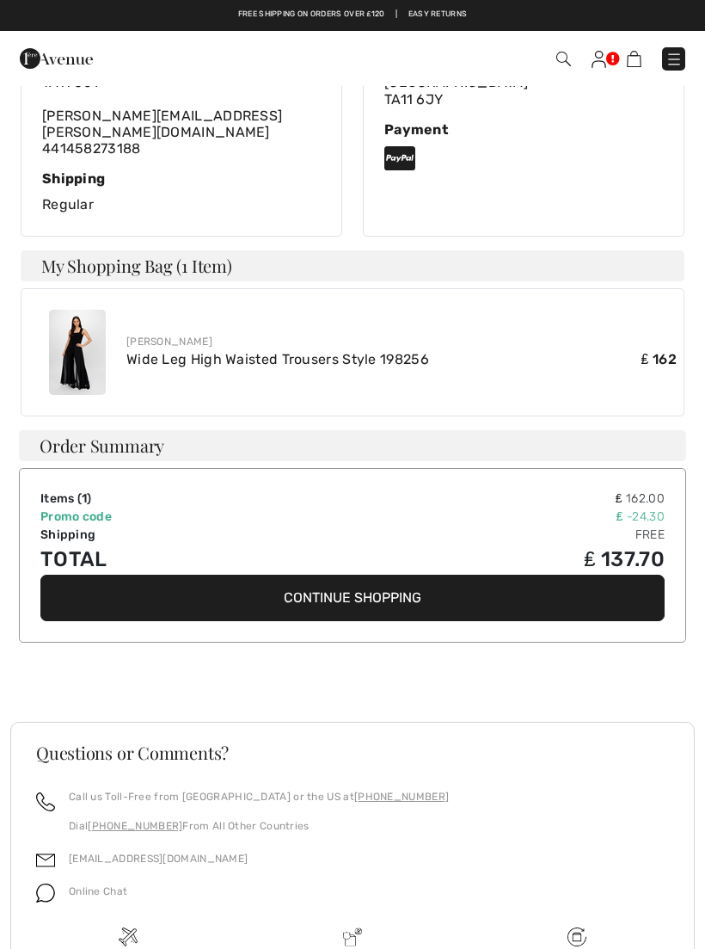
scroll to position [508, 0]
